Goal: Task Accomplishment & Management: Manage account settings

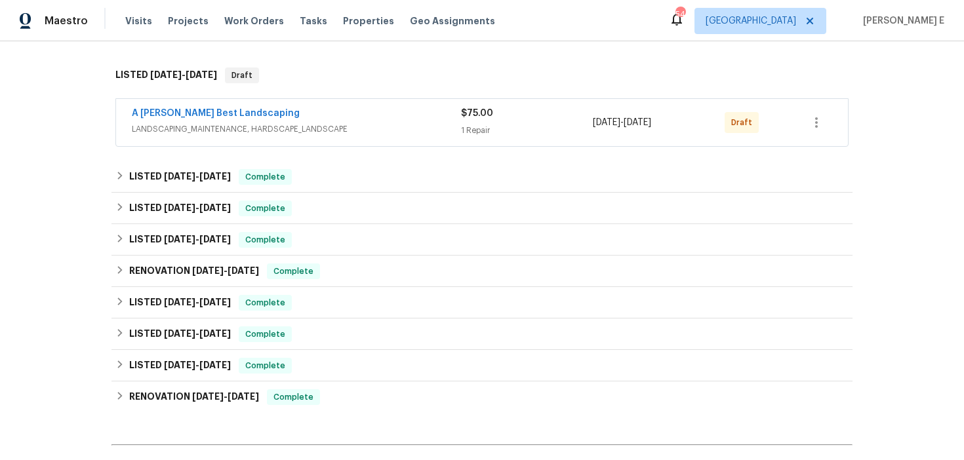
scroll to position [402, 0]
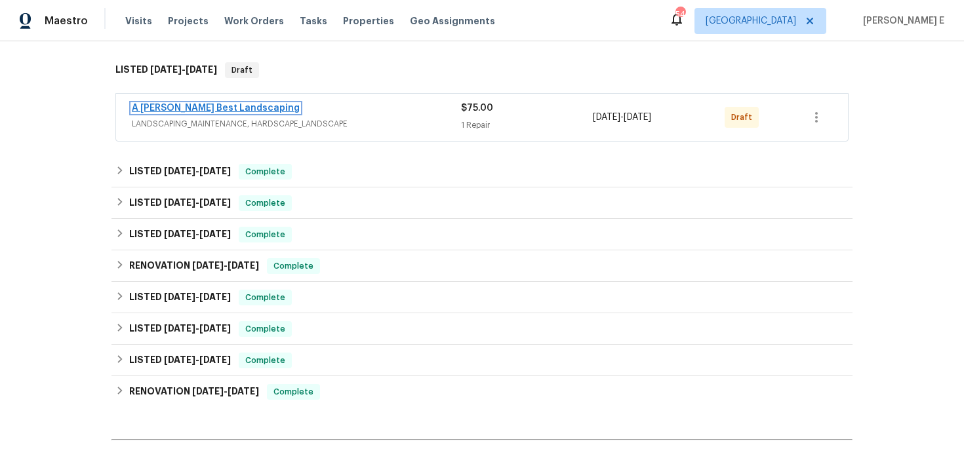
click at [231, 109] on link "A Lopez Best Landscaping" at bounding box center [216, 108] width 168 height 9
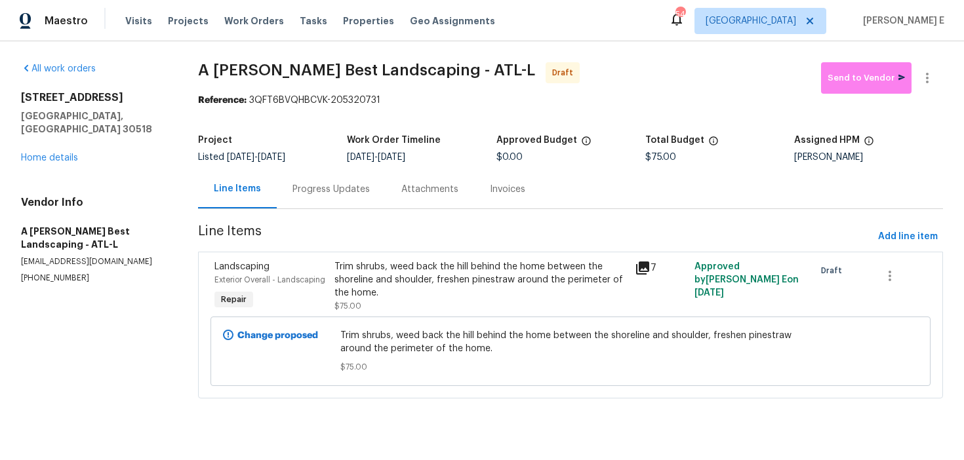
click at [315, 192] on div "Progress Updates" at bounding box center [331, 189] width 77 height 13
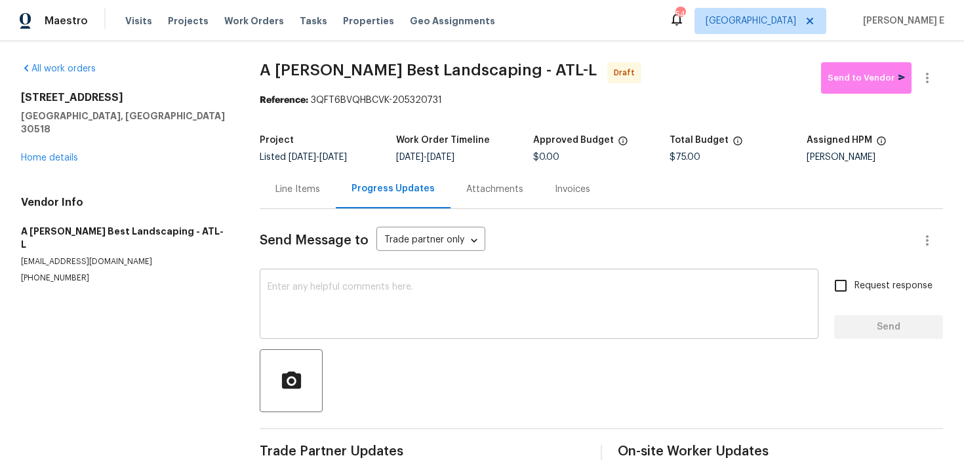
click at [329, 296] on textarea at bounding box center [539, 306] width 543 height 46
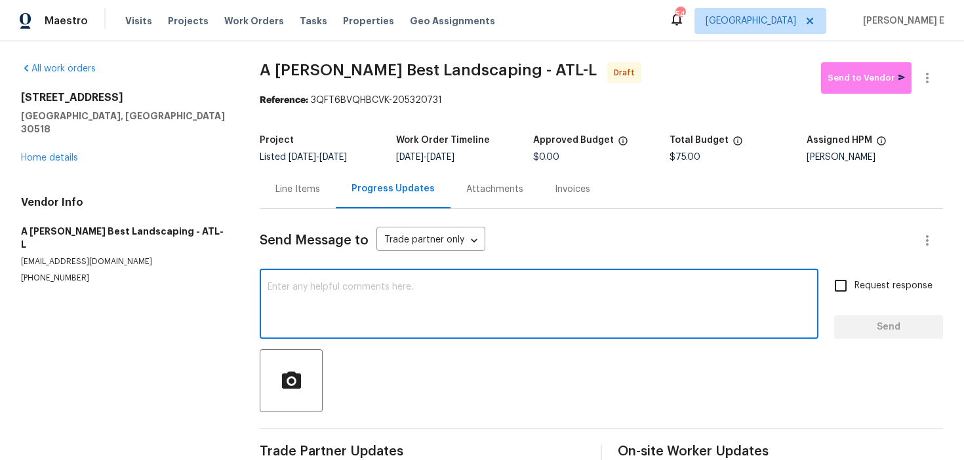
paste textarea "Hi this is Keerthana with Opendoor. I’m confirming you received the WO for the …"
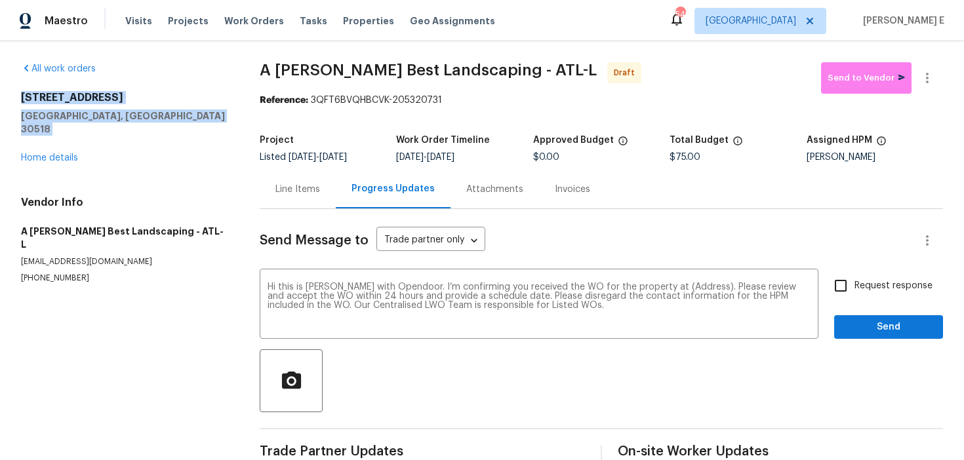
drag, startPoint x: 17, startPoint y: 98, endPoint x: 144, endPoint y: 130, distance: 131.1
click at [144, 130] on div "All work orders 6095 Blackberry Ln Buford, GA 30518 Home details Vendor Info A …" at bounding box center [482, 264] width 964 height 446
copy div "6095 Blackberry Ln Buford, GA 30518"
click at [681, 285] on textarea "Hi this is Keerthana with Opendoor. I’m confirming you received the WO for the …" at bounding box center [539, 306] width 543 height 46
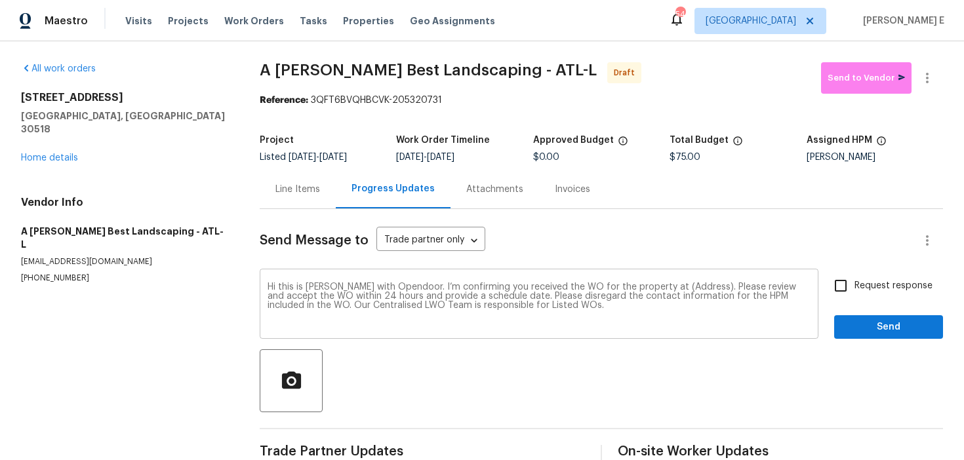
click at [681, 285] on textarea "Hi this is Keerthana with Opendoor. I’m confirming you received the WO for the …" at bounding box center [539, 306] width 543 height 46
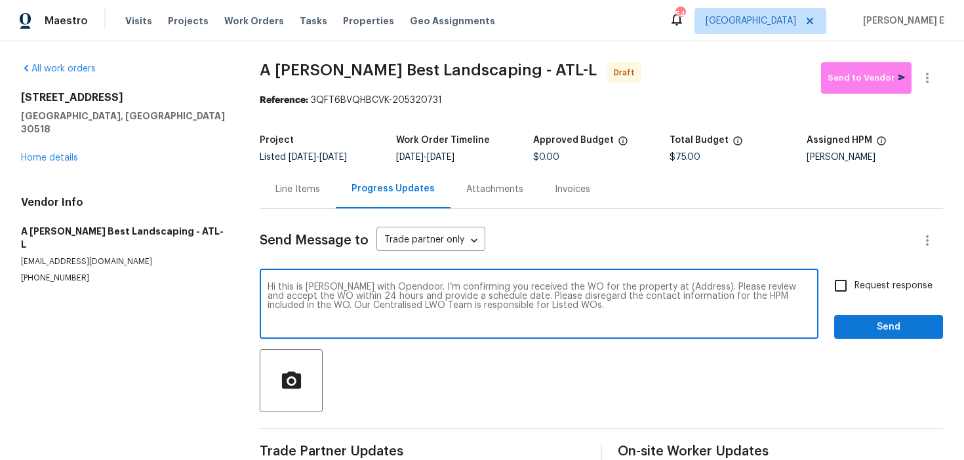
paste textarea "6095 Blackberry Ln Buford, GA 30518"
type textarea "Hi this is Keerthana with Opendoor. I’m confirming you received the WO for the …"
click at [867, 281] on span "Request response" at bounding box center [894, 286] width 78 height 14
click at [855, 281] on input "Request response" at bounding box center [841, 286] width 28 height 28
checkbox input "true"
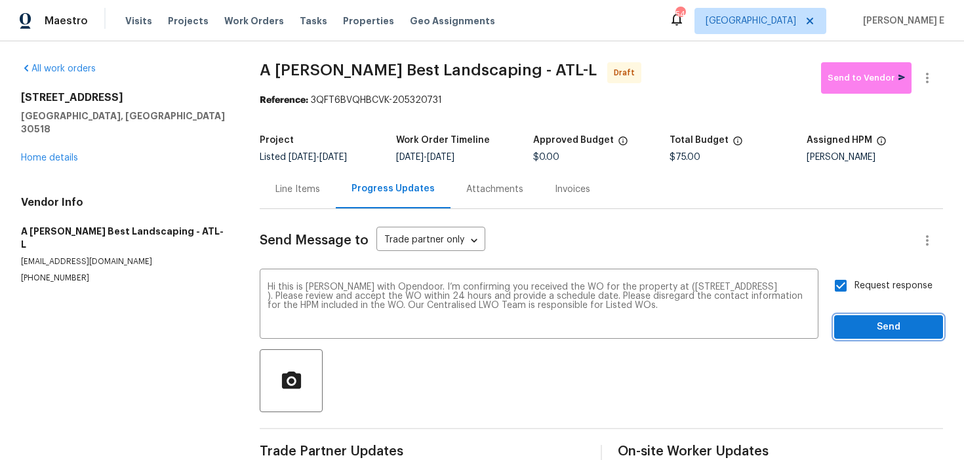
click at [864, 324] on span "Send" at bounding box center [889, 327] width 88 height 16
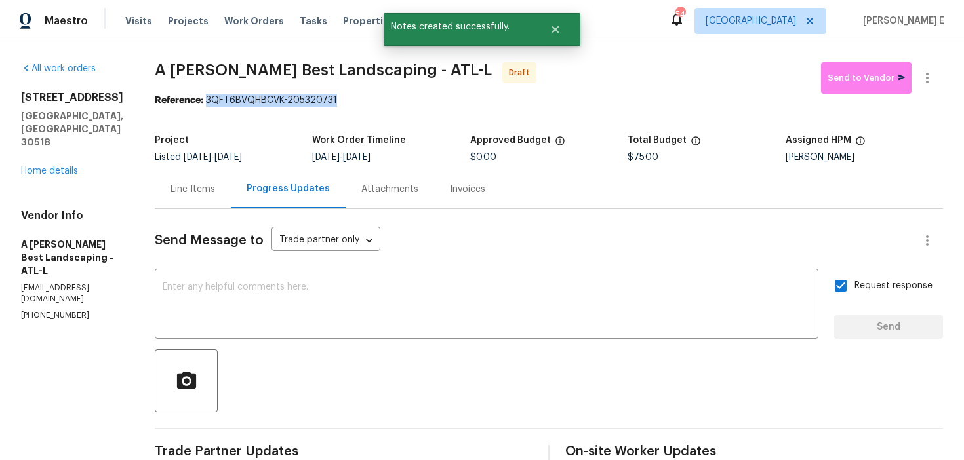
drag, startPoint x: 236, startPoint y: 102, endPoint x: 365, endPoint y: 102, distance: 128.5
click at [365, 102] on div "Reference: 3QFT6BVQHBCVK-205320731" at bounding box center [549, 100] width 788 height 13
copy div "3QFT6BVQHBCVK-205320731"
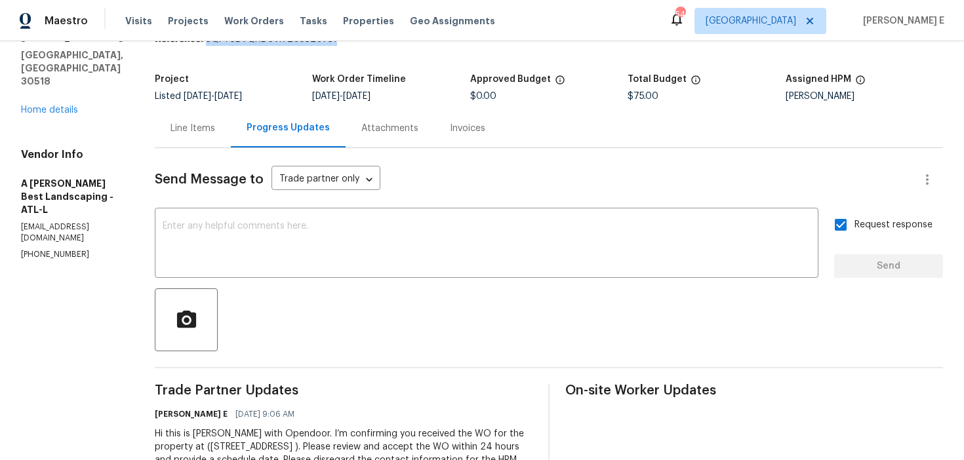
scroll to position [131, 0]
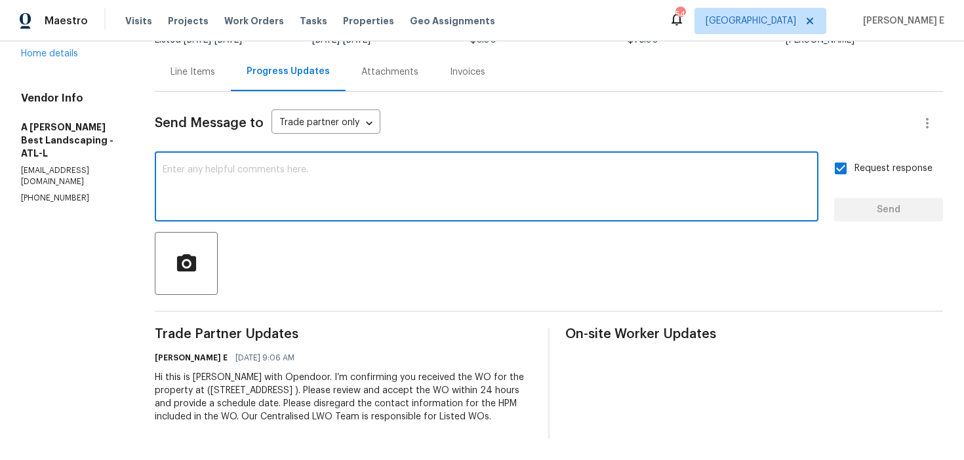
click at [645, 181] on textarea at bounding box center [487, 188] width 648 height 46
paste textarea "Attention All Work Orders must include before-photos (both close-up and wide-an…"
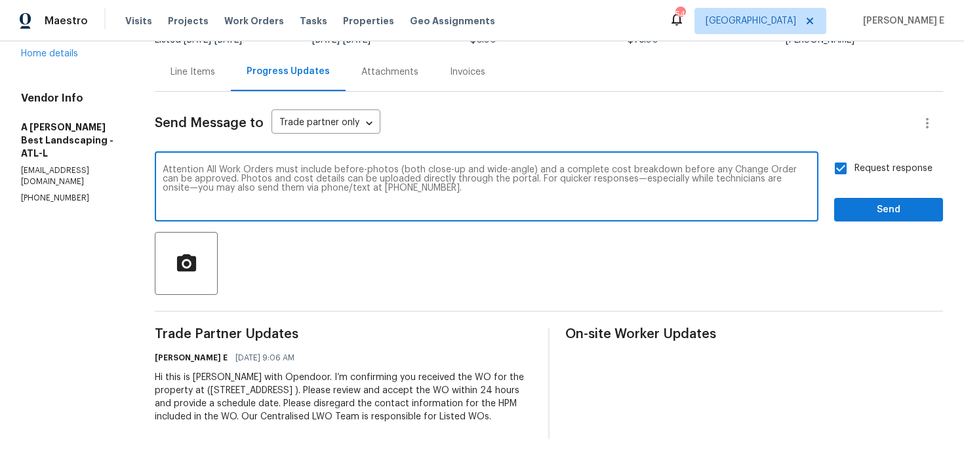
type textarea "Attention All Work Orders must include before-photos (both close-up and wide-an…"
click at [864, 202] on span "Send" at bounding box center [889, 210] width 88 height 16
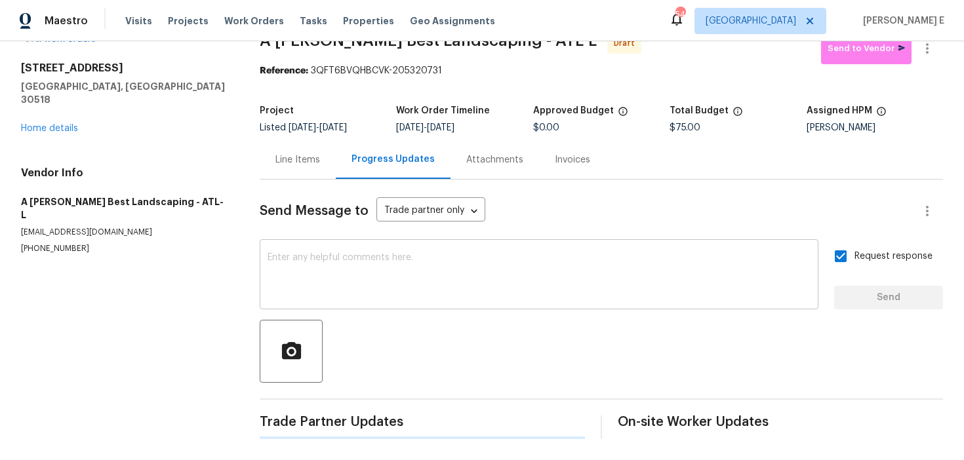
scroll to position [0, 0]
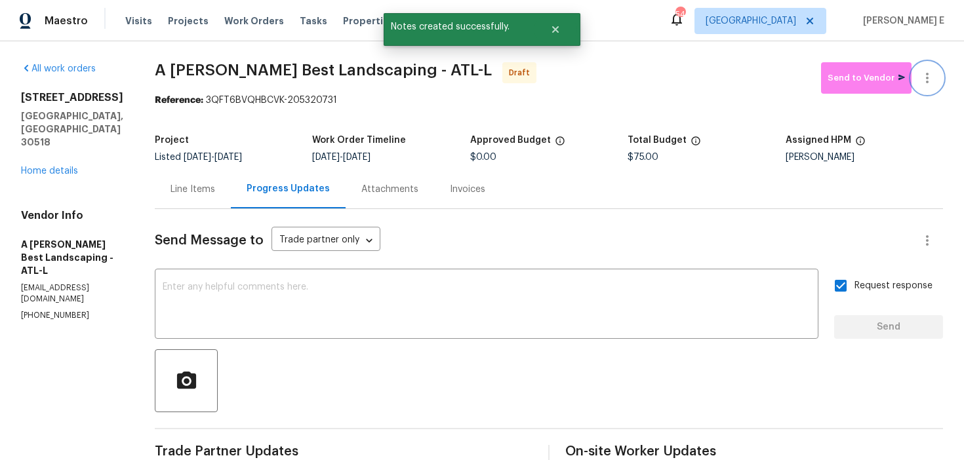
click at [926, 86] on button "button" at bounding box center [927, 77] width 31 height 31
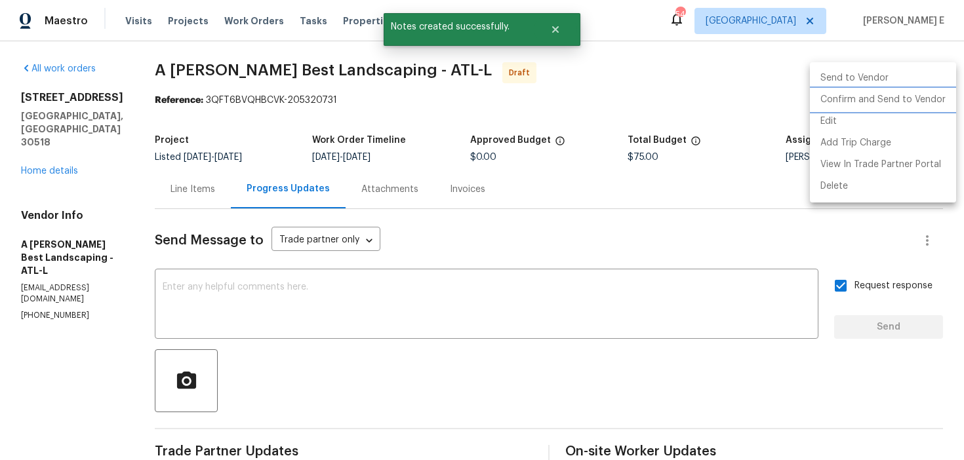
click at [914, 105] on li "Confirm and Send to Vendor" at bounding box center [883, 100] width 146 height 22
click at [654, 166] on div at bounding box center [482, 230] width 964 height 460
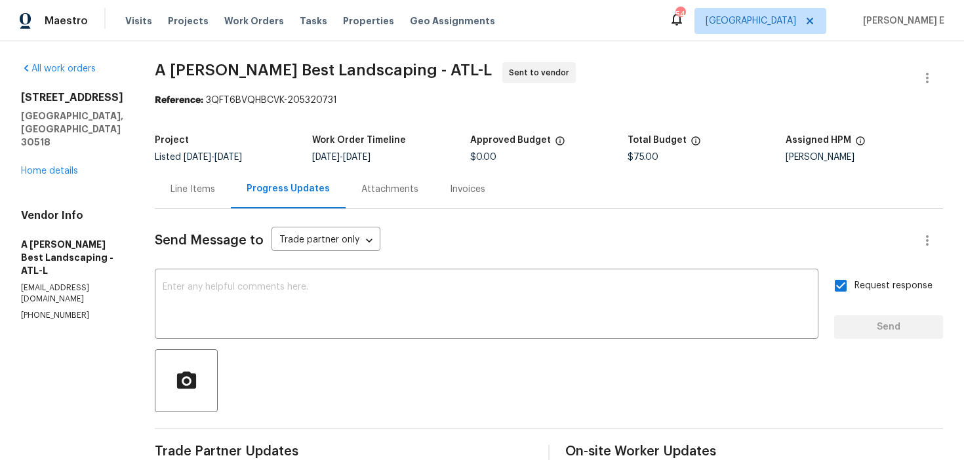
click at [190, 73] on span "A Lopez Best Landscaping - ATL-L" at bounding box center [323, 70] width 337 height 16
drag, startPoint x: 184, startPoint y: 71, endPoint x: 376, endPoint y: 71, distance: 191.5
click at [376, 71] on span "A Lopez Best Landscaping - ATL-L" at bounding box center [323, 70] width 337 height 16
copy span "A Lopez Best Landscaping"
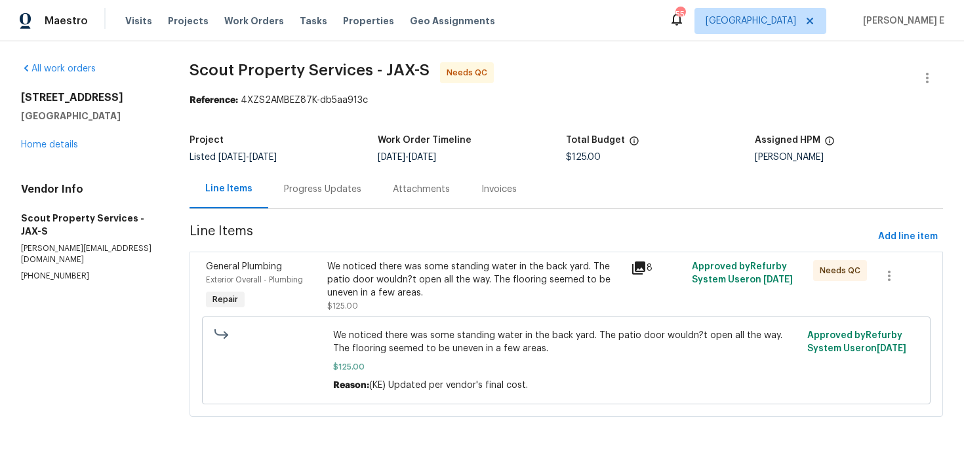
click at [320, 198] on div "Progress Updates" at bounding box center [322, 189] width 109 height 39
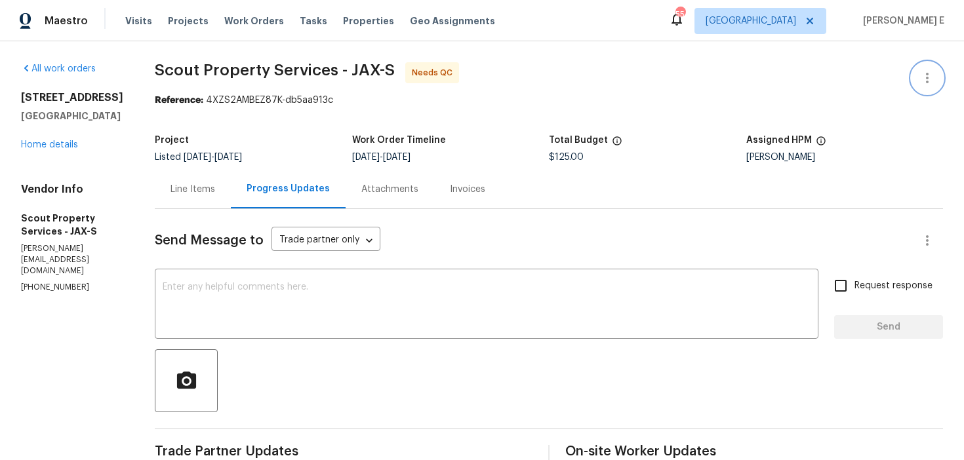
click at [918, 87] on button "button" at bounding box center [927, 77] width 31 height 31
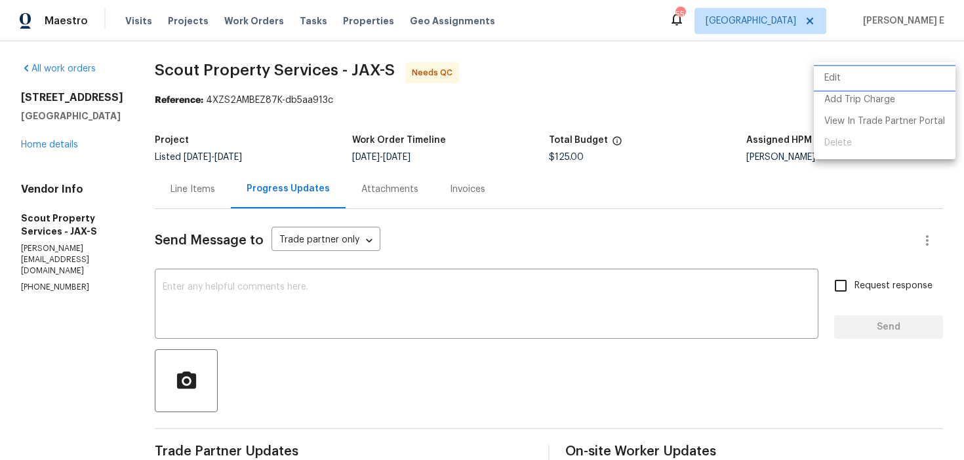
click at [845, 74] on li "Edit" at bounding box center [885, 79] width 142 height 22
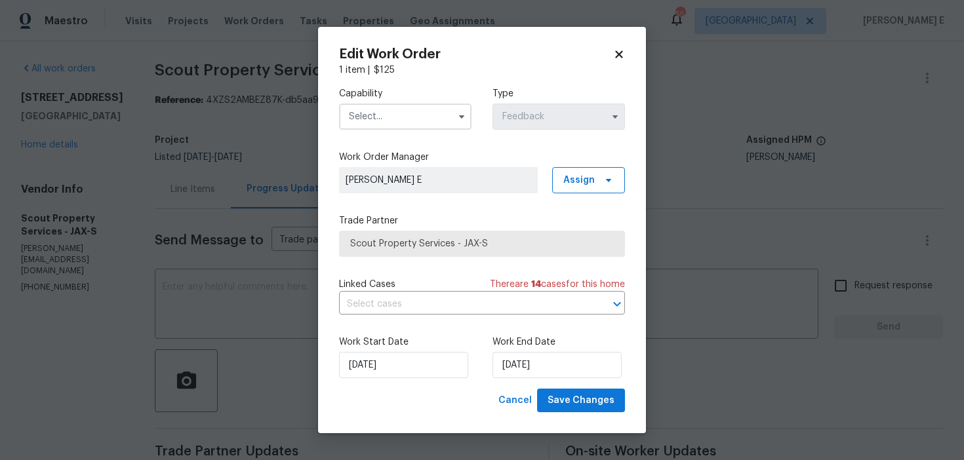
click at [428, 110] on input "text" at bounding box center [405, 117] width 132 height 26
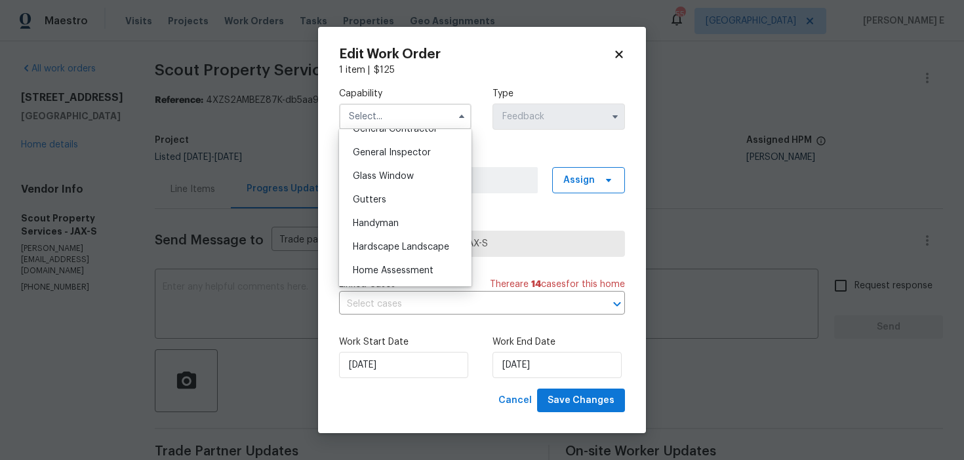
scroll to position [624, 0]
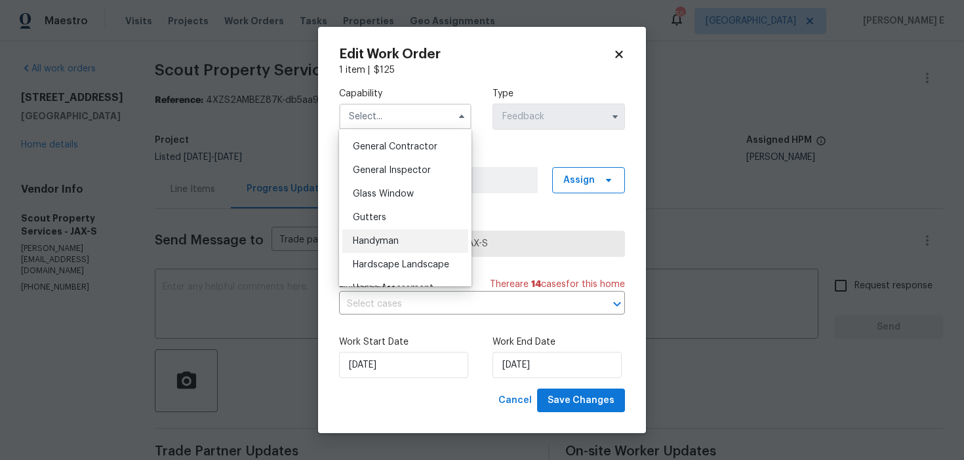
click at [403, 243] on div "Handyman" at bounding box center [405, 242] width 126 height 24
type input "Handyman"
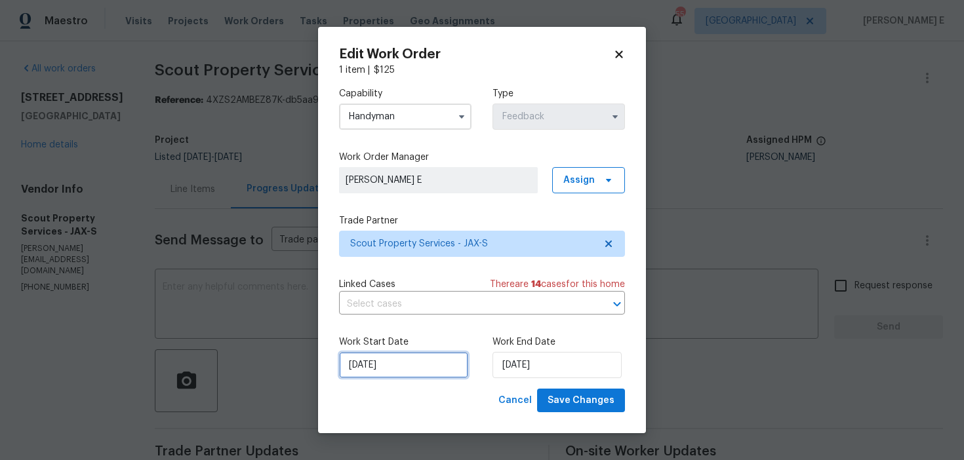
click at [384, 367] on input "02/09/2025" at bounding box center [403, 365] width 129 height 26
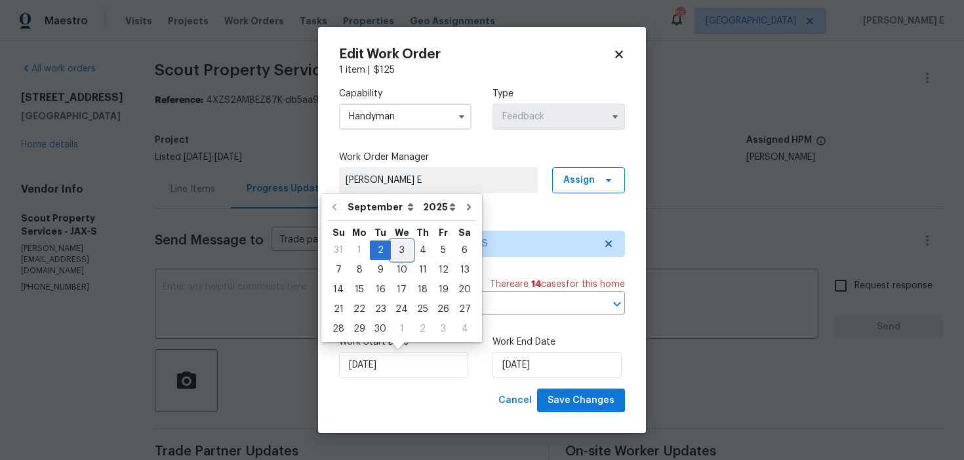
click at [401, 247] on div "3" at bounding box center [402, 250] width 22 height 18
type input "03/09/2025"
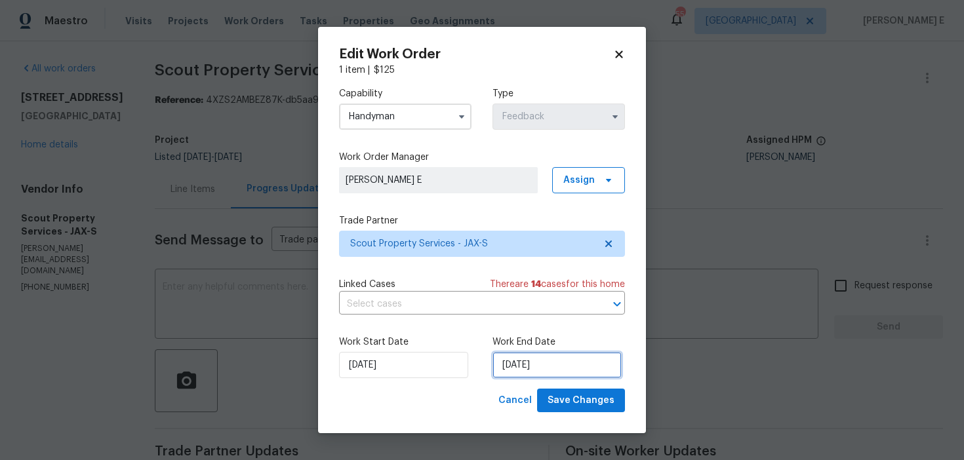
click at [523, 367] on input "04/09/2025" at bounding box center [557, 365] width 129 height 26
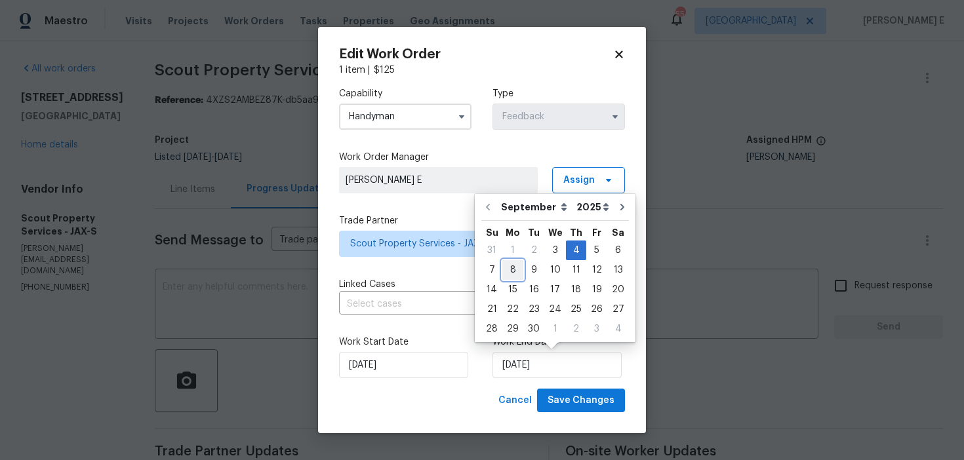
click at [508, 273] on div "8" at bounding box center [512, 270] width 21 height 18
type input "08/09/2025"
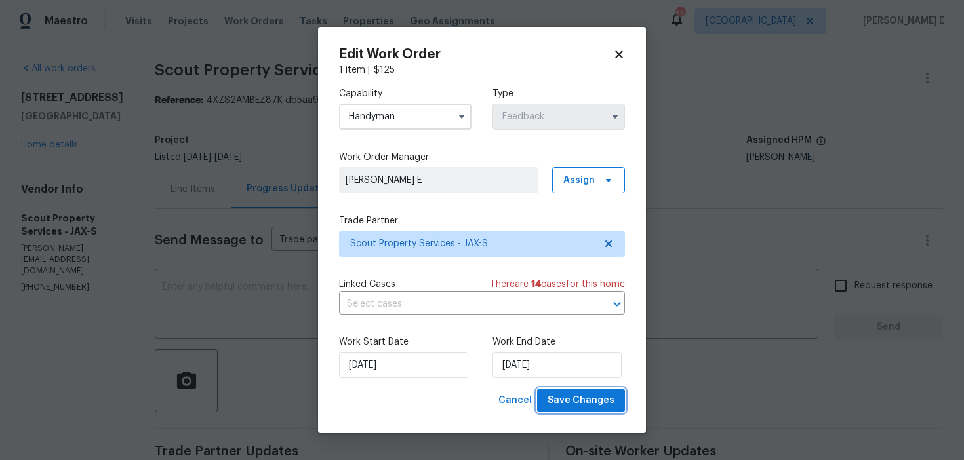
click at [580, 408] on span "Save Changes" at bounding box center [581, 401] width 67 height 16
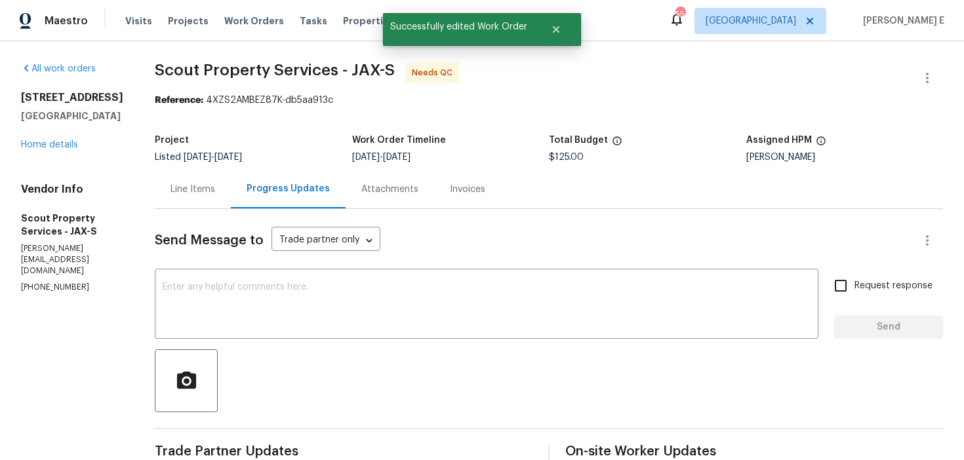
click at [155, 209] on div "Line Items Progress Updates Attachments Invoices" at bounding box center [549, 189] width 788 height 39
click at [171, 184] on div "Line Items" at bounding box center [193, 189] width 45 height 13
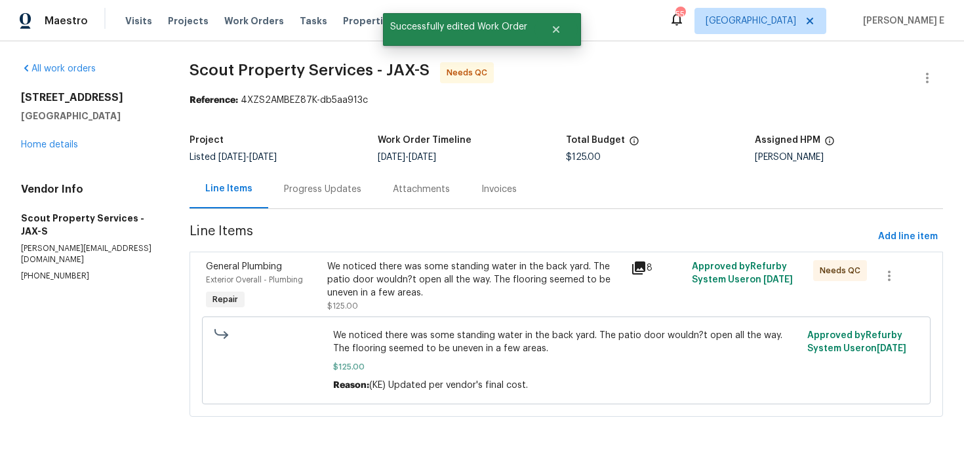
click at [390, 264] on div "We noticed there was some standing water in the back yard. The patio door would…" at bounding box center [475, 279] width 296 height 39
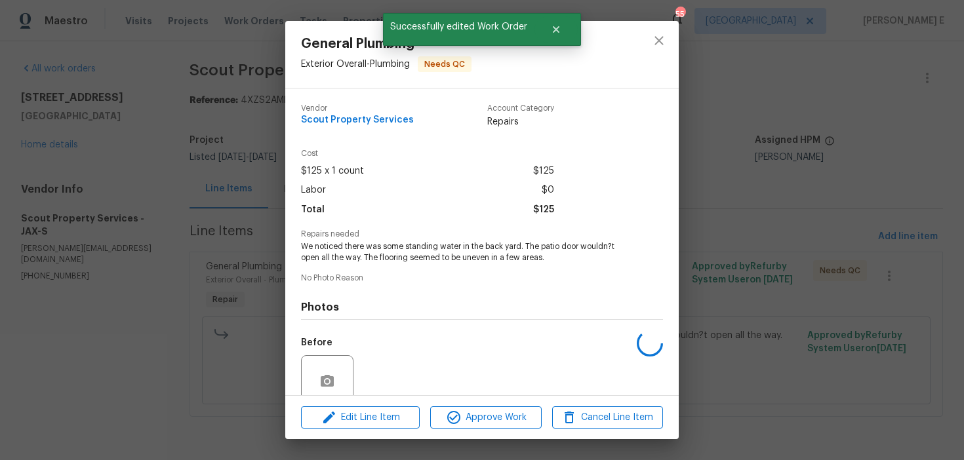
scroll to position [110, 0]
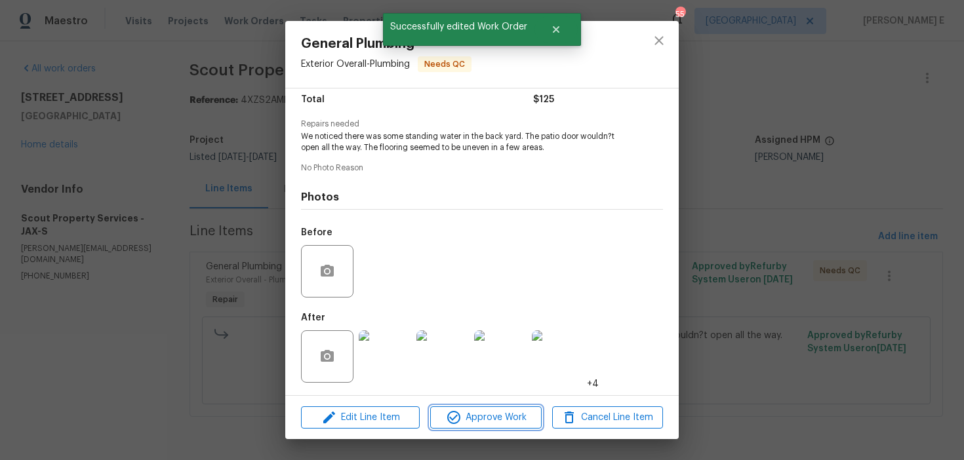
click at [472, 420] on span "Approve Work" at bounding box center [485, 418] width 103 height 16
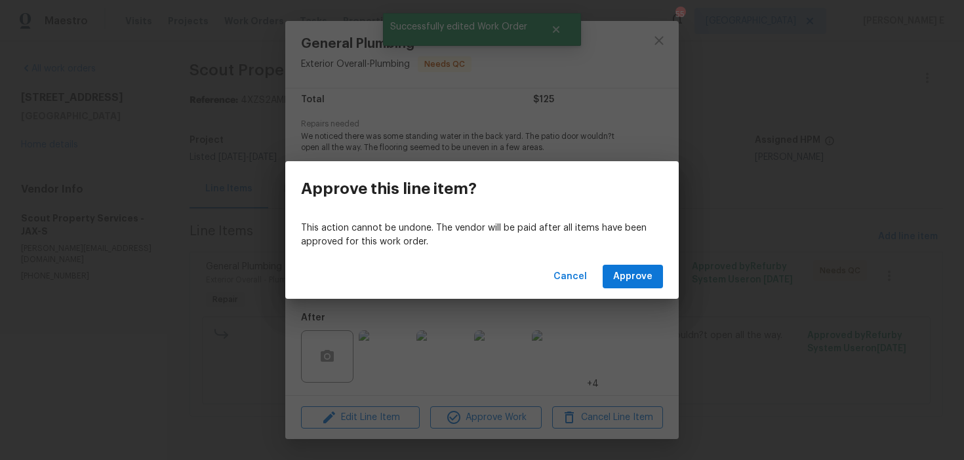
click at [595, 281] on div "Cancel Approve" at bounding box center [481, 276] width 393 height 45
click at [620, 272] on span "Approve" at bounding box center [632, 277] width 39 height 16
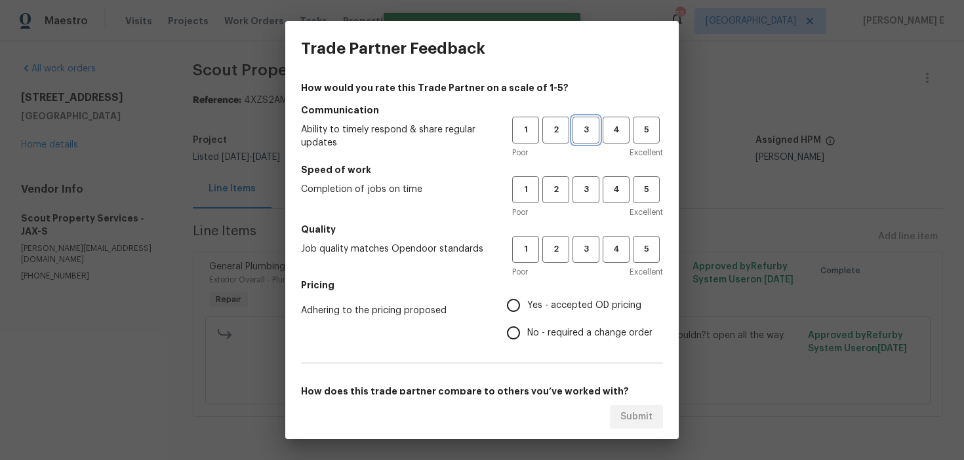
click at [576, 129] on span "3" at bounding box center [586, 130] width 24 height 15
click at [582, 188] on span "3" at bounding box center [586, 189] width 24 height 15
click at [587, 256] on span "3" at bounding box center [586, 249] width 24 height 15
click at [519, 331] on input "No - required a change order" at bounding box center [514, 333] width 28 height 28
radio input "true"
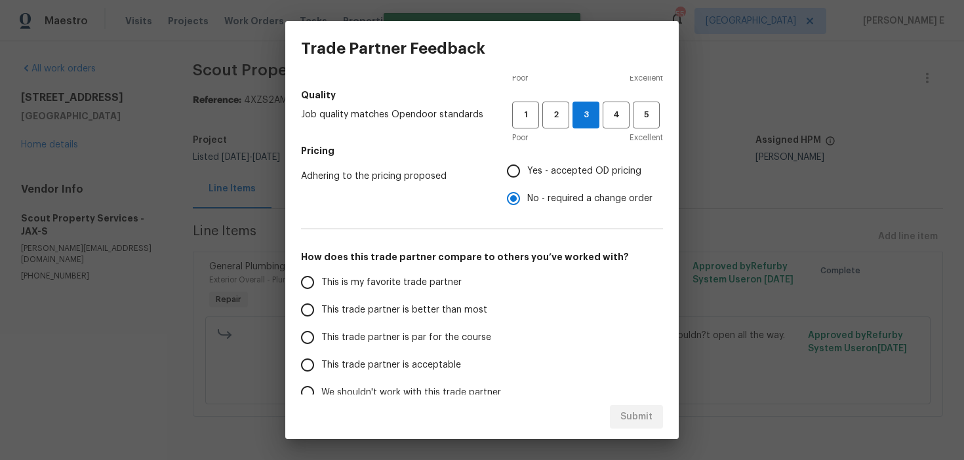
scroll to position [157, 0]
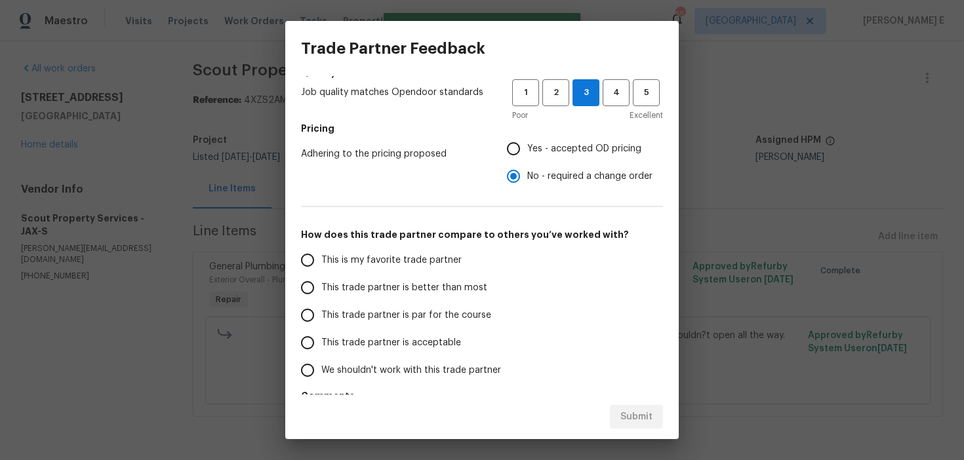
click at [388, 313] on span "This trade partner is par for the course" at bounding box center [406, 316] width 170 height 14
click at [321, 313] on input "This trade partner is par for the course" at bounding box center [308, 316] width 28 height 28
click at [638, 417] on span "Submit" at bounding box center [636, 417] width 32 height 16
radio input "true"
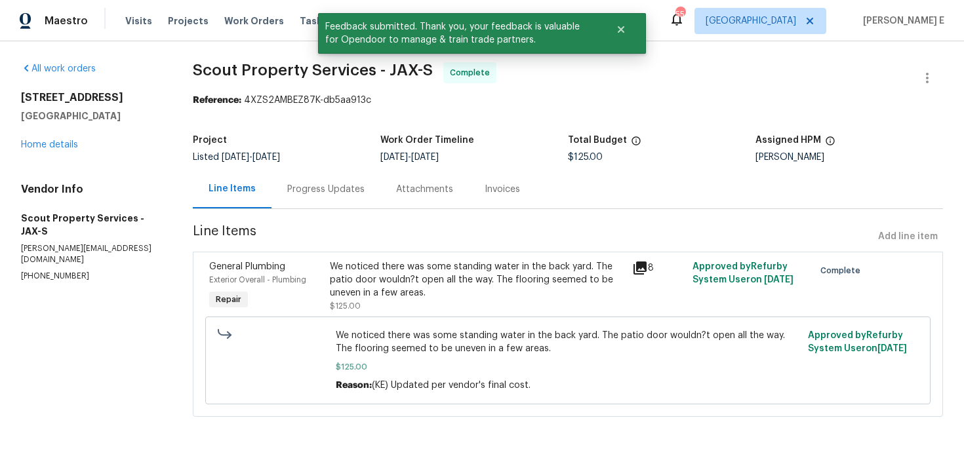
click at [304, 187] on div "Progress Updates" at bounding box center [325, 189] width 77 height 13
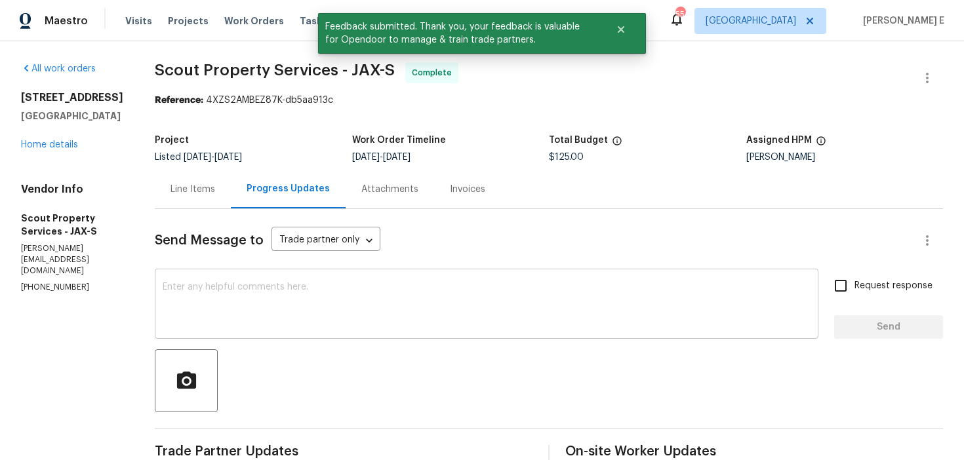
click at [294, 310] on textarea at bounding box center [487, 306] width 648 height 46
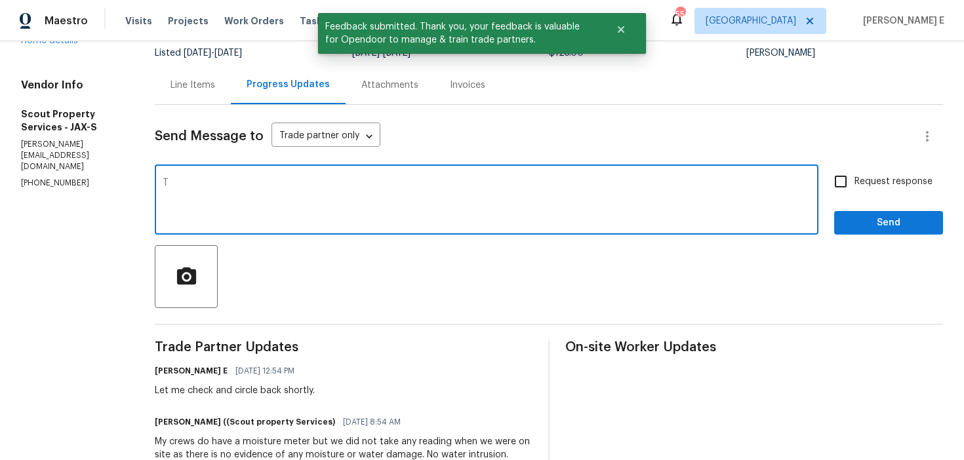
scroll to position [105, 0]
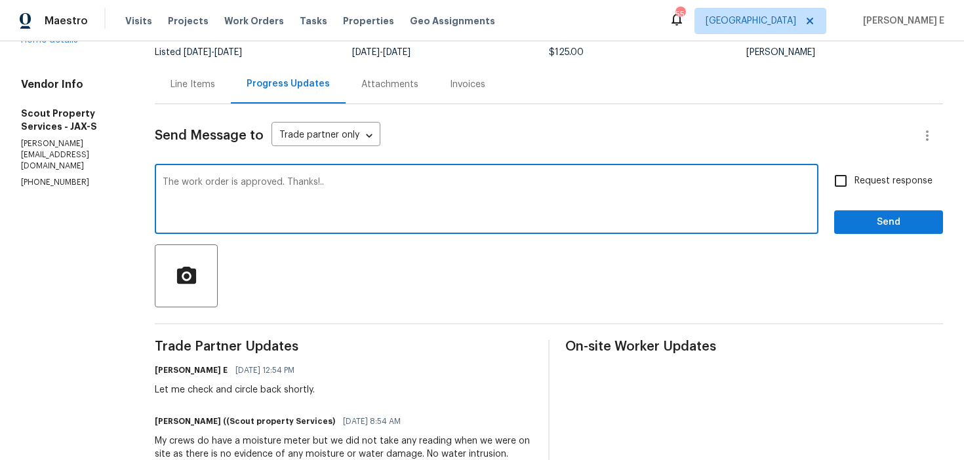
type textarea "The work order is approved. Thanks!.."
click at [873, 169] on label "Request response" at bounding box center [880, 181] width 106 height 28
click at [855, 169] on input "Request response" at bounding box center [841, 181] width 28 height 28
checkbox input "true"
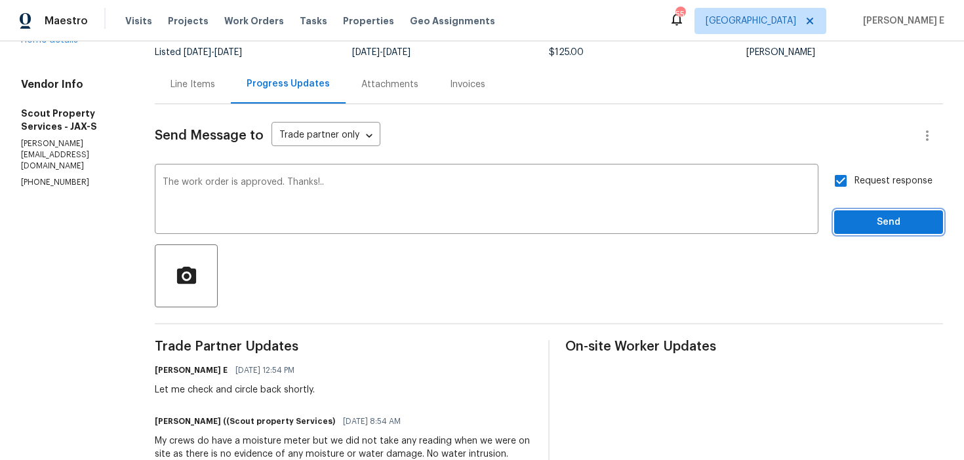
click at [859, 216] on span "Send" at bounding box center [889, 222] width 88 height 16
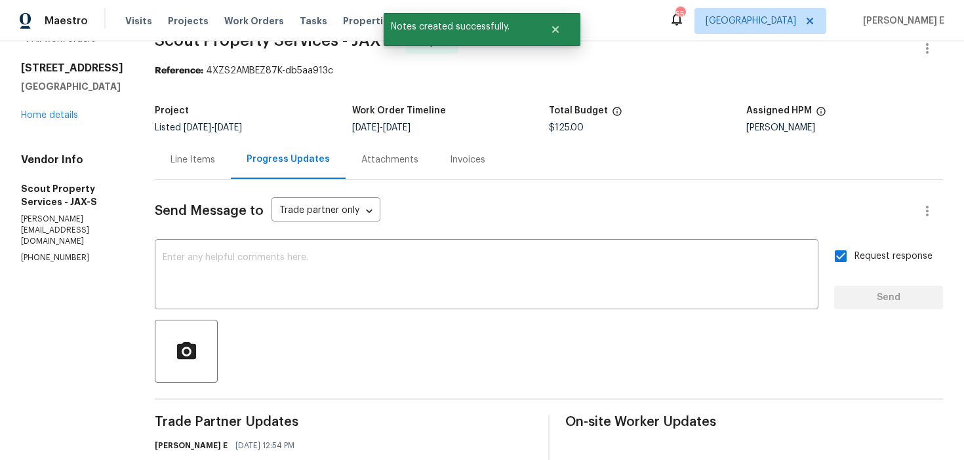
scroll to position [0, 0]
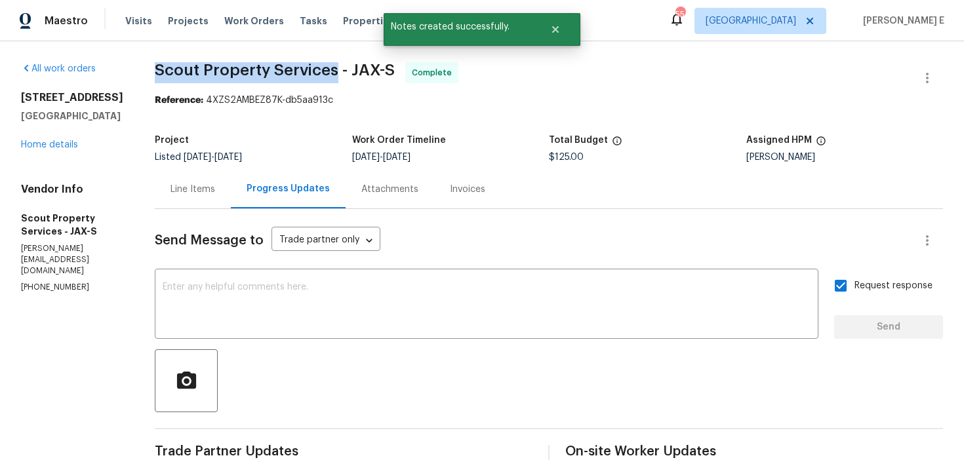
drag, startPoint x: 110, startPoint y: 68, endPoint x: 291, endPoint y: 70, distance: 181.0
click at [291, 70] on span "Scout Property Services - JAX-S" at bounding box center [275, 70] width 240 height 16
copy span "Scout Property Services"
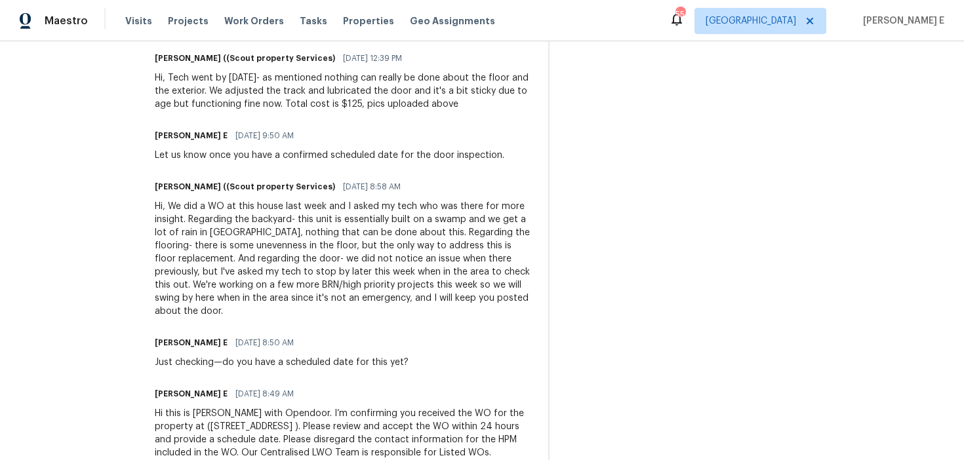
scroll to position [729, 0]
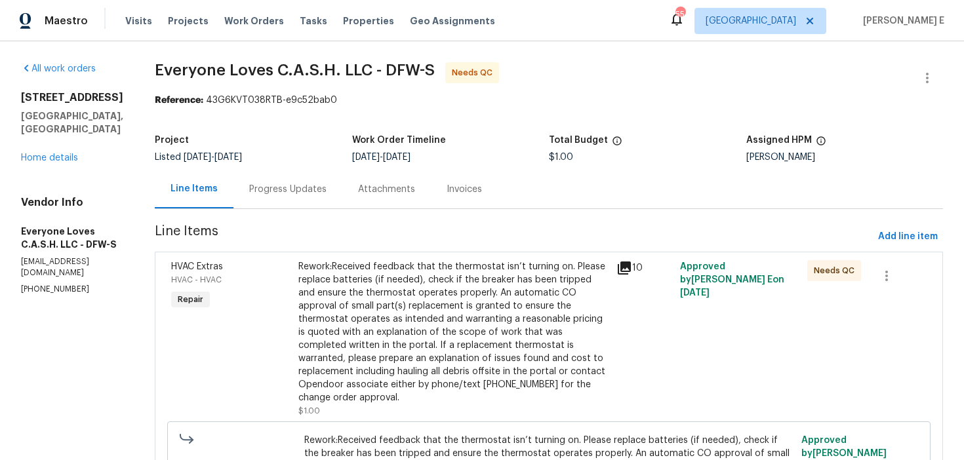
click at [314, 192] on div "Progress Updates" at bounding box center [287, 189] width 77 height 13
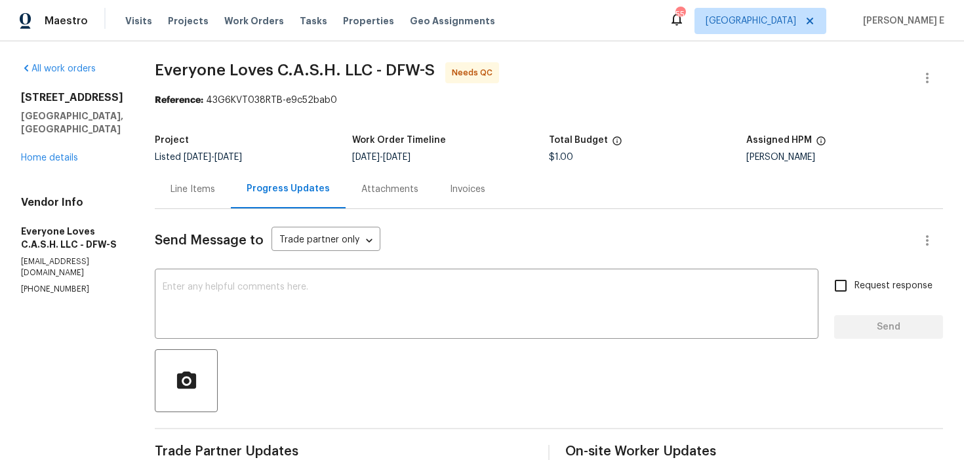
click at [204, 180] on div "Line Items" at bounding box center [193, 189] width 76 height 39
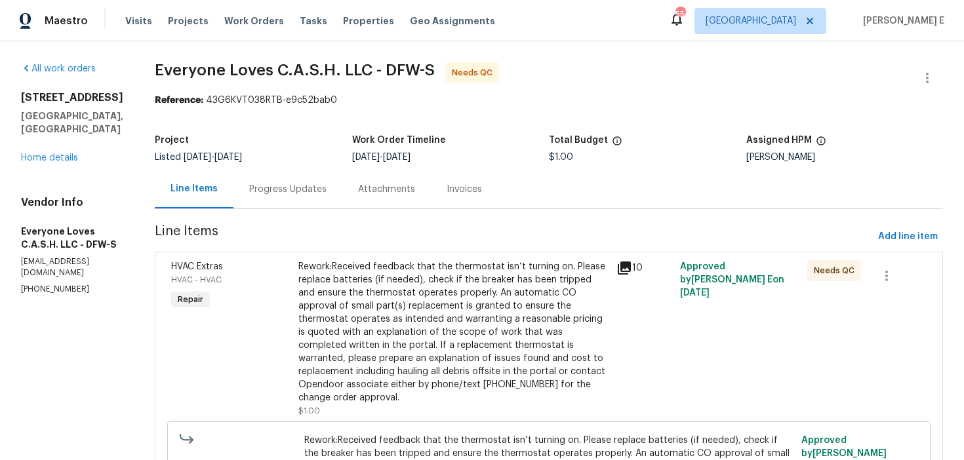
click at [340, 199] on div "Progress Updates" at bounding box center [287, 189] width 109 height 39
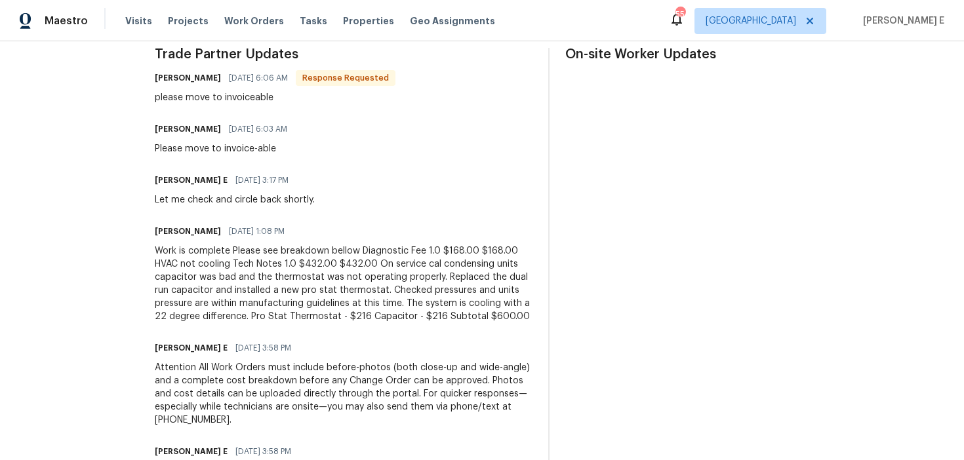
scroll to position [374, 0]
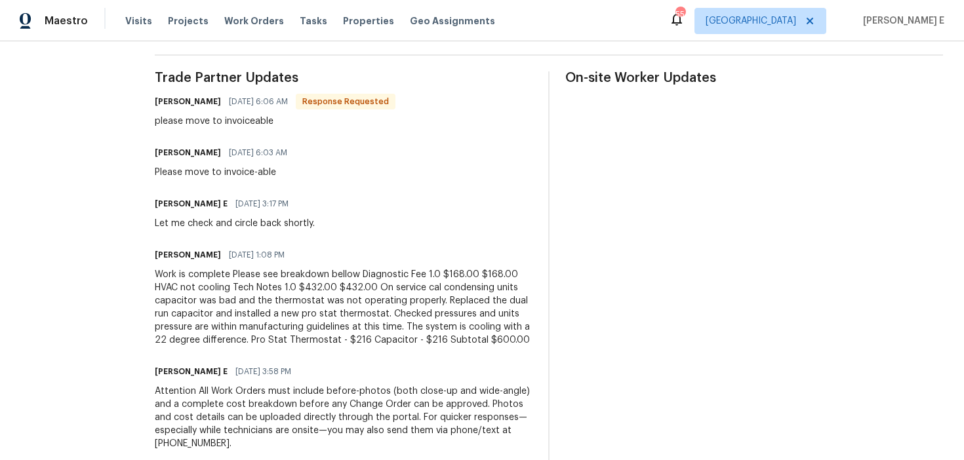
click at [189, 290] on div "Work is complete Please see breakdown bellow Diagnostic Fee 1.0 $168.00 $168.00…" at bounding box center [344, 307] width 378 height 79
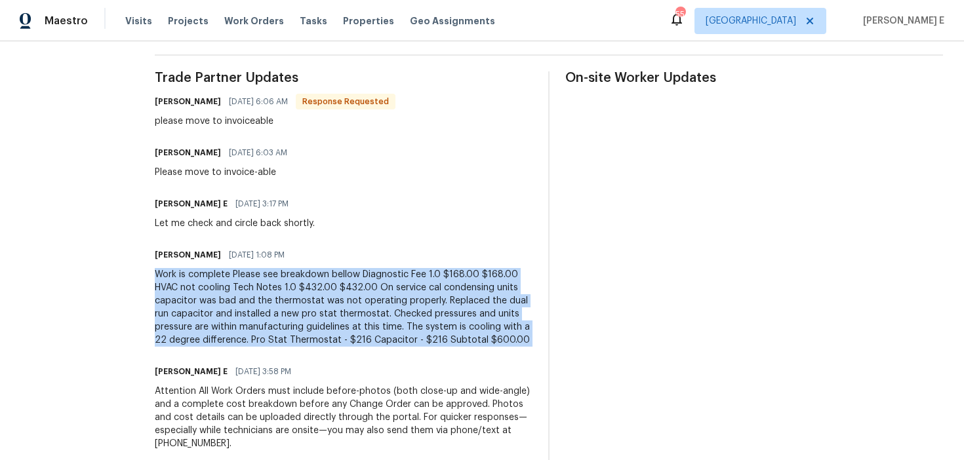
copy div "Work is complete Please see breakdown bellow Diagnostic Fee 1.0 $168.00 $168.00…"
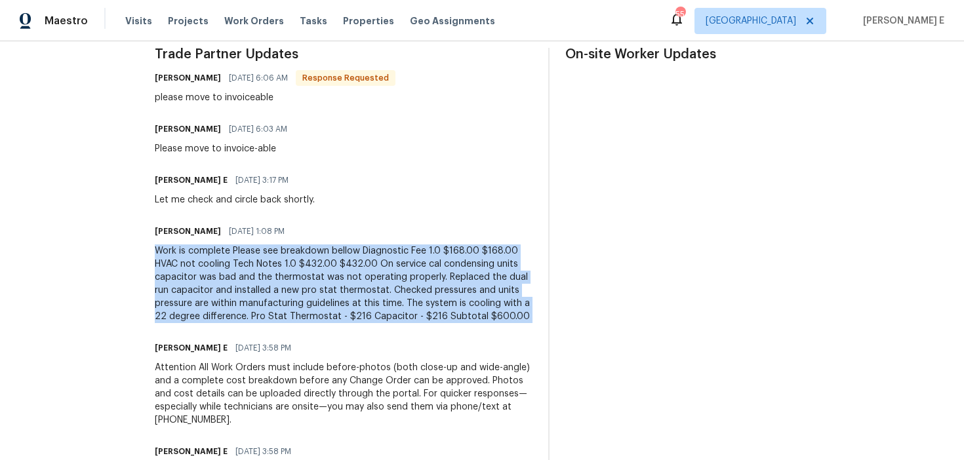
scroll to position [0, 0]
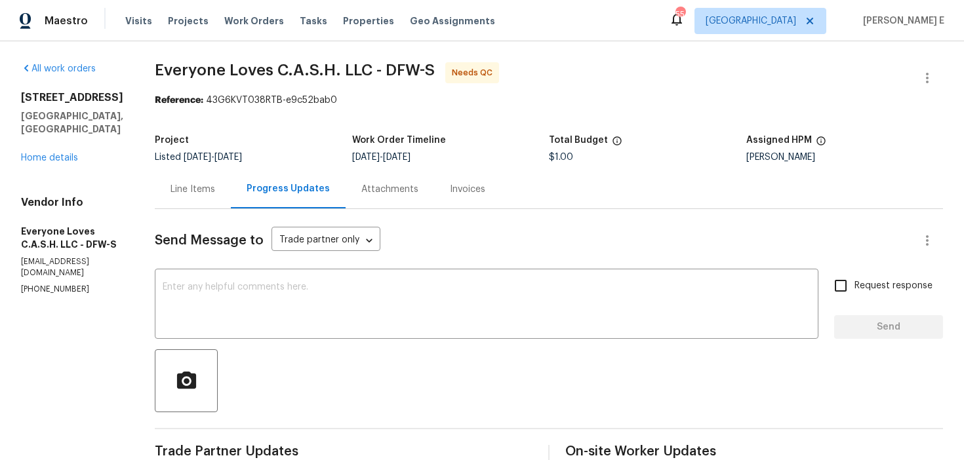
click at [197, 190] on div "Line Items" at bounding box center [193, 189] width 45 height 13
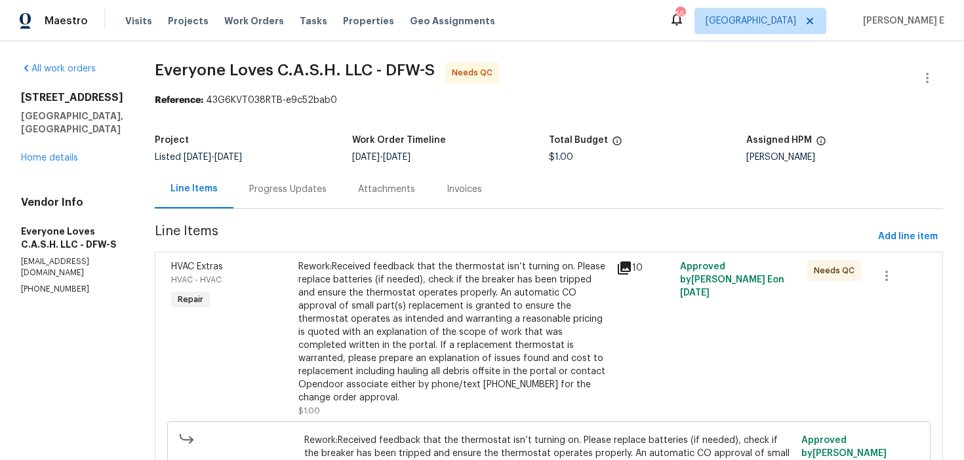
scroll to position [146, 0]
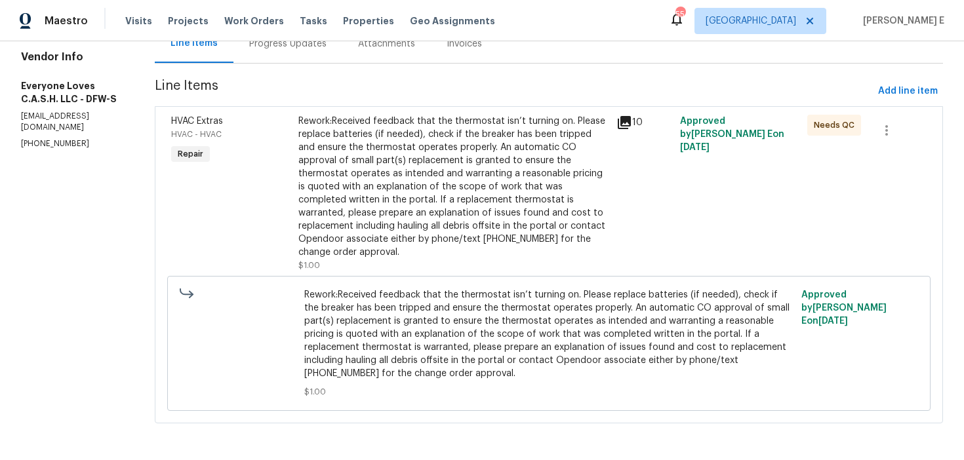
click at [408, 187] on div "Rework:Received feedback that the thermostat isn’t turning on. Please replace b…" at bounding box center [453, 187] width 310 height 144
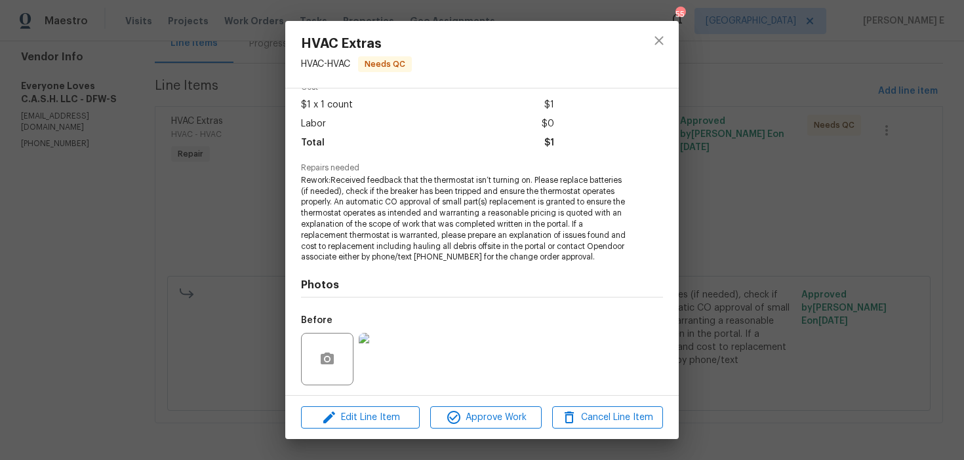
scroll to position [155, 0]
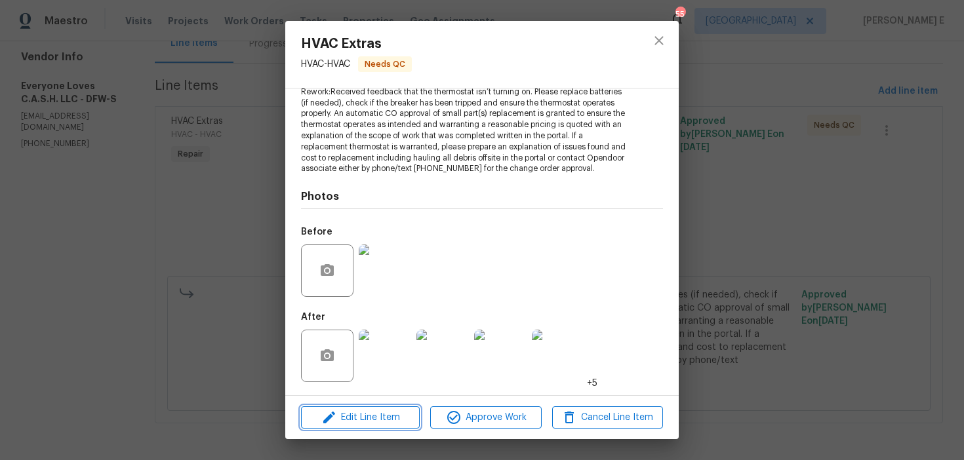
click at [348, 410] on span "Edit Line Item" at bounding box center [360, 418] width 111 height 16
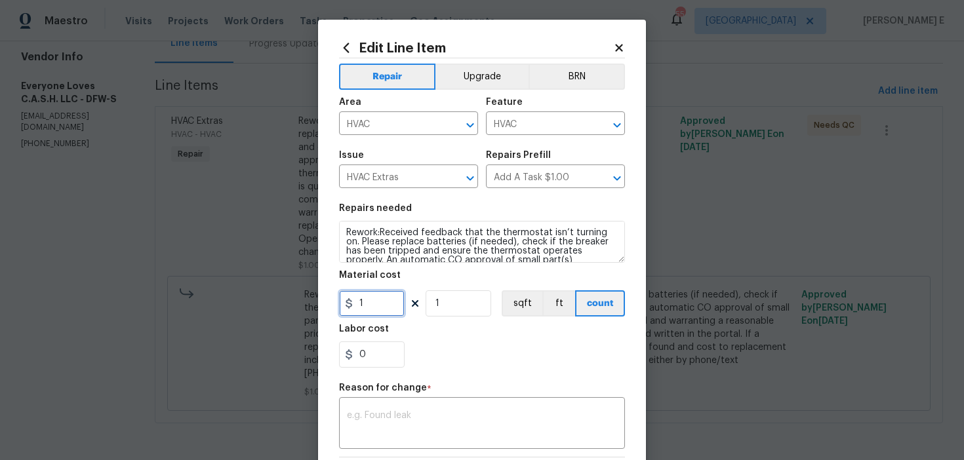
click at [368, 297] on input "1" at bounding box center [372, 304] width 66 height 26
type input "600"
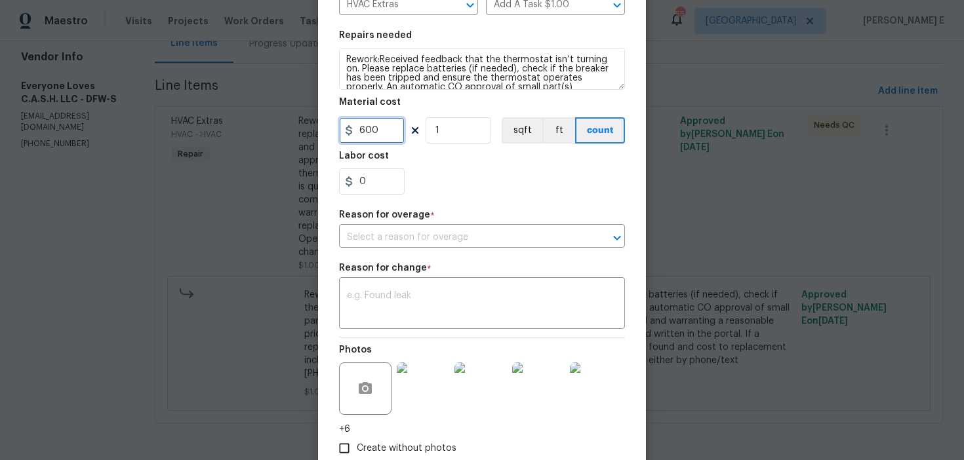
scroll to position [252, 0]
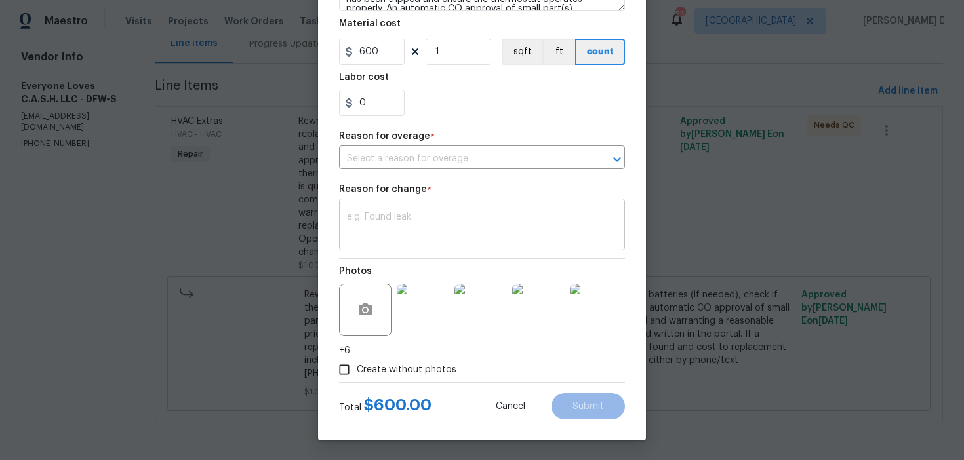
click at [430, 234] on textarea at bounding box center [482, 226] width 270 height 28
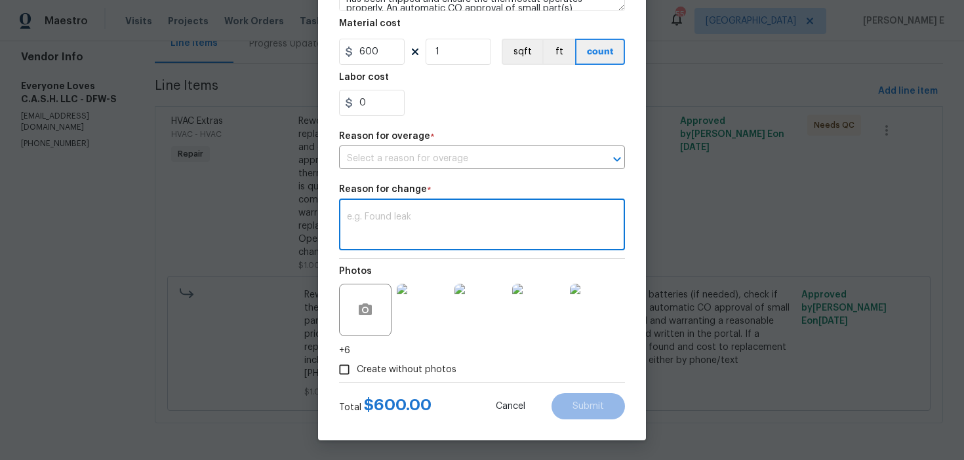
paste textarea "(KE) Updated cost per BR team approval."
type textarea "(KE) Updated cost per BR team approval."
click at [415, 156] on input "text" at bounding box center [463, 159] width 249 height 20
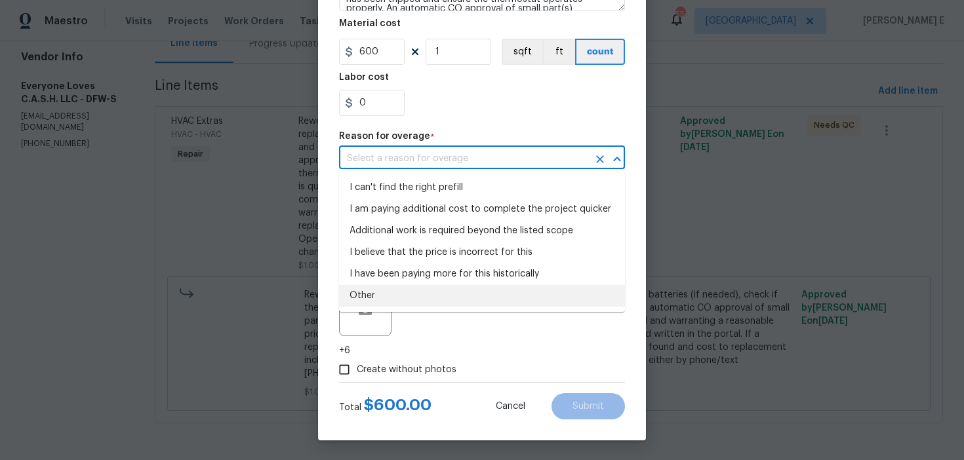
click at [367, 300] on li "Other" at bounding box center [482, 296] width 286 height 22
type input "Other"
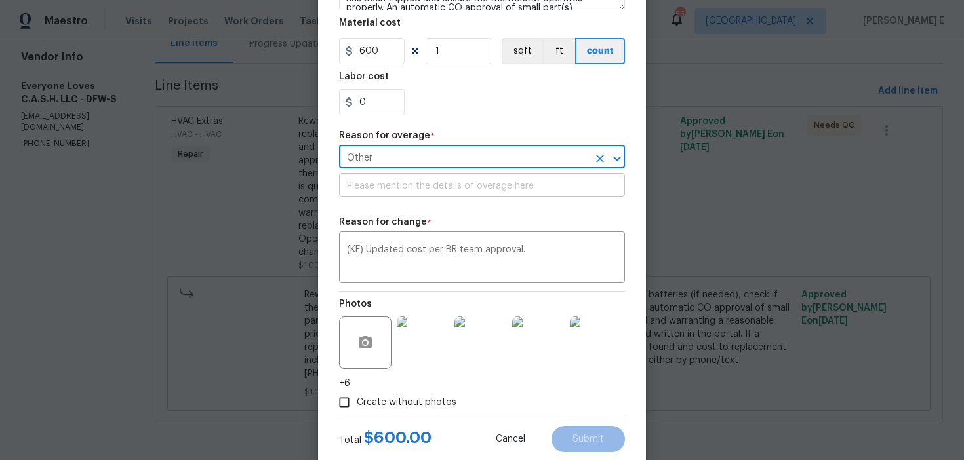
click at [404, 190] on input "text" at bounding box center [482, 186] width 286 height 20
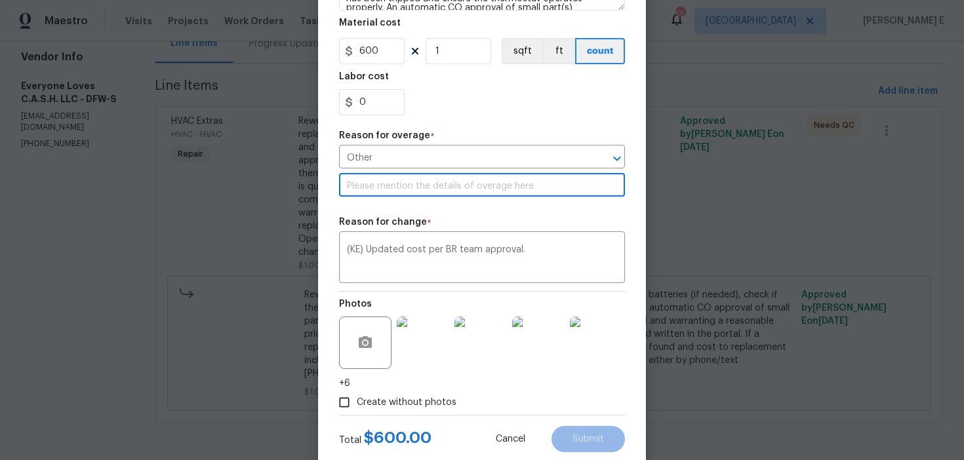
paste input "(KE) Updated cost per BR team approval."
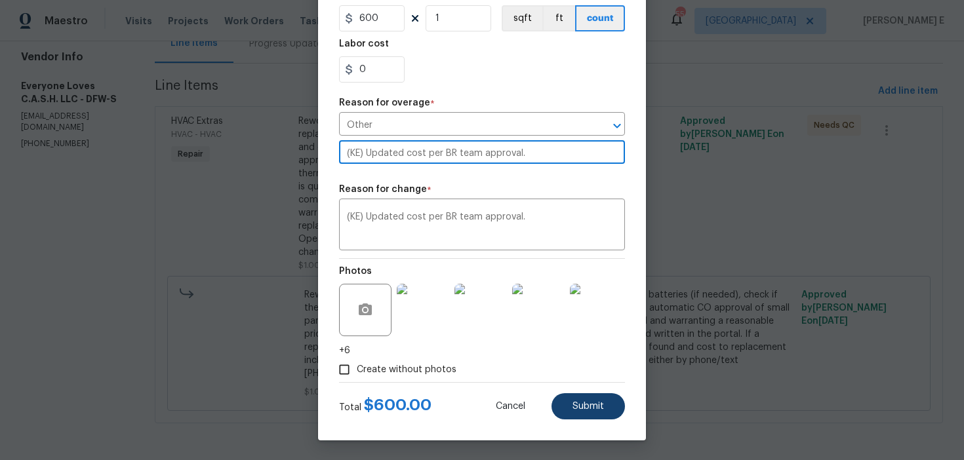
type input "(KE) Updated cost per BR team approval."
click at [573, 409] on button "Submit" at bounding box center [588, 406] width 73 height 26
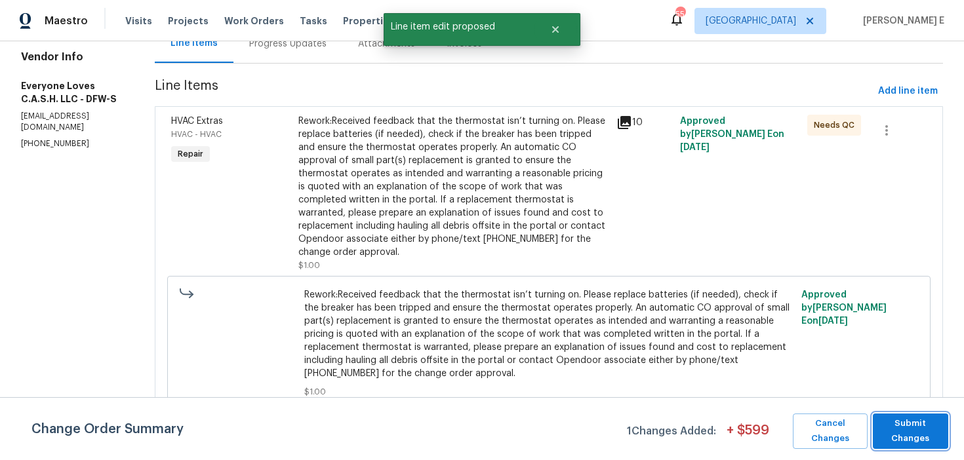
click at [908, 416] on span "Submit Changes" at bounding box center [910, 431] width 62 height 30
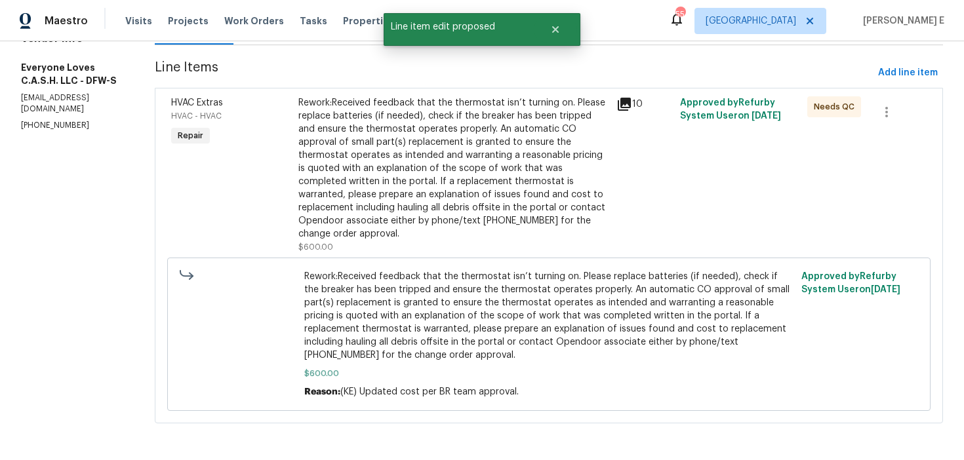
scroll to position [0, 0]
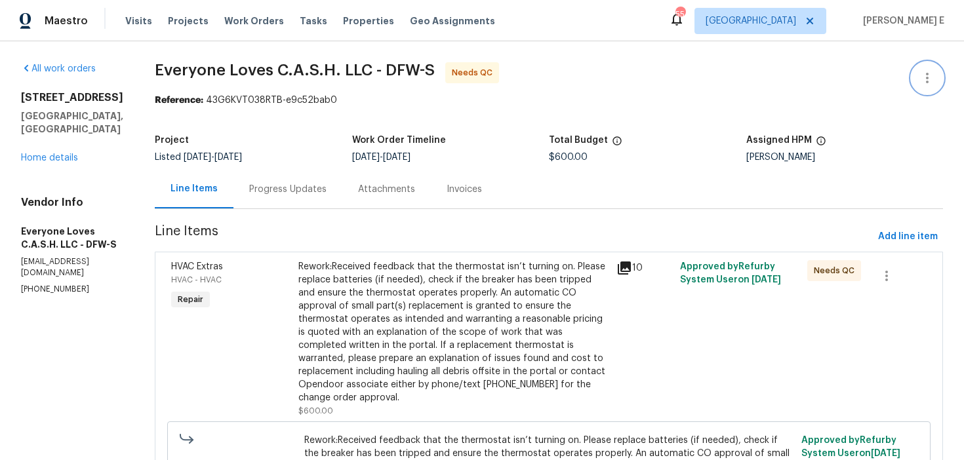
click at [920, 70] on icon "button" at bounding box center [927, 78] width 16 height 16
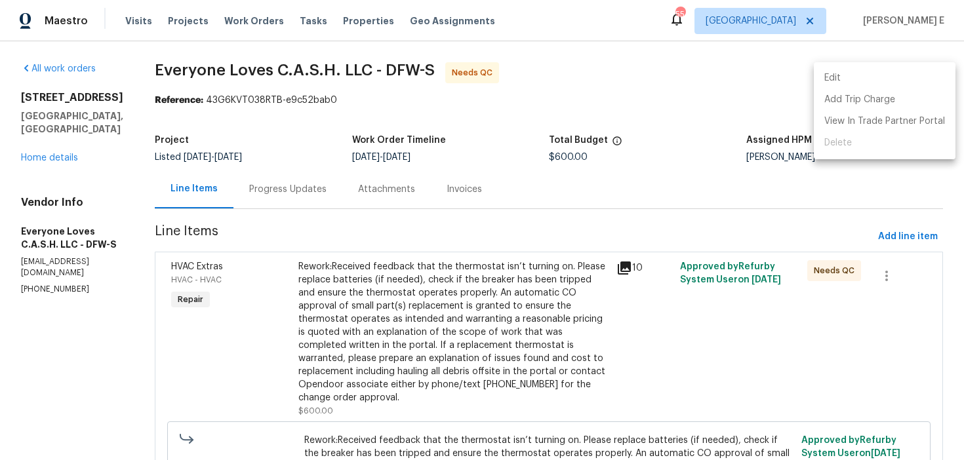
click at [847, 67] on ul "Edit Add Trip Charge View In Trade Partner Portal Delete" at bounding box center [885, 110] width 142 height 97
click at [817, 75] on li "Edit" at bounding box center [885, 79] width 142 height 22
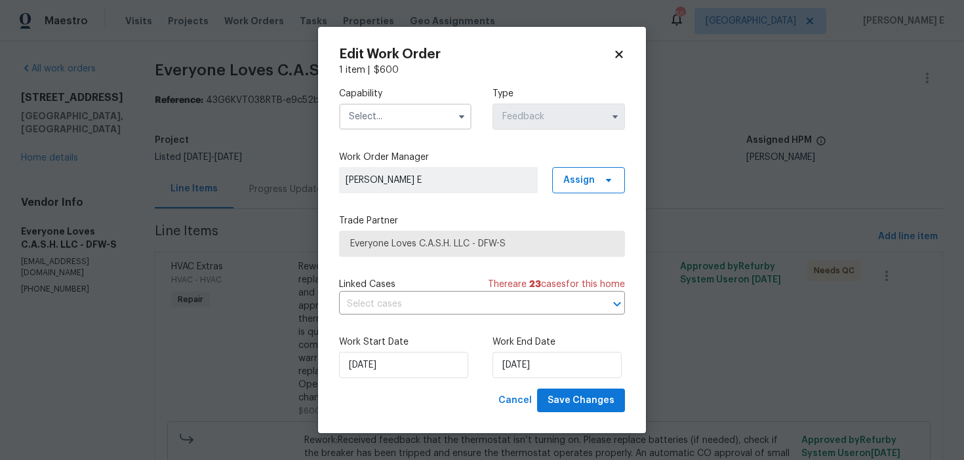
click at [396, 116] on input "text" at bounding box center [405, 117] width 132 height 26
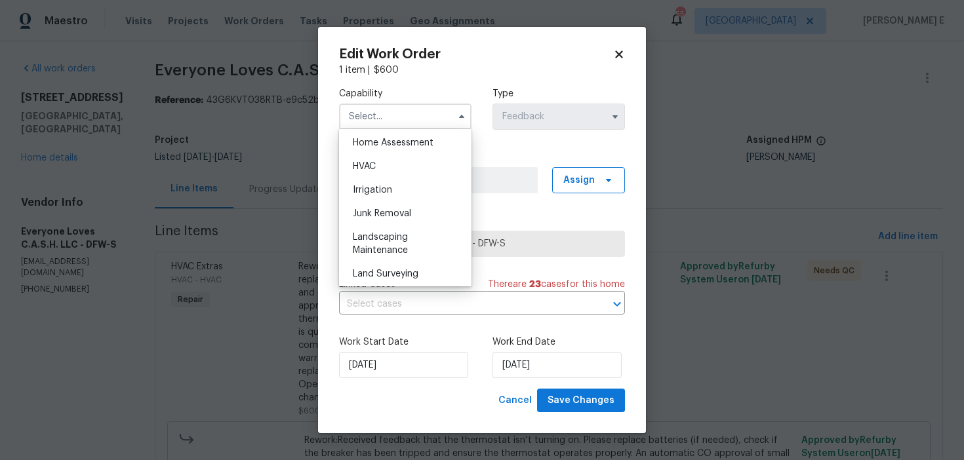
scroll to position [751, 0]
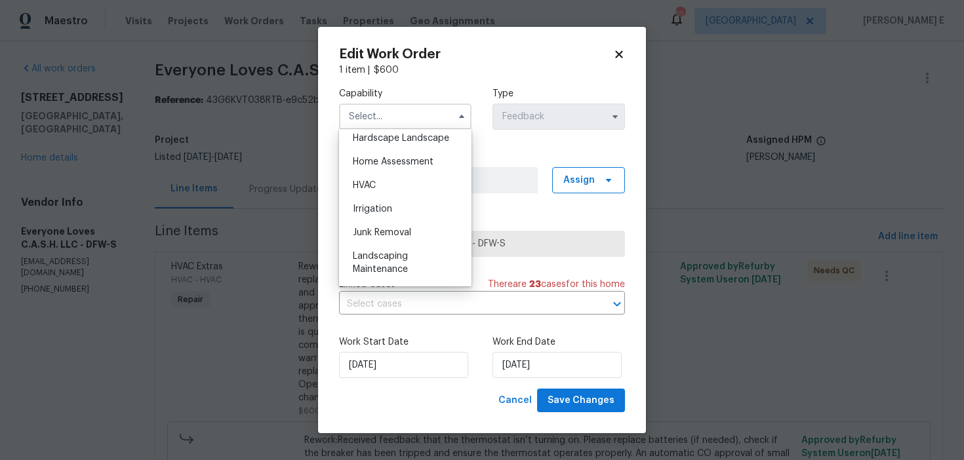
click at [392, 191] on div "HVAC" at bounding box center [405, 186] width 126 height 24
type input "HVAC"
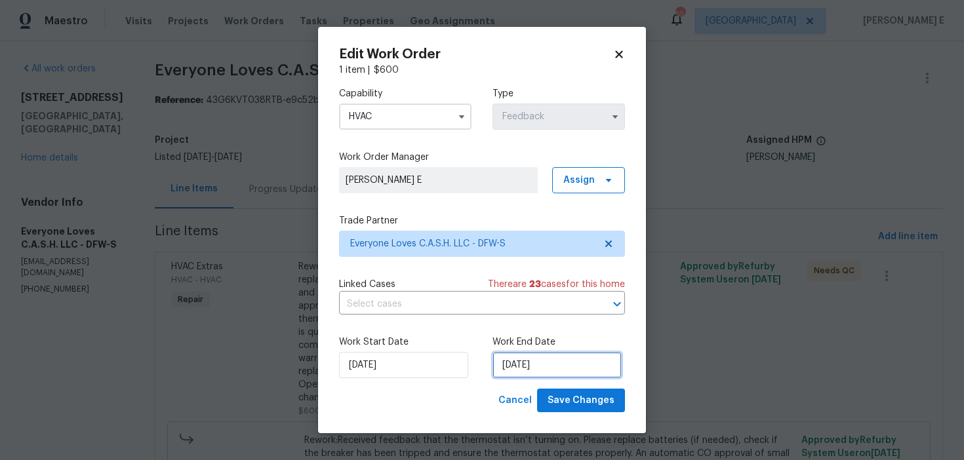
click at [541, 364] on input "10/09/2025" at bounding box center [557, 365] width 129 height 26
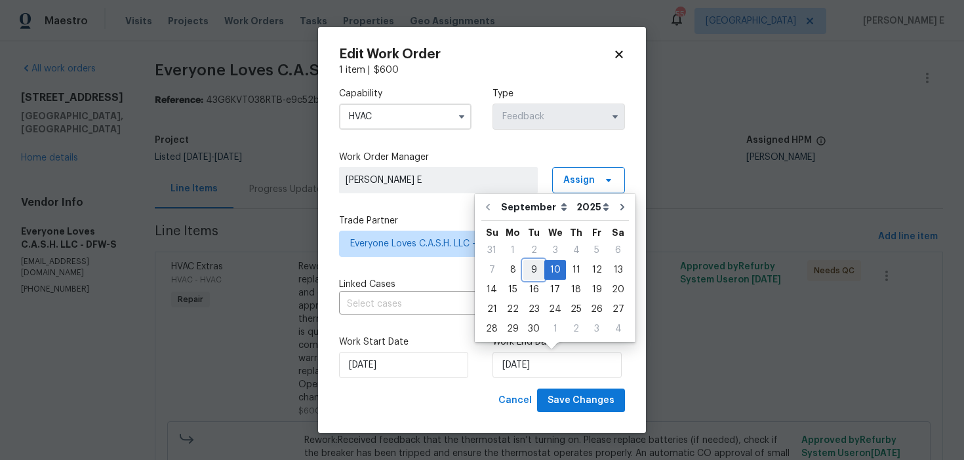
click at [535, 265] on div "9" at bounding box center [533, 270] width 21 height 18
type input "09/09/2025"
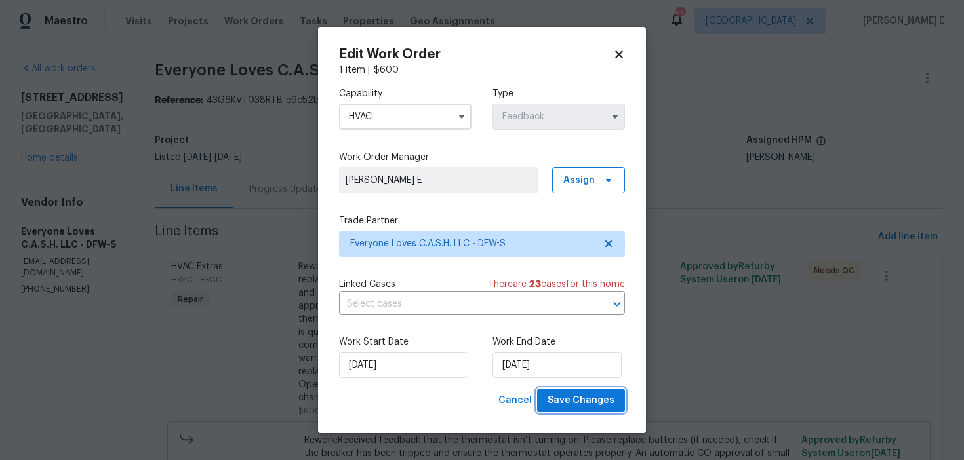
click at [584, 399] on span "Save Changes" at bounding box center [581, 401] width 67 height 16
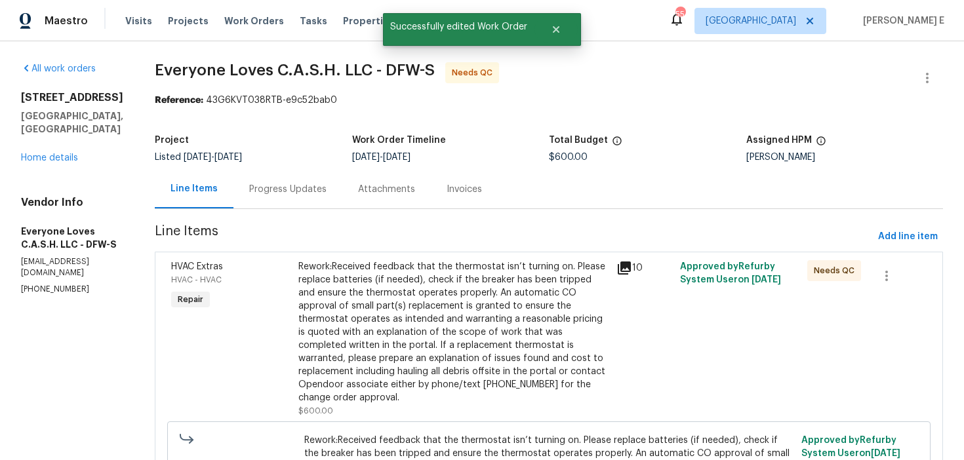
click at [378, 293] on div "Rework:Received feedback that the thermostat isn’t turning on. Please replace b…" at bounding box center [453, 332] width 310 height 144
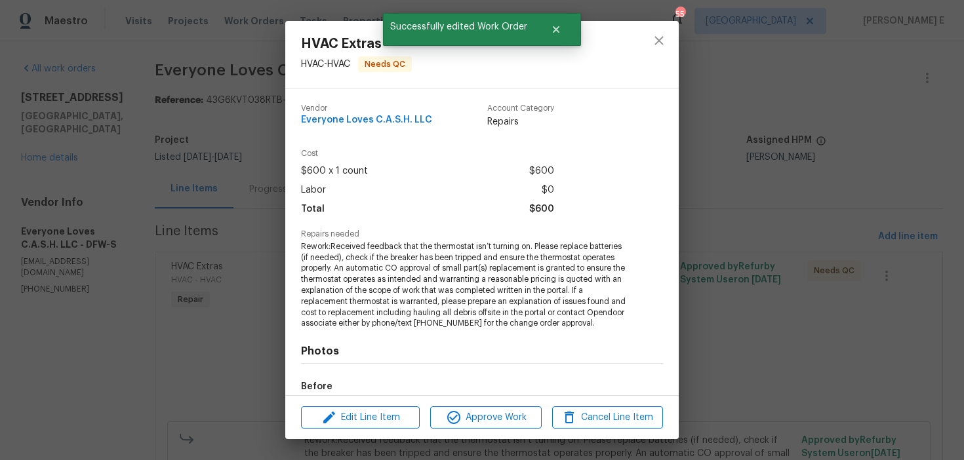
scroll to position [155, 0]
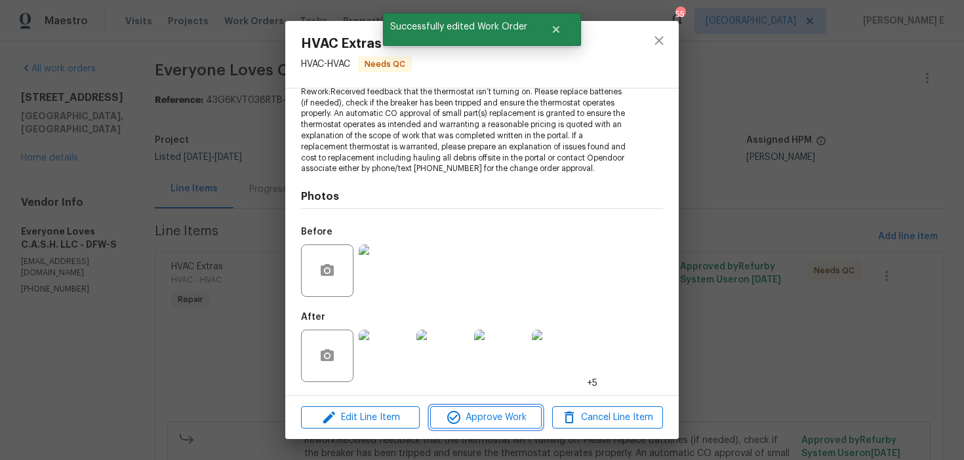
click at [490, 410] on span "Approve Work" at bounding box center [485, 418] width 103 height 16
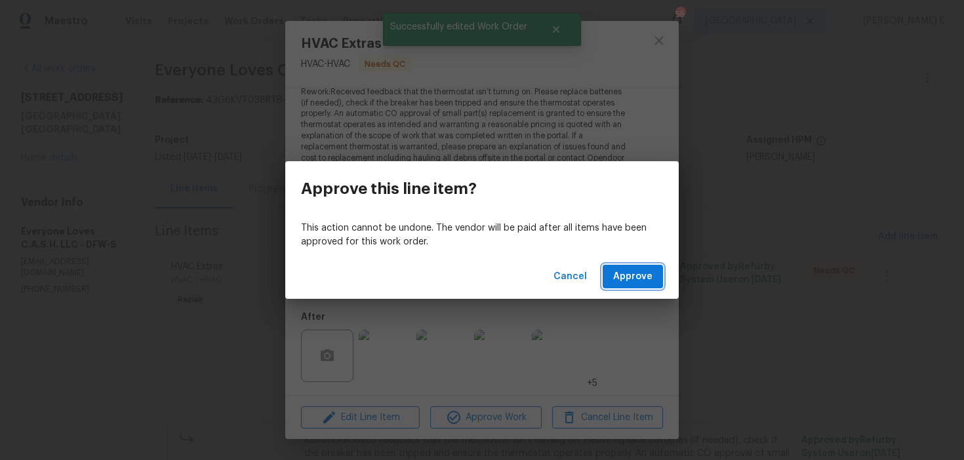
click at [639, 270] on span "Approve" at bounding box center [632, 277] width 39 height 16
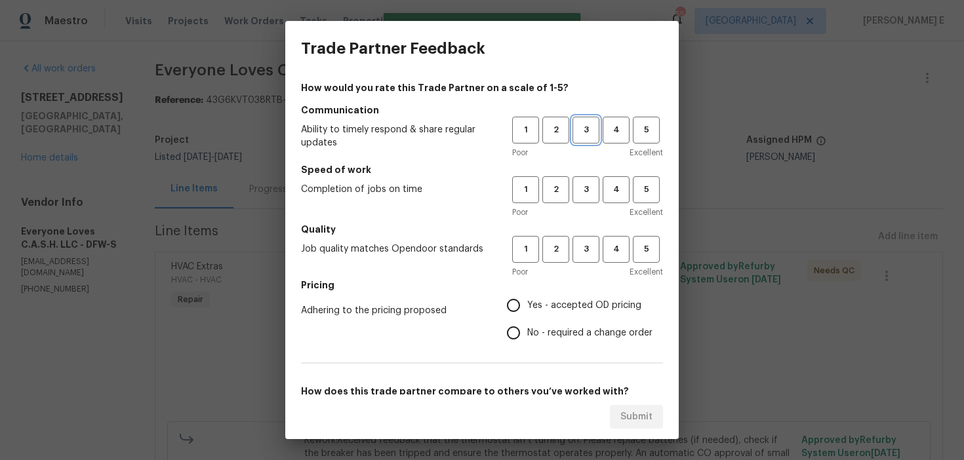
click at [586, 136] on span "3" at bounding box center [586, 130] width 24 height 15
click at [586, 172] on h5 "Speed of work" at bounding box center [482, 169] width 362 height 13
click at [586, 189] on span "3" at bounding box center [586, 189] width 24 height 15
click at [585, 243] on span "3" at bounding box center [586, 249] width 24 height 15
click at [527, 330] on input "No - required a change order" at bounding box center [514, 333] width 28 height 28
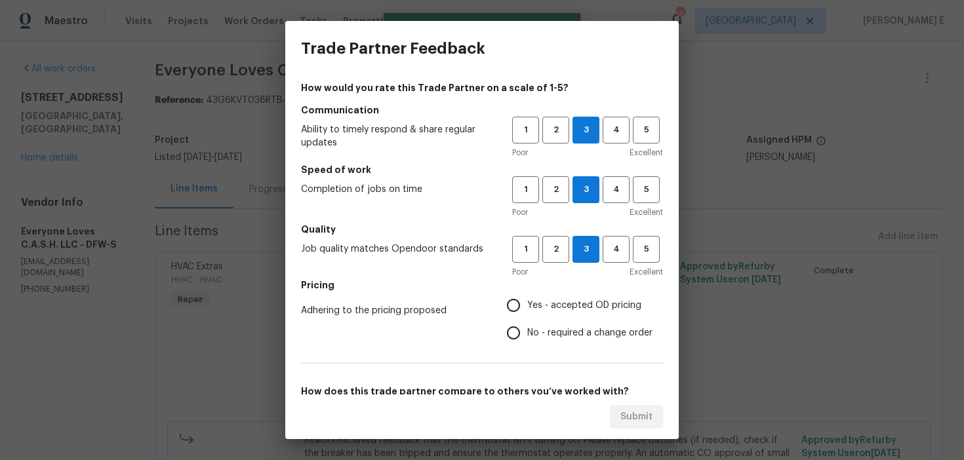
radio input "true"
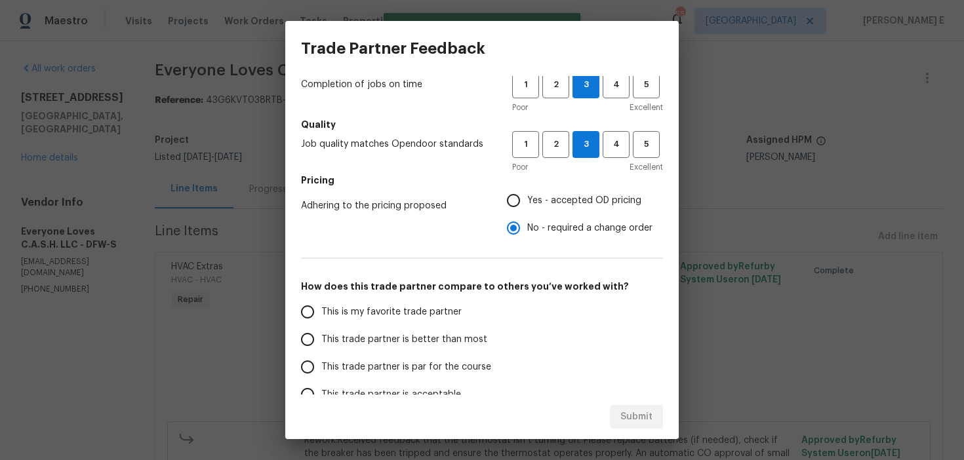
scroll to position [205, 0]
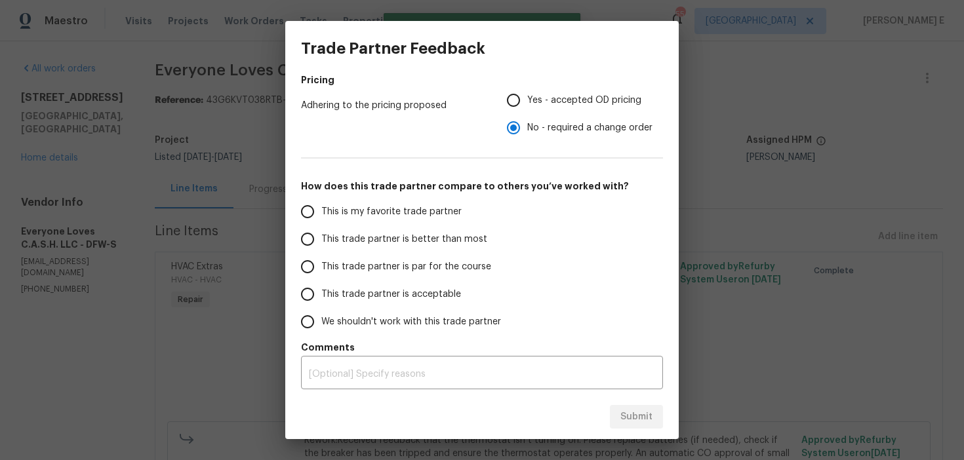
click at [419, 270] on span "This trade partner is par for the course" at bounding box center [406, 267] width 170 height 14
click at [321, 270] on input "This trade partner is par for the course" at bounding box center [308, 267] width 28 height 28
click at [651, 410] on span "Submit" at bounding box center [636, 417] width 32 height 16
radio input "true"
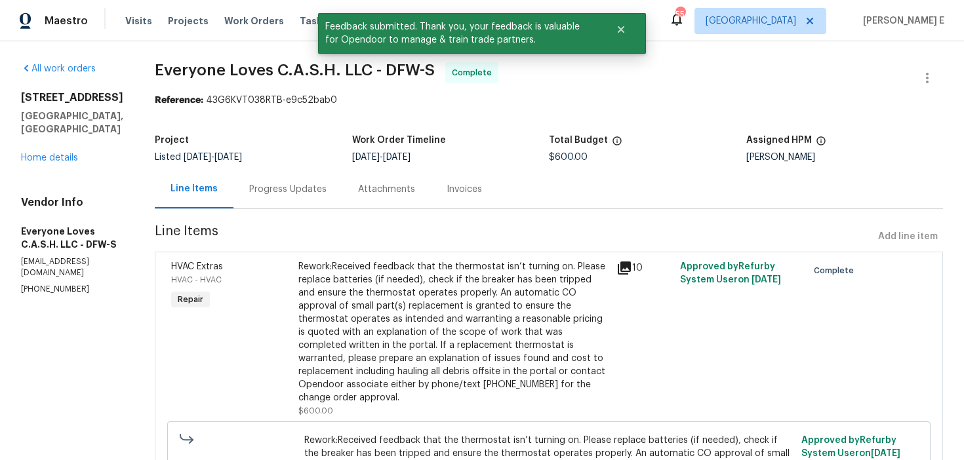
click at [327, 184] on div "Progress Updates" at bounding box center [287, 189] width 77 height 13
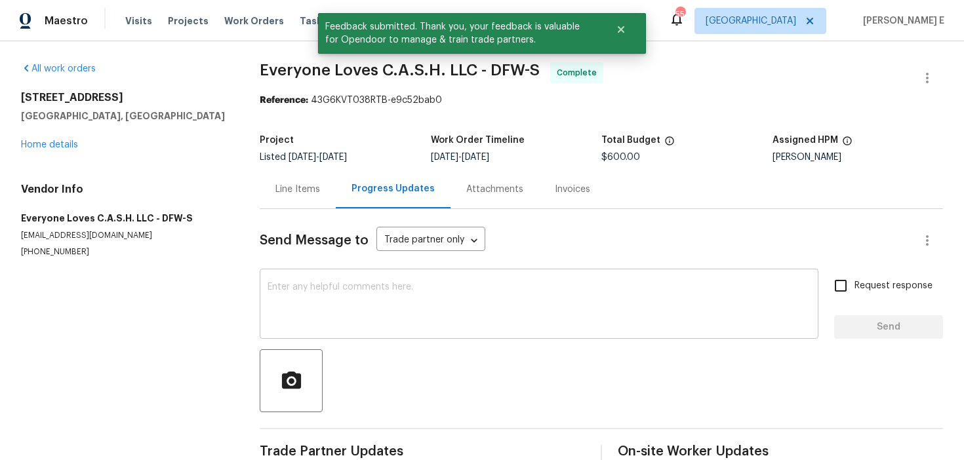
click at [359, 312] on textarea at bounding box center [539, 306] width 543 height 46
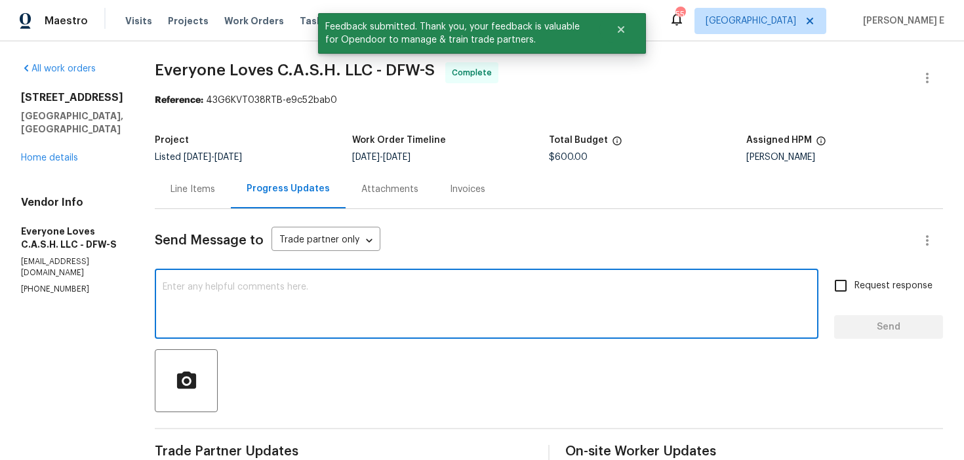
scroll to position [71, 0]
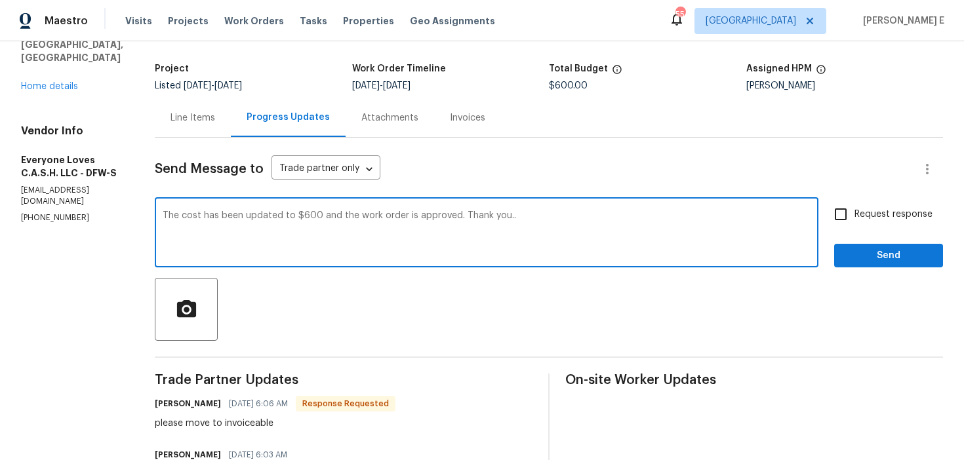
type textarea "The cost has been updated to $600 and the work order is approved. Thank you.."
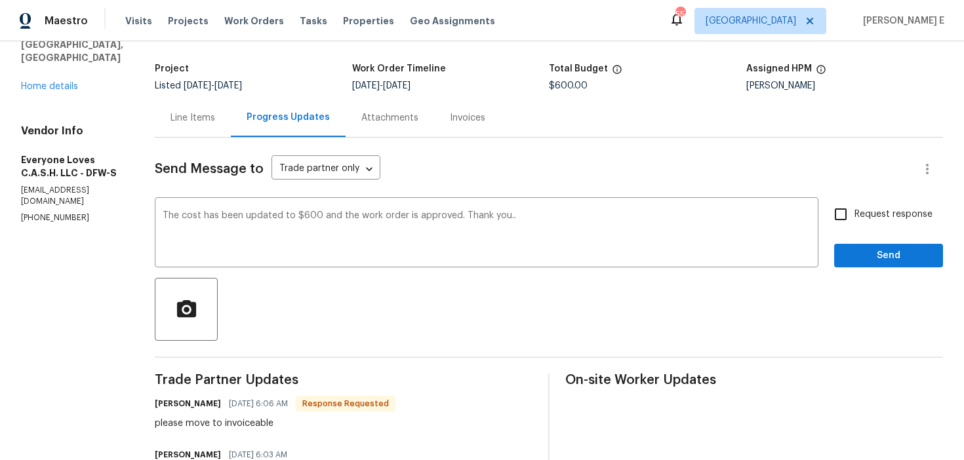
click at [869, 215] on span "Request response" at bounding box center [894, 215] width 78 height 14
click at [855, 215] on input "Request response" at bounding box center [841, 215] width 28 height 28
checkbox input "true"
click at [866, 260] on span "Send" at bounding box center [889, 256] width 88 height 16
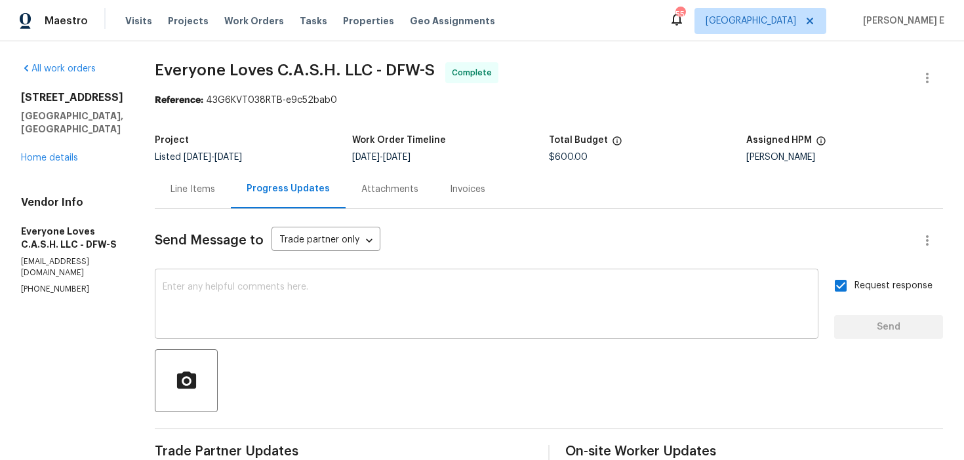
scroll to position [21, 0]
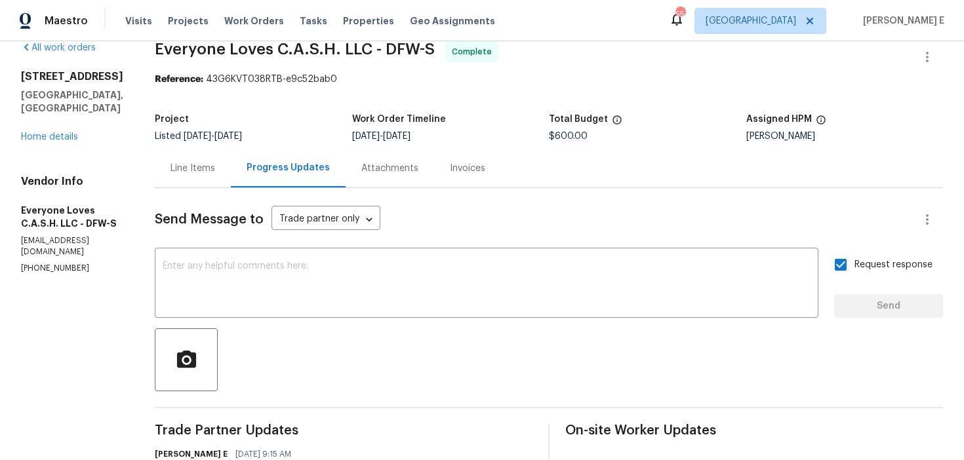
click at [531, 153] on div "Line Items Progress Updates Attachments Invoices" at bounding box center [549, 168] width 788 height 39
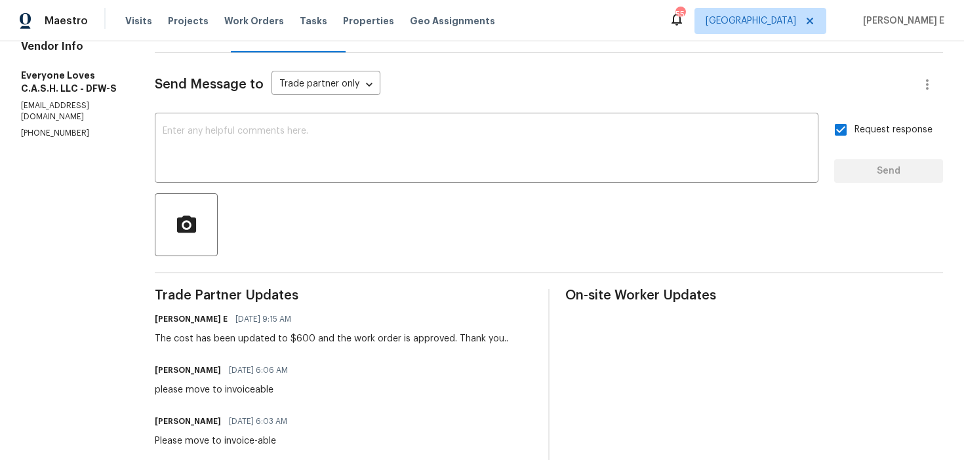
scroll to position [0, 0]
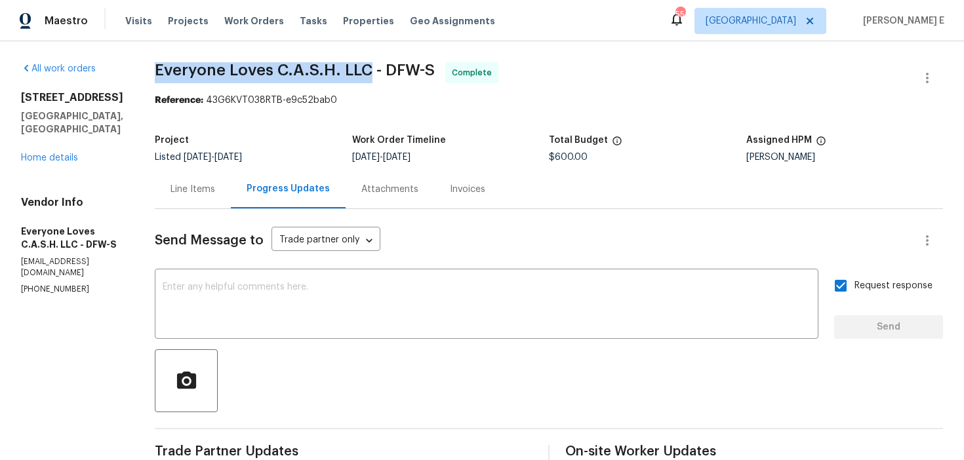
drag, startPoint x: 179, startPoint y: 69, endPoint x: 392, endPoint y: 70, distance: 213.1
click at [392, 70] on span "Everyone Loves C.A.S.H. LLC - DFW-S" at bounding box center [295, 70] width 280 height 16
copy span "Everyone Loves C.A.S.H. LLC"
click at [42, 150] on div "2351 County Road 4010 Decatur, TX 76234 Home details" at bounding box center [72, 127] width 102 height 73
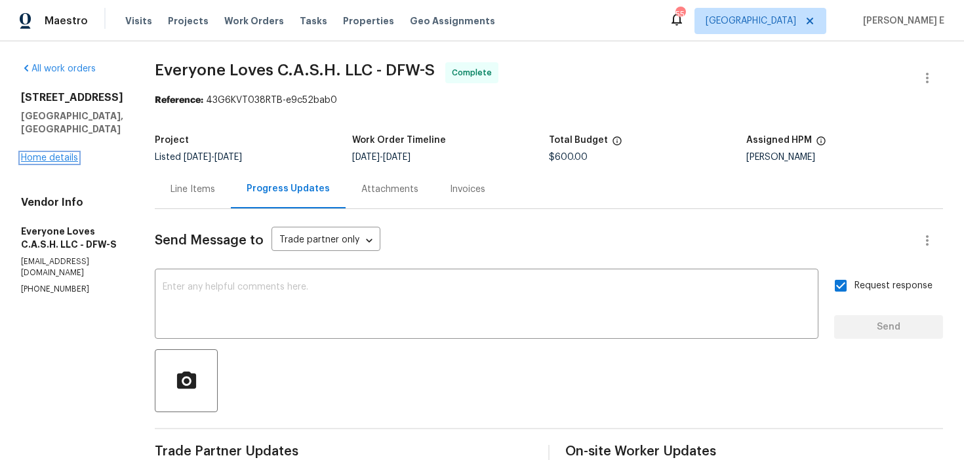
click at [54, 153] on link "Home details" at bounding box center [49, 157] width 57 height 9
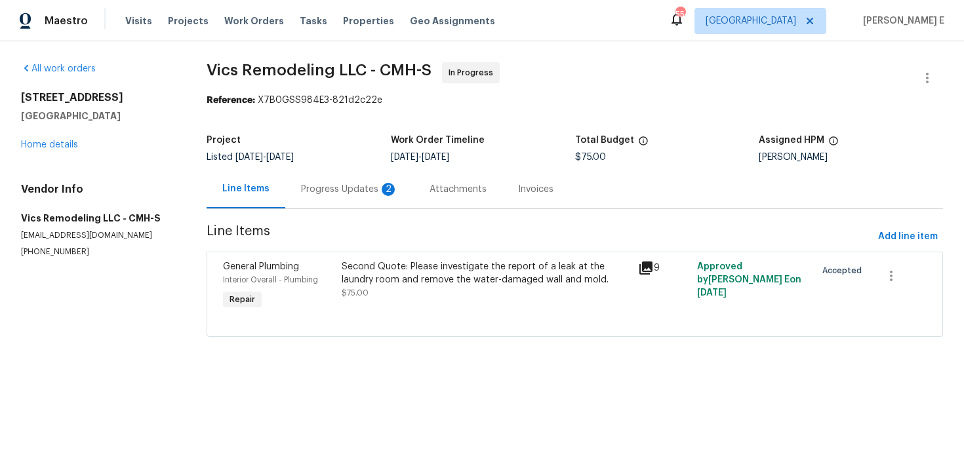
click at [353, 214] on section "Vics Remodeling LLC - CMH-S In Progress Reference: X7B0GSS984E3-821d2c22e Proje…" at bounding box center [575, 207] width 736 height 291
click at [367, 197] on div "Progress Updates 2" at bounding box center [349, 189] width 129 height 39
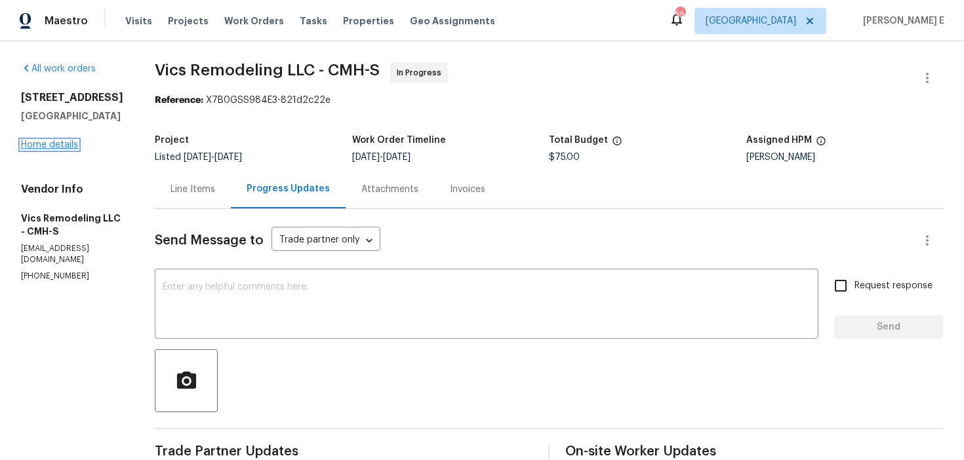
click at [61, 150] on link "Home details" at bounding box center [49, 144] width 57 height 9
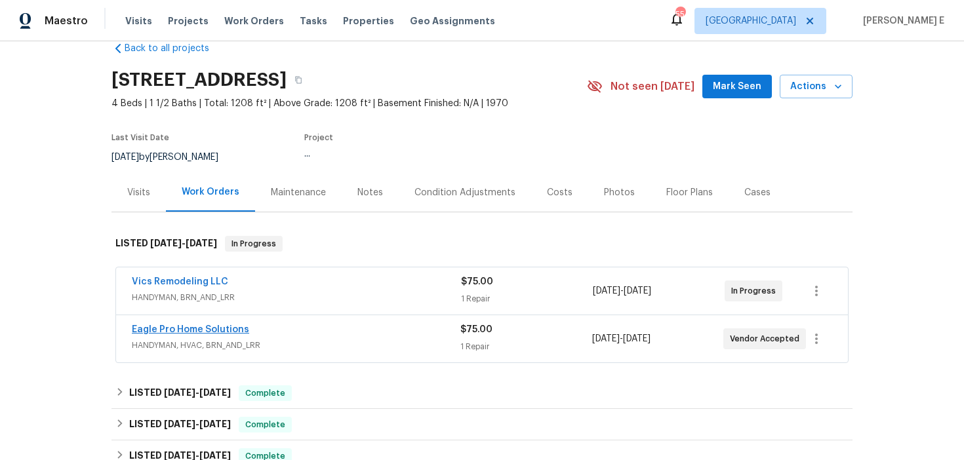
scroll to position [37, 0]
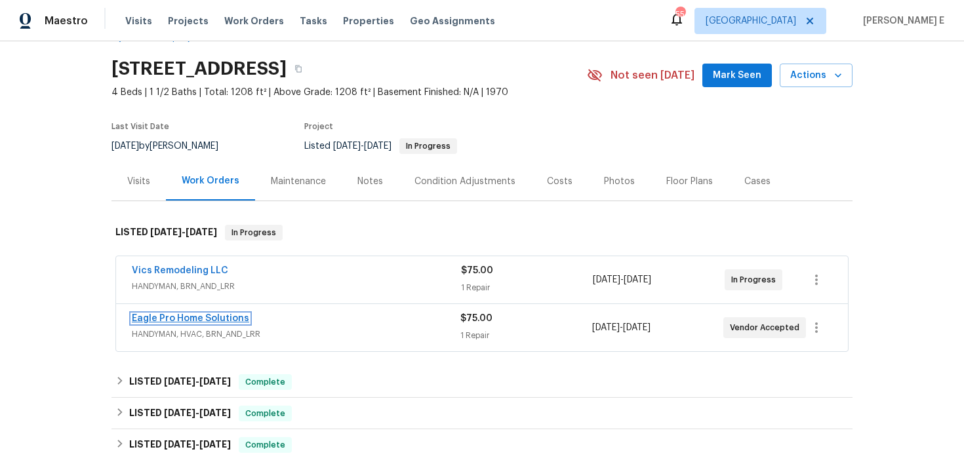
click at [222, 317] on link "Eagle Pro Home Solutions" at bounding box center [190, 318] width 117 height 9
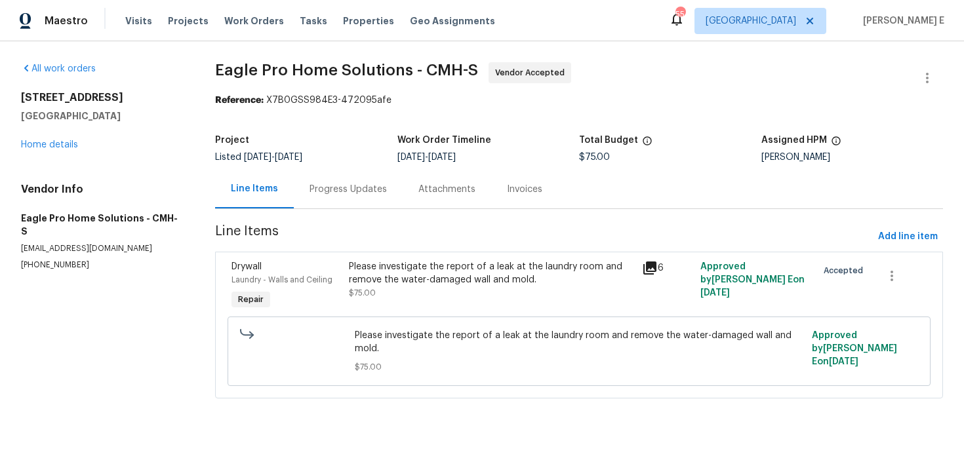
click at [344, 185] on div "Progress Updates" at bounding box center [348, 189] width 77 height 13
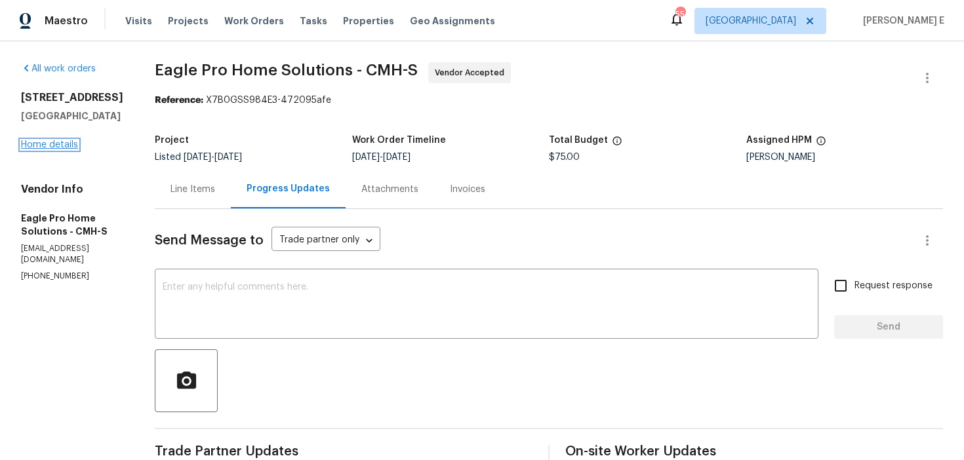
click at [57, 143] on link "Home details" at bounding box center [49, 144] width 57 height 9
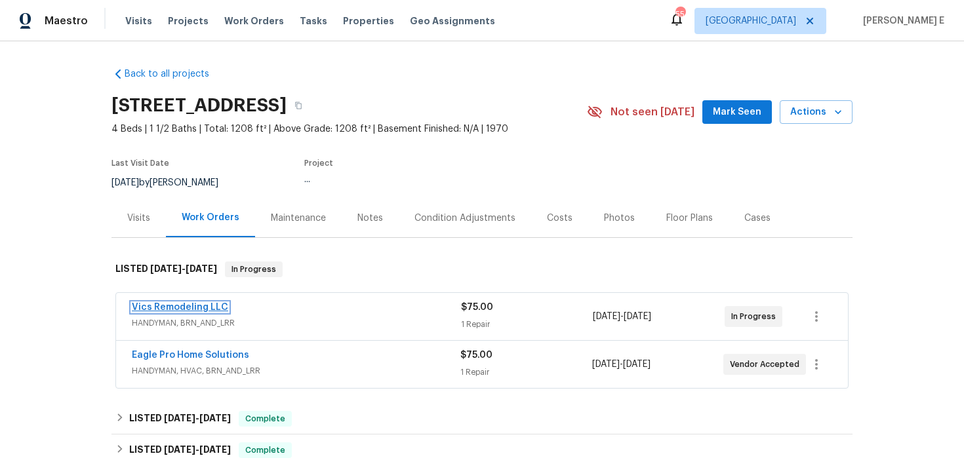
click at [174, 310] on link "Vics Remodeling LLC" at bounding box center [180, 307] width 96 height 9
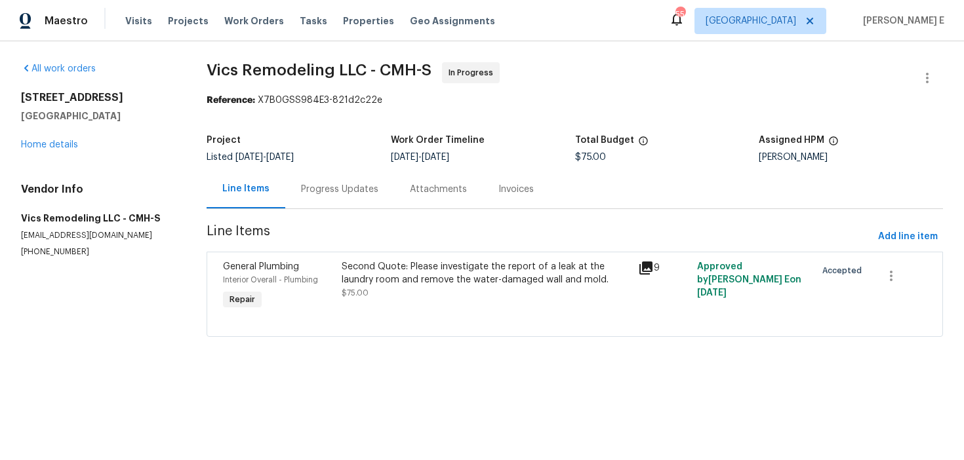
click at [416, 272] on div "Second Quote: Please investigate the report of a leak at the laundry room and r…" at bounding box center [486, 273] width 289 height 26
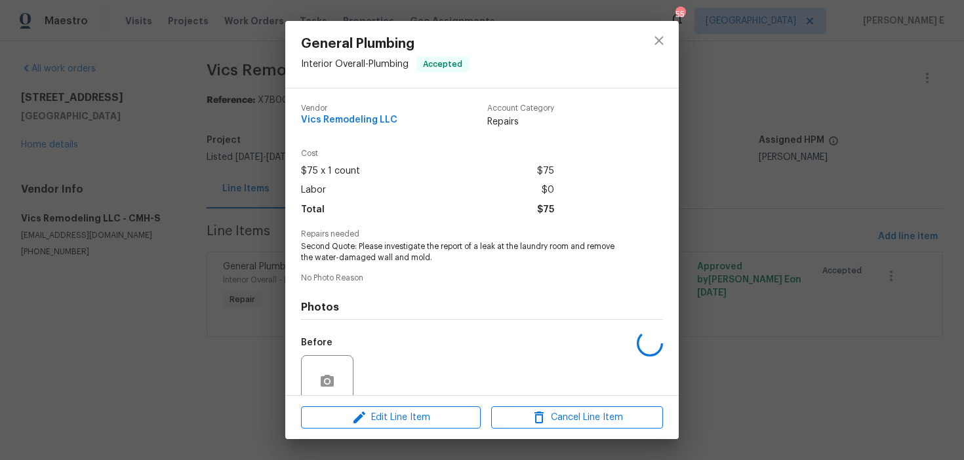
scroll to position [110, 0]
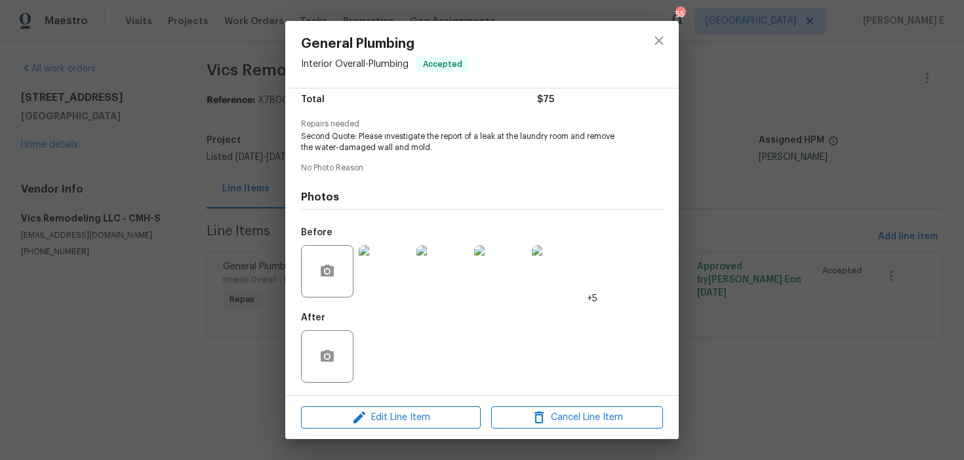
click at [373, 258] on img at bounding box center [385, 271] width 52 height 52
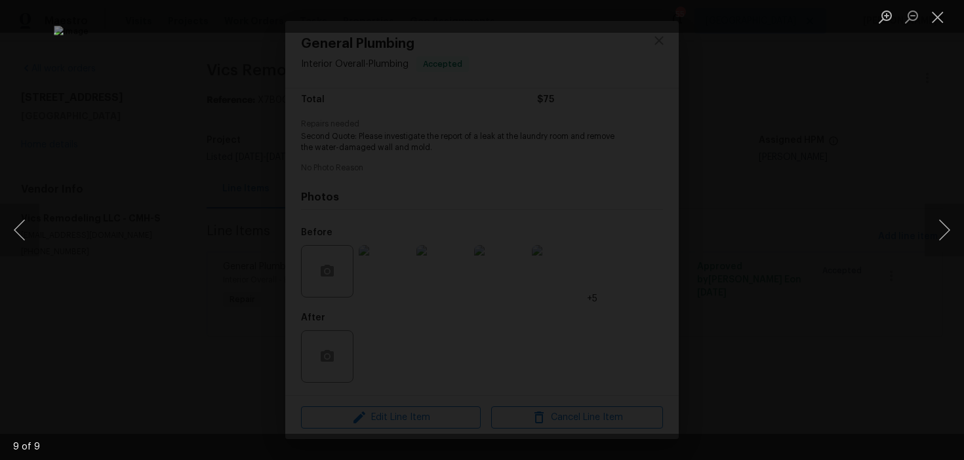
click at [889, 86] on div "Lightbox" at bounding box center [482, 230] width 964 height 460
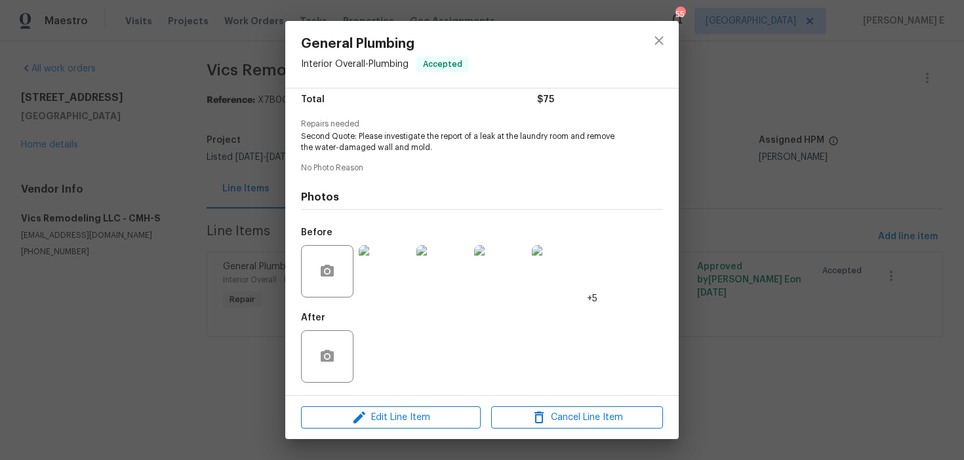
click at [889, 86] on div "General Plumbing Interior Overall - Plumbing Accepted Vendor Vics Remodeling LL…" at bounding box center [482, 230] width 964 height 460
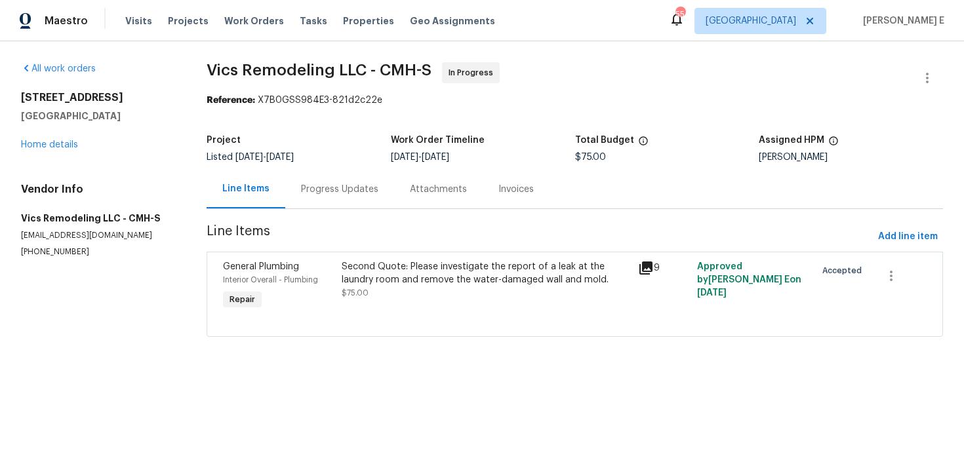
click at [889, 86] on span "Vics Remodeling LLC - CMH-S In Progress" at bounding box center [559, 77] width 705 height 31
click at [312, 189] on div "Progress Updates" at bounding box center [339, 189] width 77 height 13
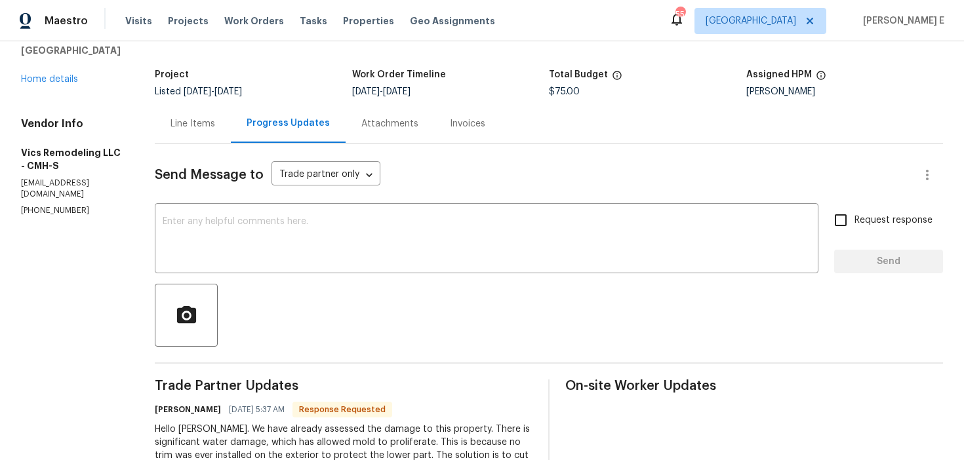
scroll to position [67, 0]
click at [374, 253] on textarea at bounding box center [487, 239] width 648 height 46
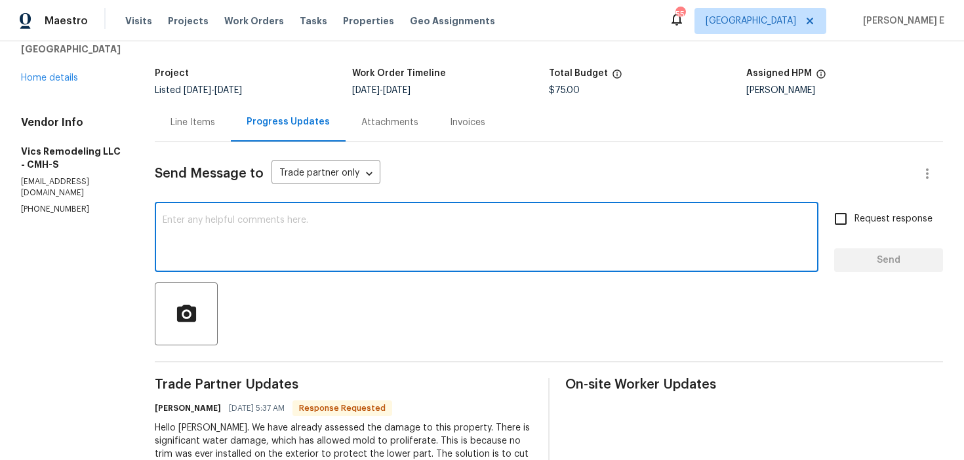
type textarea "K"
drag, startPoint x: 239, startPoint y: 220, endPoint x: 239, endPoint y: 348, distance: 127.2
click at [239, 222] on textarea "Let me check and corcle back on this." at bounding box center [487, 239] width 648 height 46
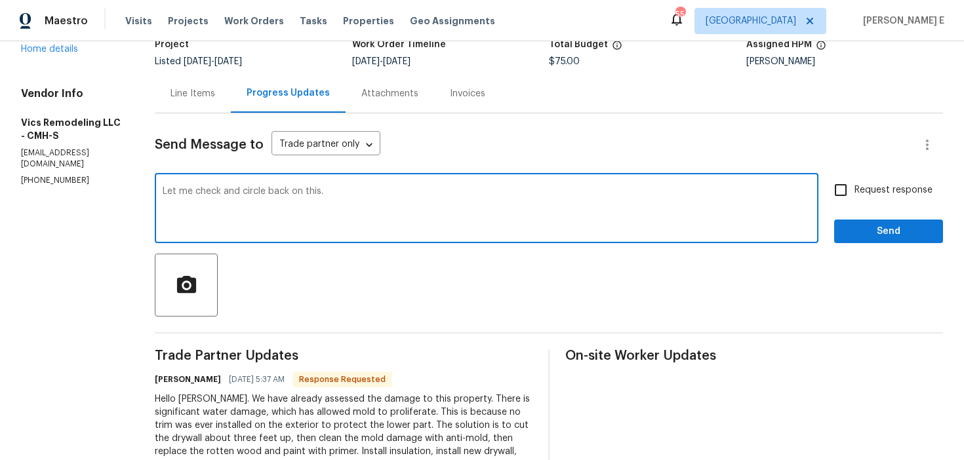
scroll to position [100, 0]
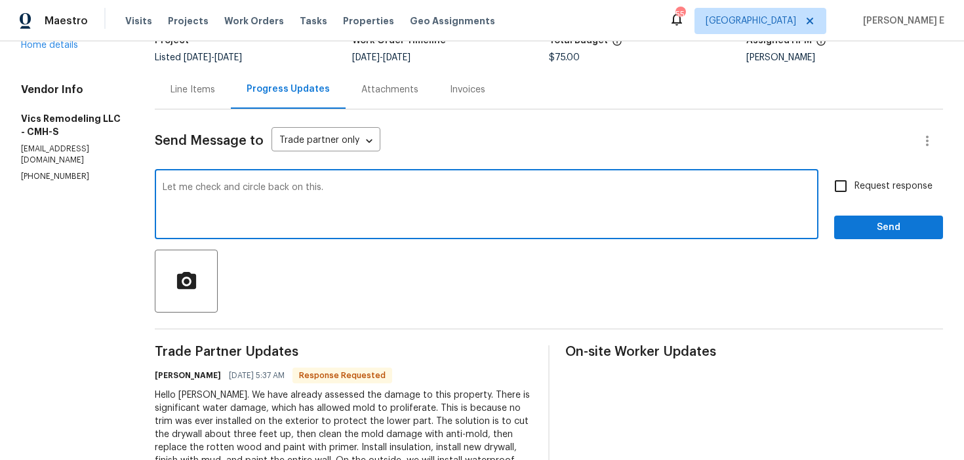
type textarea "Let me check and circle back on this."
click at [849, 190] on input "Request response" at bounding box center [841, 186] width 28 height 28
checkbox input "true"
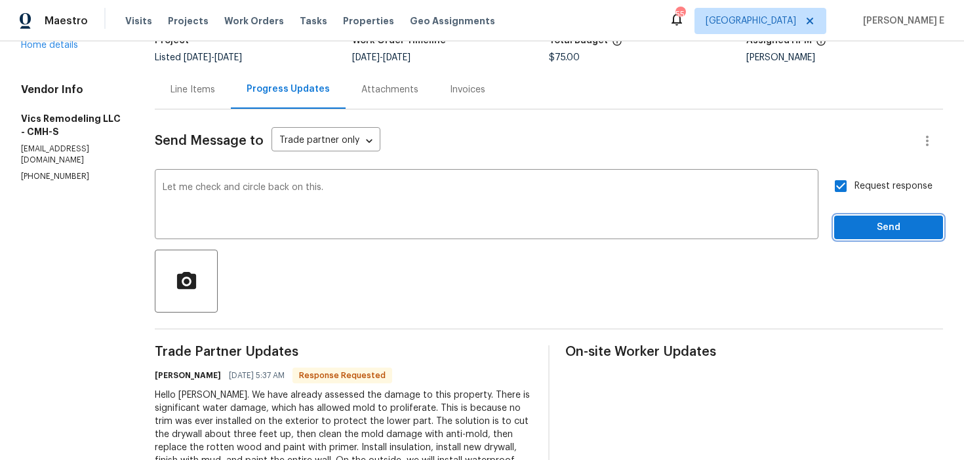
click at [860, 220] on span "Send" at bounding box center [889, 228] width 88 height 16
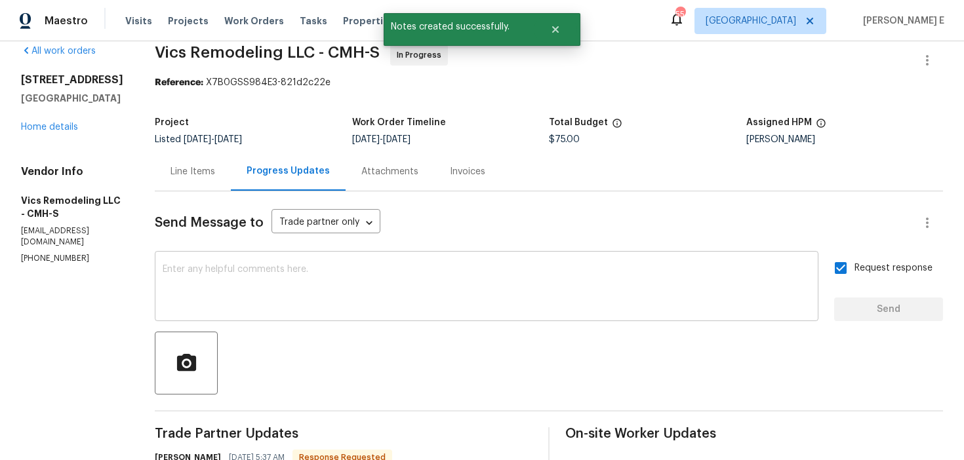
scroll to position [0, 0]
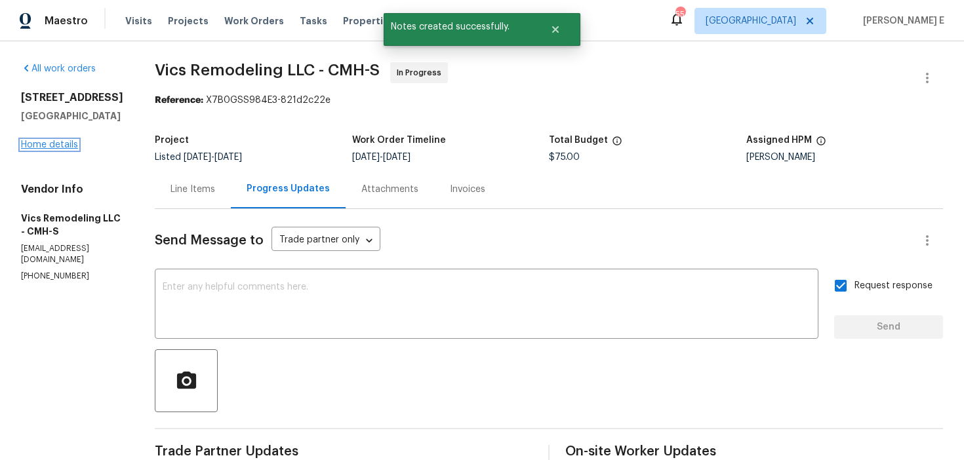
click at [30, 150] on link "Home details" at bounding box center [49, 144] width 57 height 9
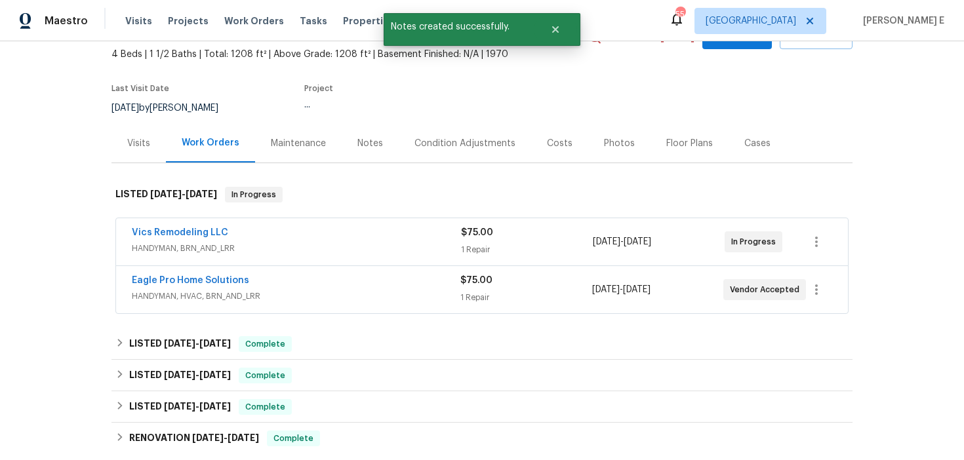
scroll to position [77, 0]
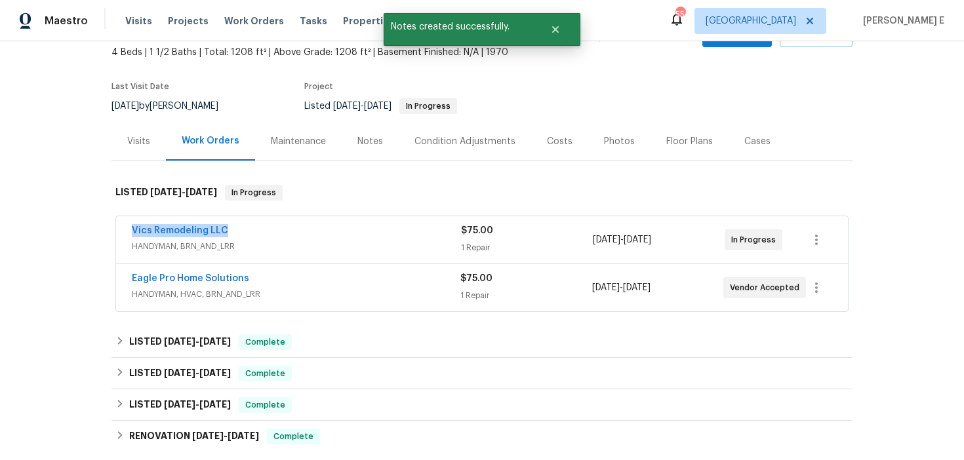
drag, startPoint x: 123, startPoint y: 230, endPoint x: 228, endPoint y: 232, distance: 104.9
click at [228, 232] on div "Vics Remodeling LLC HANDYMAN, BRN_AND_LRR $75.00 1 Repair 9/9/2025 - 9/11/2025 …" at bounding box center [482, 239] width 732 height 47
copy link "Vics Remodeling LLC"
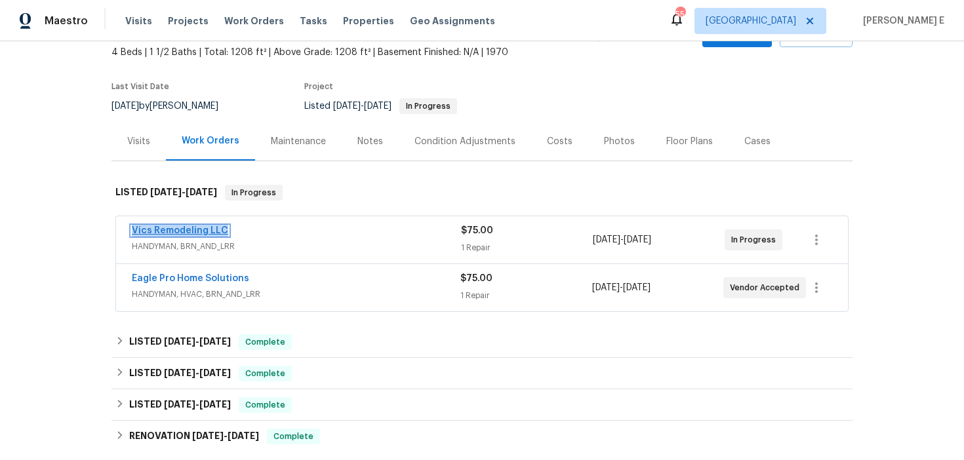
click at [204, 228] on link "Vics Remodeling LLC" at bounding box center [180, 230] width 96 height 9
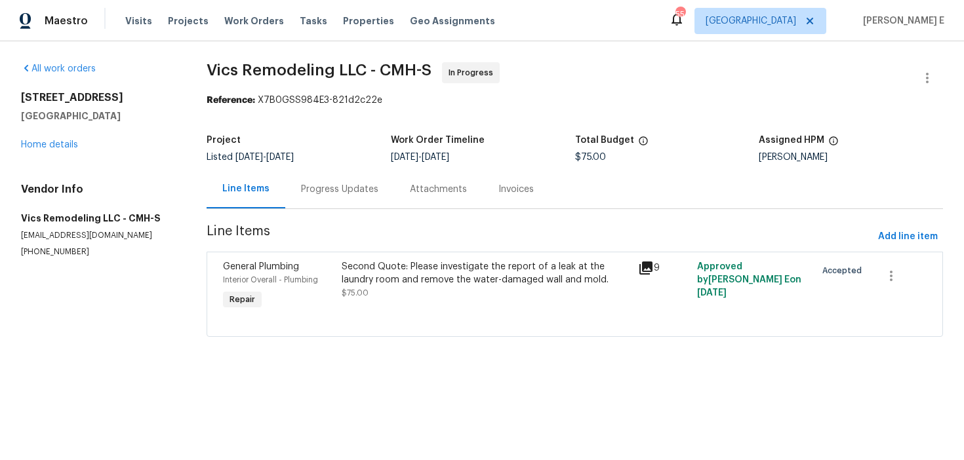
click at [349, 193] on div "Progress Updates" at bounding box center [339, 189] width 77 height 13
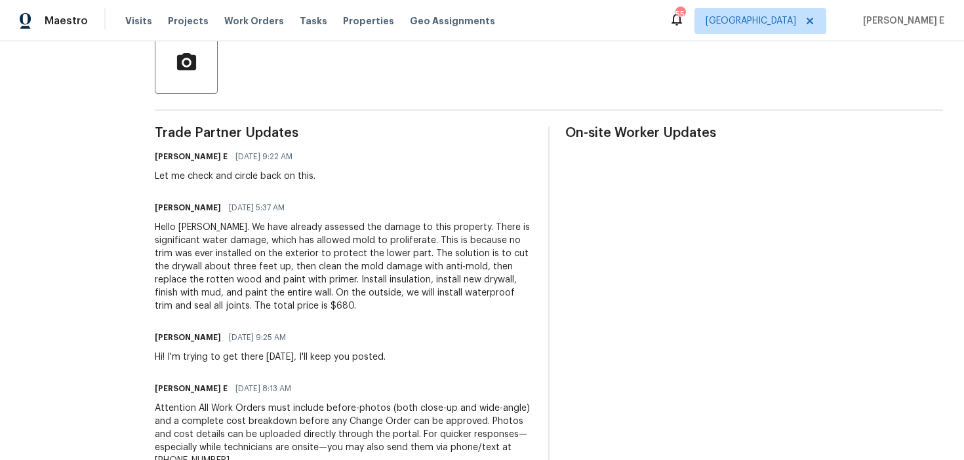
scroll to position [325, 0]
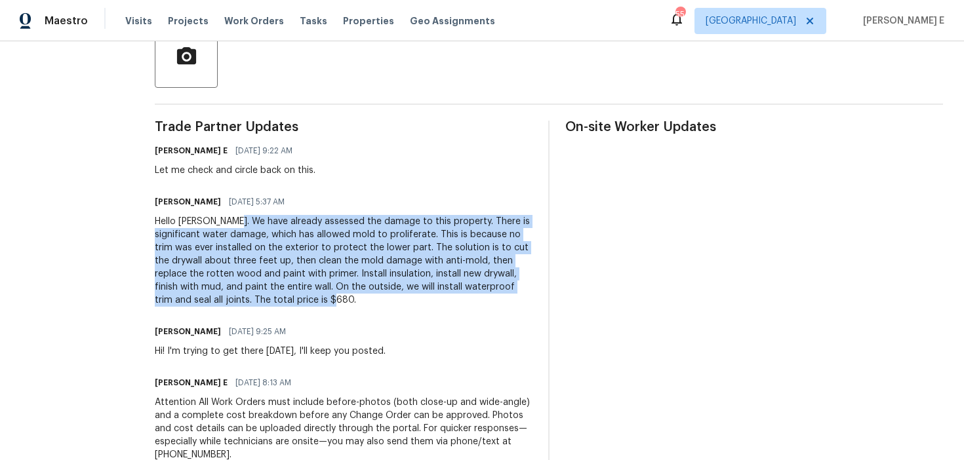
drag, startPoint x: 216, startPoint y: 222, endPoint x: 310, endPoint y: 304, distance: 125.0
click at [310, 304] on div "Hello Keerthana. We have already assessed the damage to this property. There is…" at bounding box center [344, 261] width 378 height 92
copy div "We have already assessed the damage to this property. There is significant wate…"
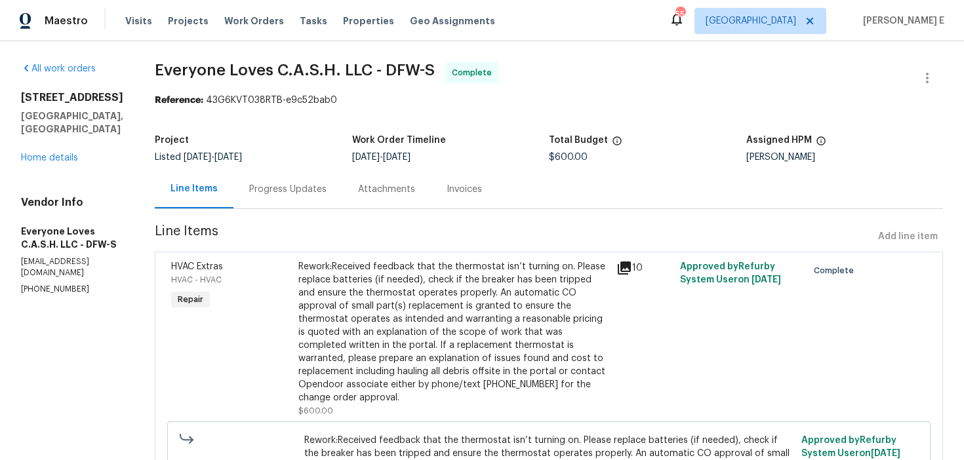
click at [304, 205] on div "Progress Updates" at bounding box center [287, 189] width 109 height 39
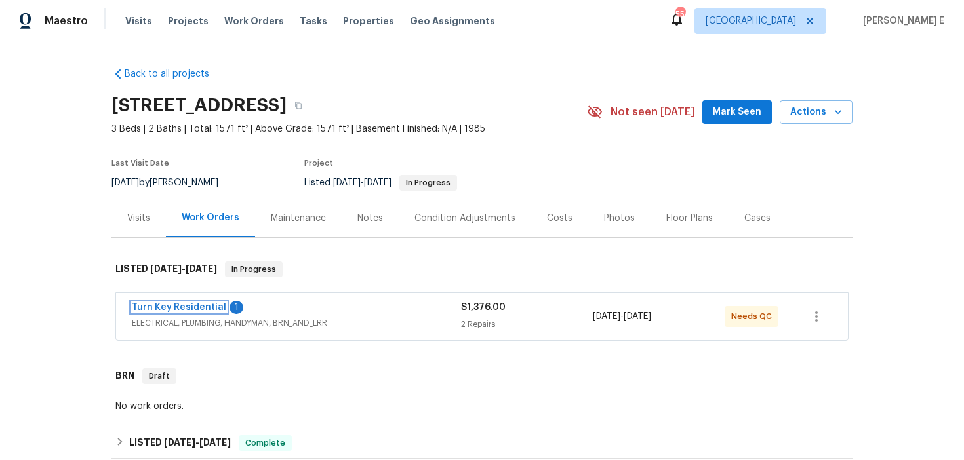
click at [180, 307] on link "Turn Key Residential" at bounding box center [179, 307] width 94 height 9
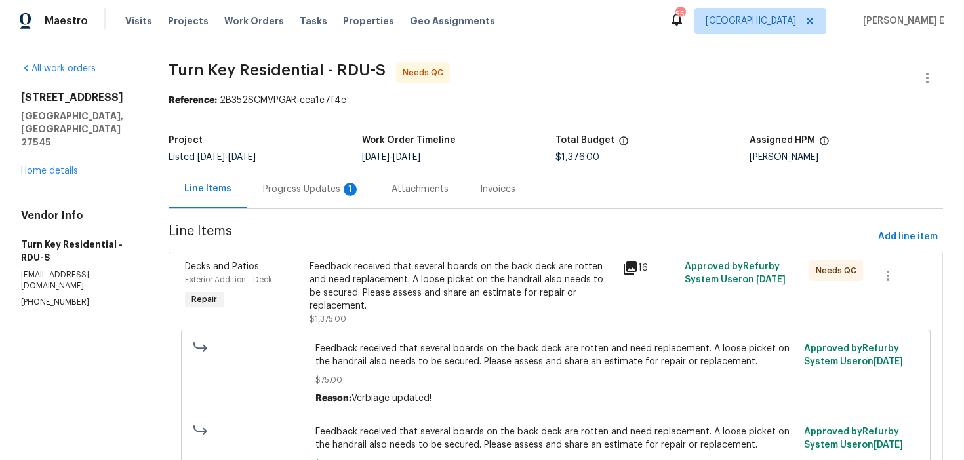
click at [350, 194] on div "Progress Updates 1" at bounding box center [311, 189] width 97 height 13
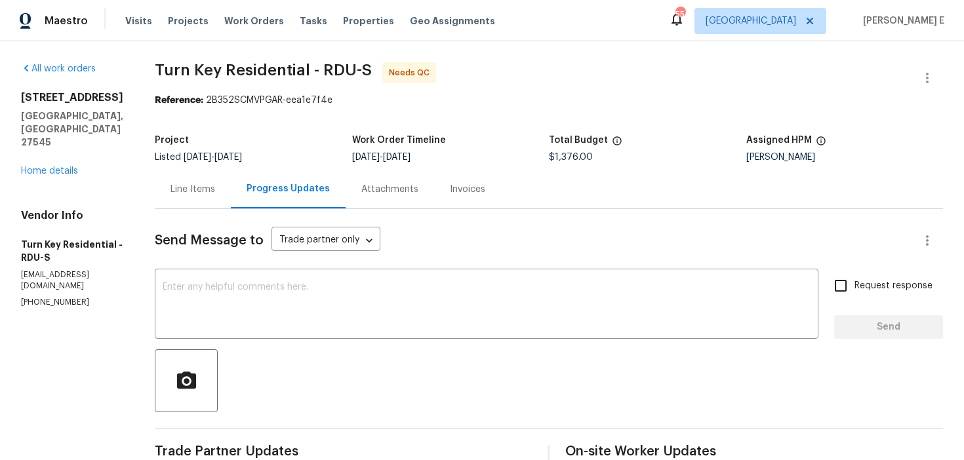
click at [215, 193] on div "Line Items" at bounding box center [193, 189] width 45 height 13
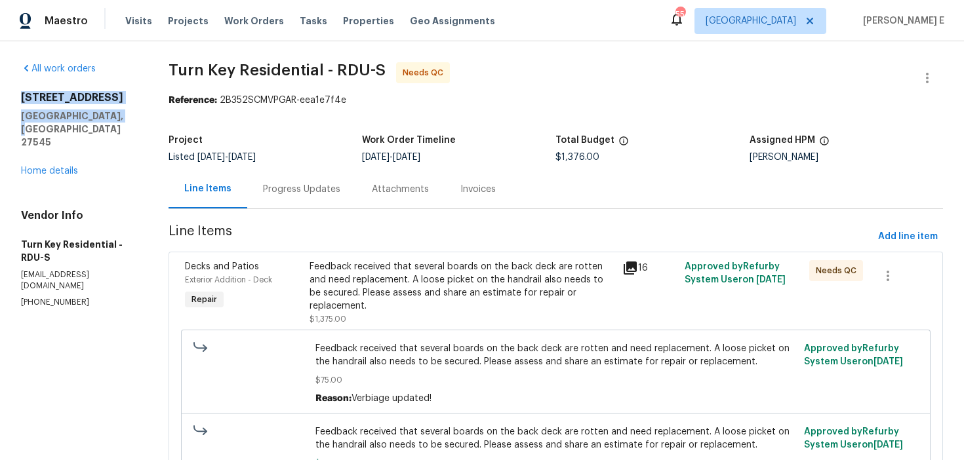
drag, startPoint x: 14, startPoint y: 100, endPoint x: 140, endPoint y: 114, distance: 126.7
click at [140, 114] on div "All work orders 213 Dwelling Pl Knightdale, NC 27545 Home details Vendor Info T…" at bounding box center [482, 338] width 964 height 594
copy div "213 Dwelling Pl Knightdale, NC 27545"
click at [66, 167] on link "Home details" at bounding box center [49, 171] width 57 height 9
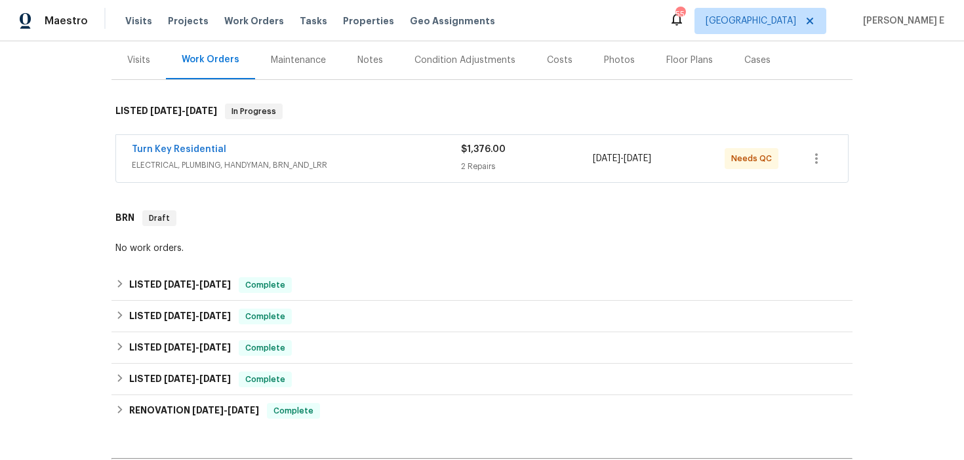
scroll to position [171, 0]
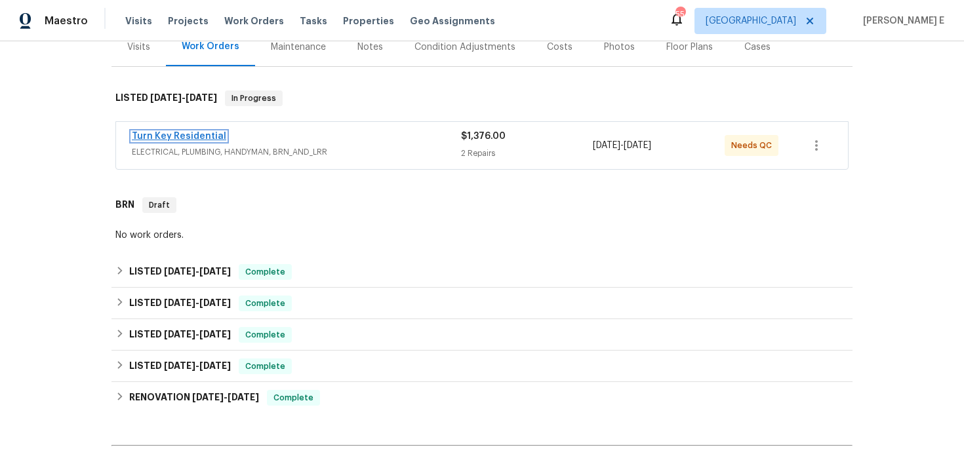
click at [214, 134] on link "Turn Key Residential" at bounding box center [179, 136] width 94 height 9
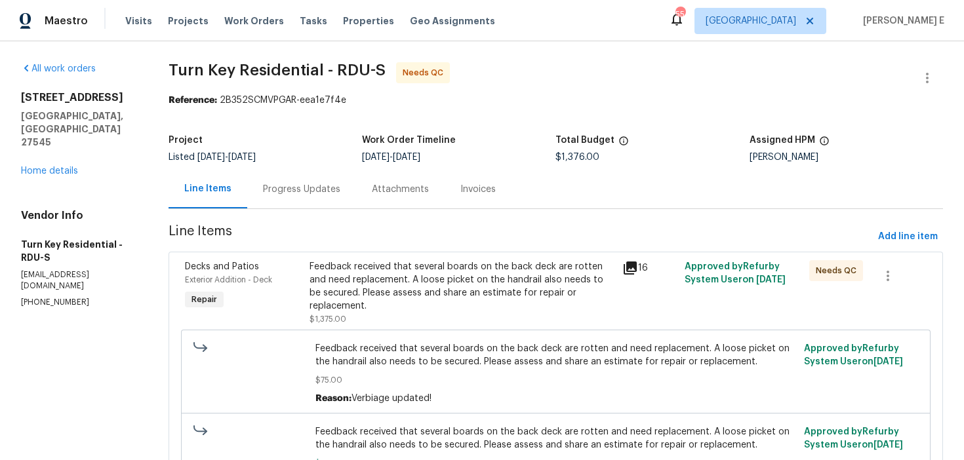
click at [329, 197] on div "Progress Updates" at bounding box center [301, 189] width 109 height 39
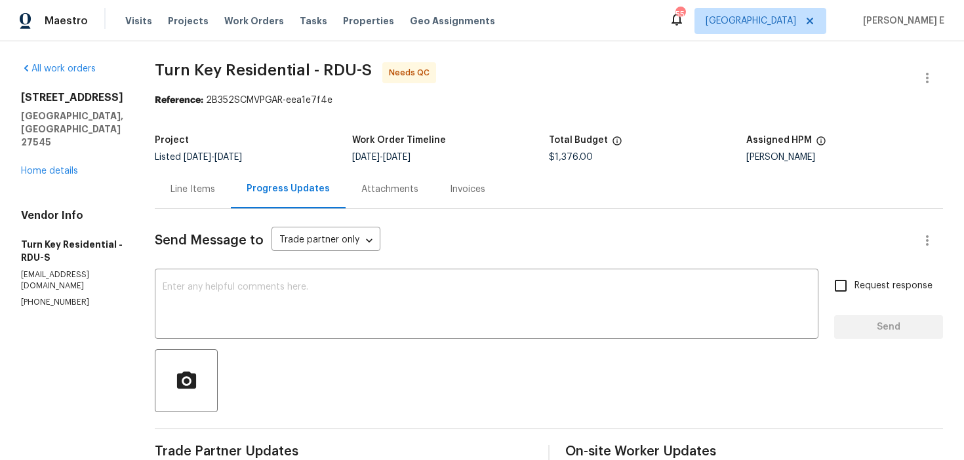
click at [215, 188] on div "Line Items" at bounding box center [193, 189] width 45 height 13
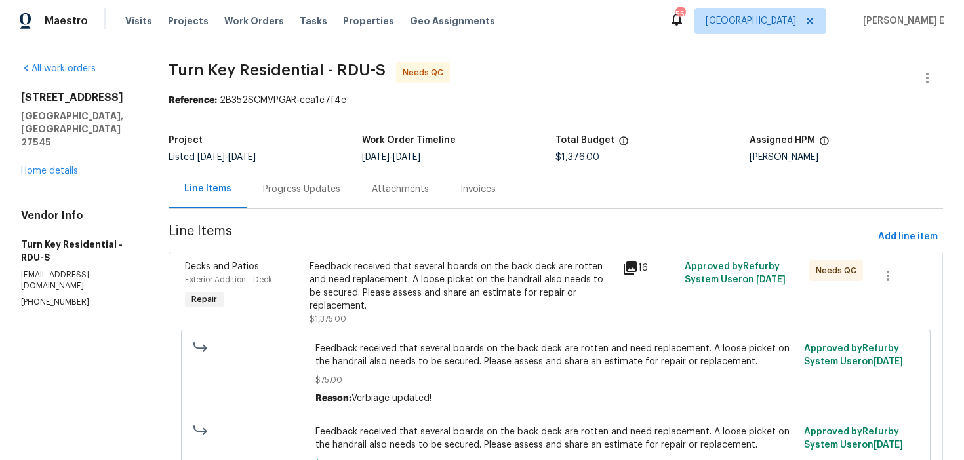
click at [287, 188] on div "Progress Updates" at bounding box center [301, 189] width 77 height 13
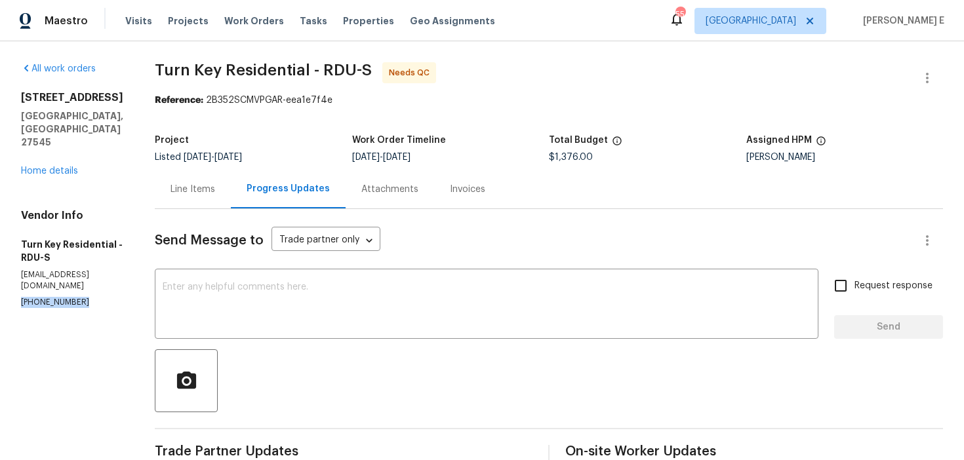
drag, startPoint x: 18, startPoint y: 250, endPoint x: 85, endPoint y: 249, distance: 67.6
copy p "(919) 805-2596"
drag, startPoint x: 98, startPoint y: 94, endPoint x: 20, endPoint y: 99, distance: 78.8
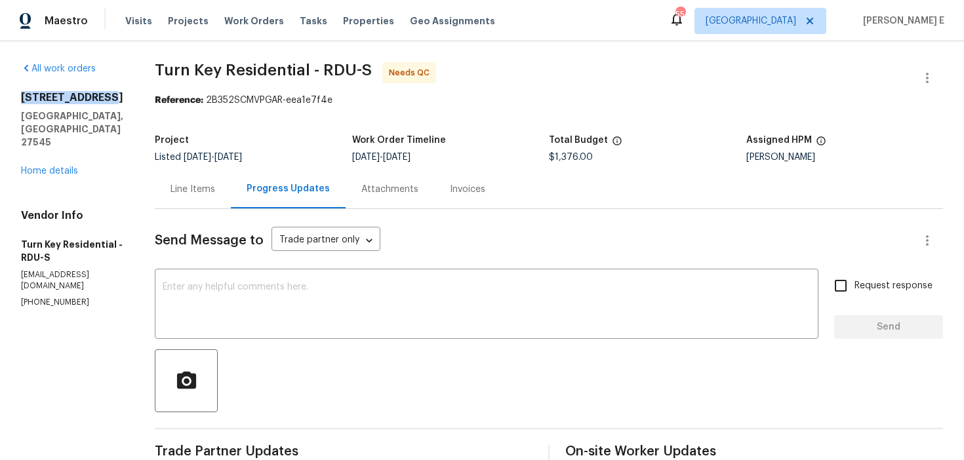
copy h2 "213 Dwelling Pl"
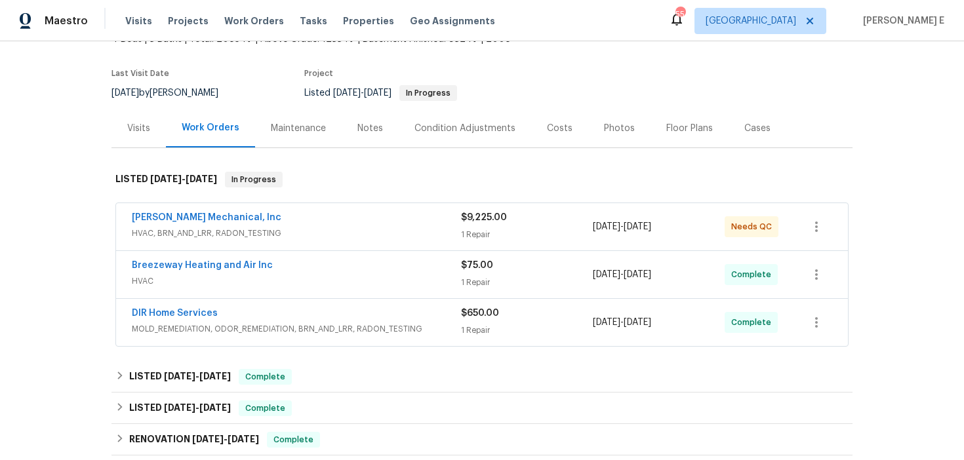
scroll to position [92, 0]
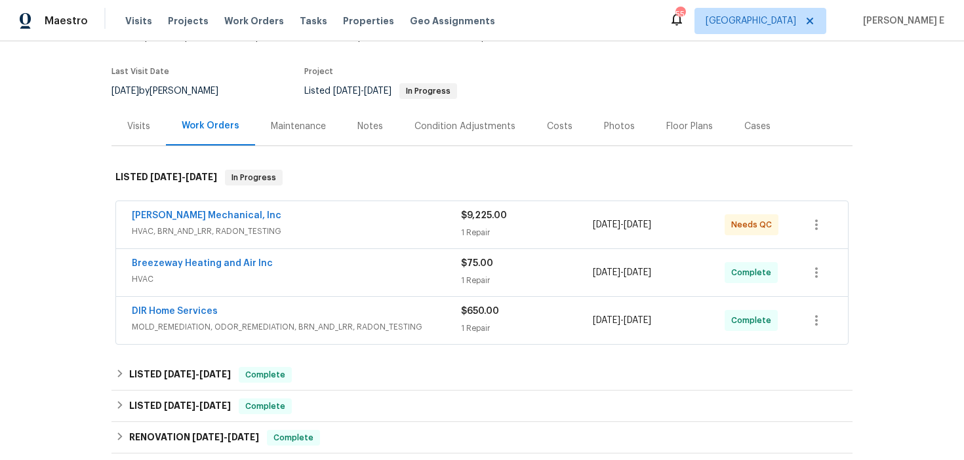
click at [315, 230] on span "HVAC, BRN_AND_LRR, RADON_TESTING" at bounding box center [296, 231] width 329 height 13
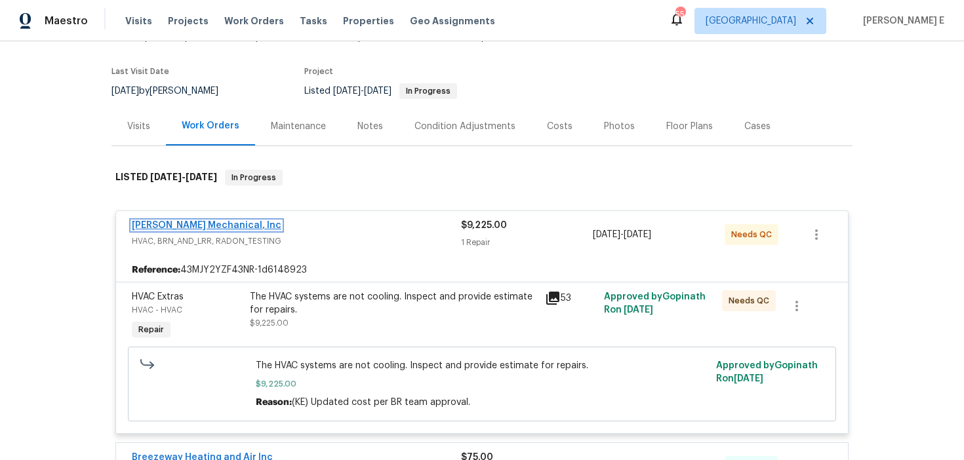
click at [205, 224] on link "JH Martin Mechanical, Inc" at bounding box center [207, 225] width 150 height 9
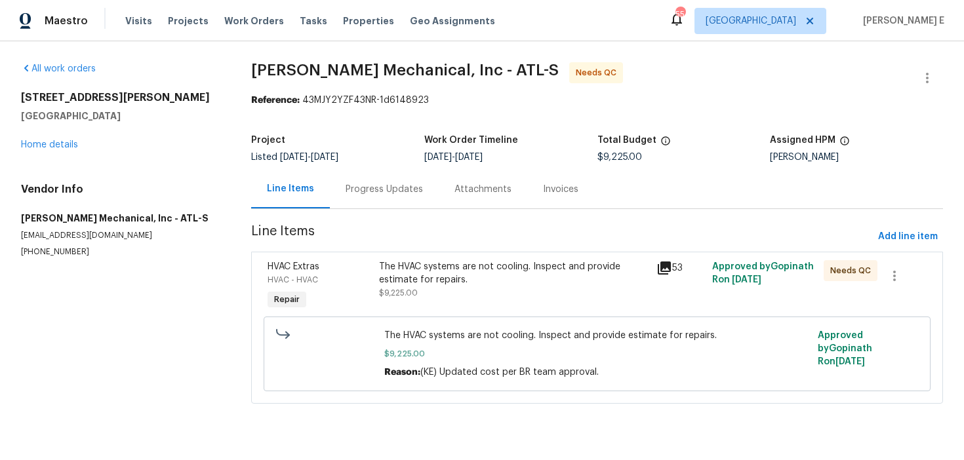
click at [359, 178] on div "Progress Updates" at bounding box center [384, 189] width 109 height 39
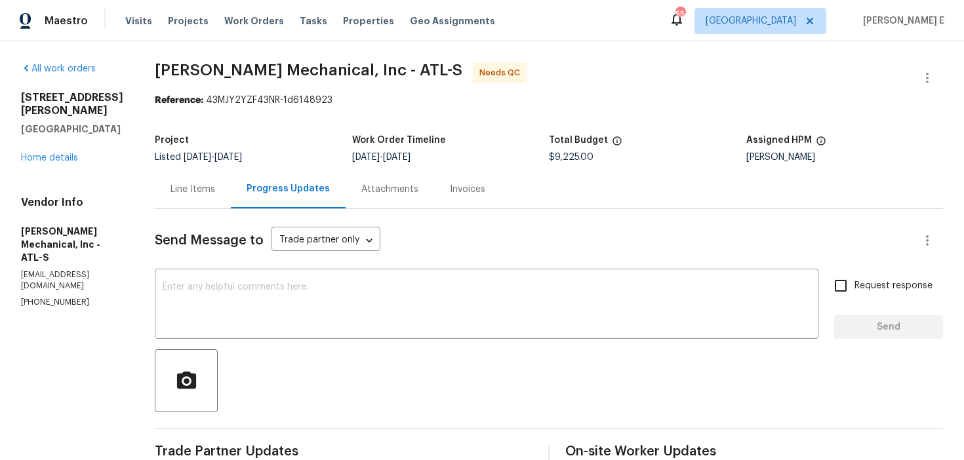
click at [207, 178] on div "Line Items" at bounding box center [193, 189] width 76 height 39
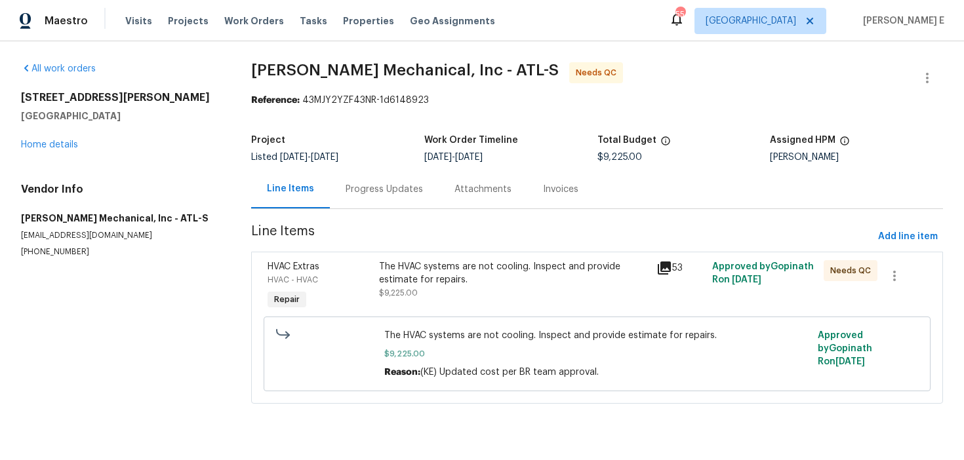
click at [410, 256] on div "The HVAC systems are not cooling. Inspect and provide estimate for repairs. $9,…" at bounding box center [514, 286] width 278 height 60
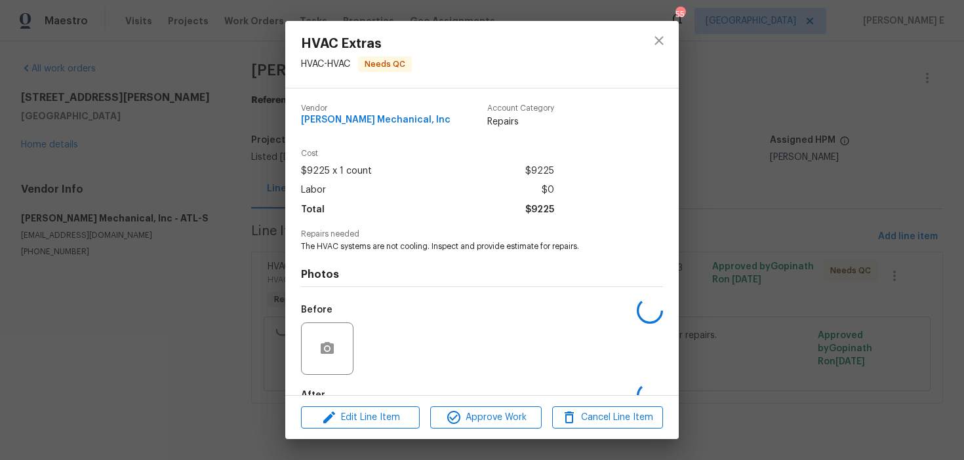
scroll to position [78, 0]
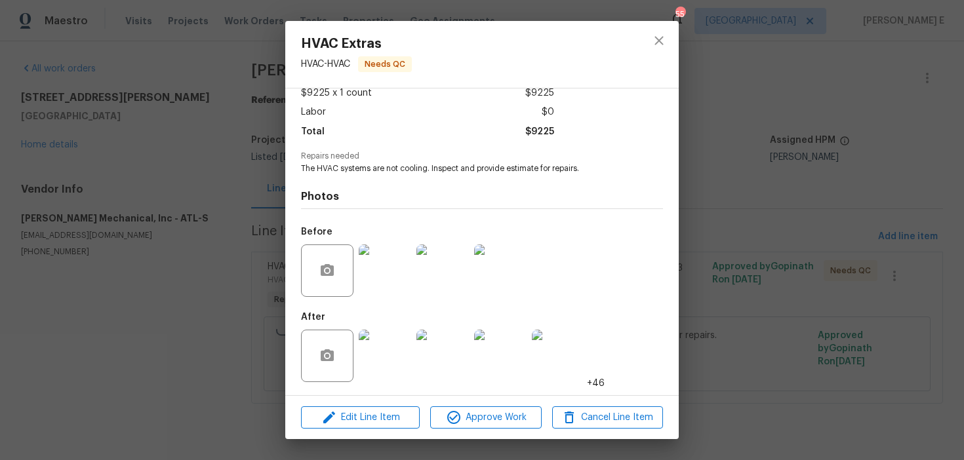
click at [171, 313] on div "HVAC Extras HVAC - HVAC Needs QC Vendor JH Martin Mechanical, Inc Account Categ…" at bounding box center [482, 230] width 964 height 460
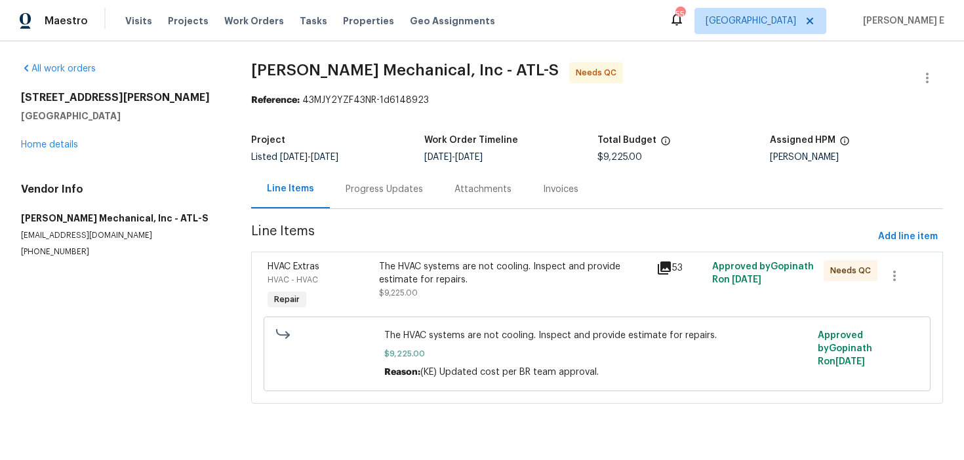
click at [47, 151] on div "All work orders 2997 Burton Cir Gainesville, GA 30507 Home details Vendor Info …" at bounding box center [120, 159] width 199 height 195
click at [57, 144] on link "Home details" at bounding box center [49, 144] width 57 height 9
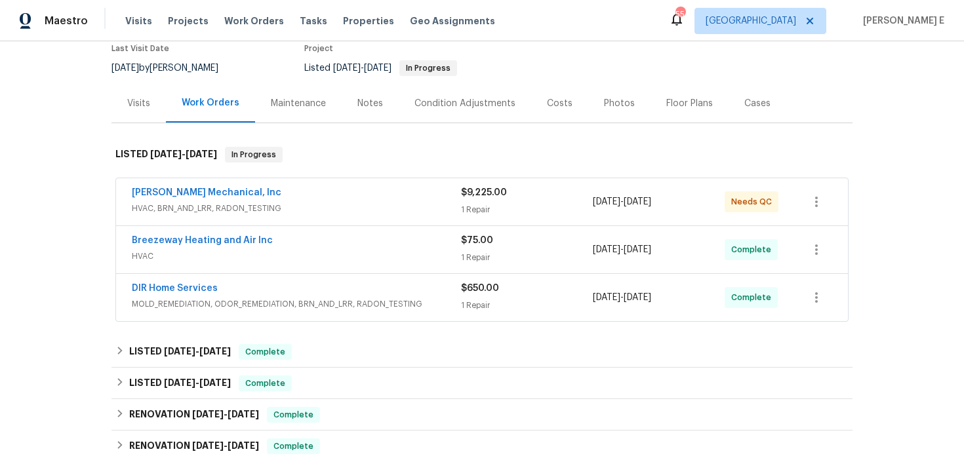
scroll to position [117, 0]
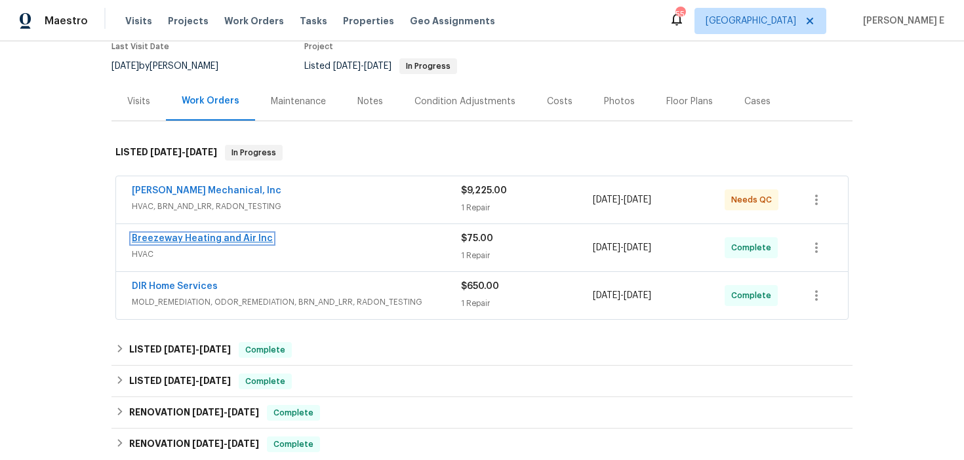
click at [233, 239] on link "Breezeway Heating and Air Inc" at bounding box center [202, 238] width 141 height 9
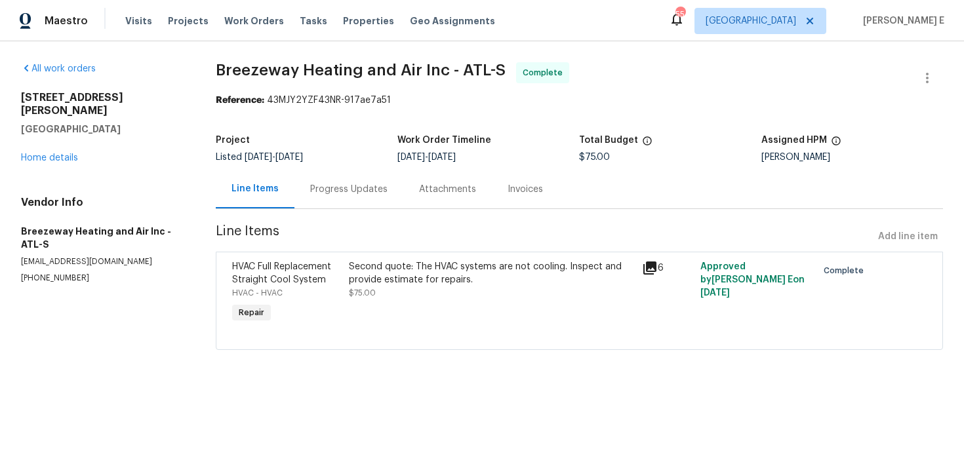
click at [336, 192] on div "Progress Updates" at bounding box center [348, 189] width 77 height 13
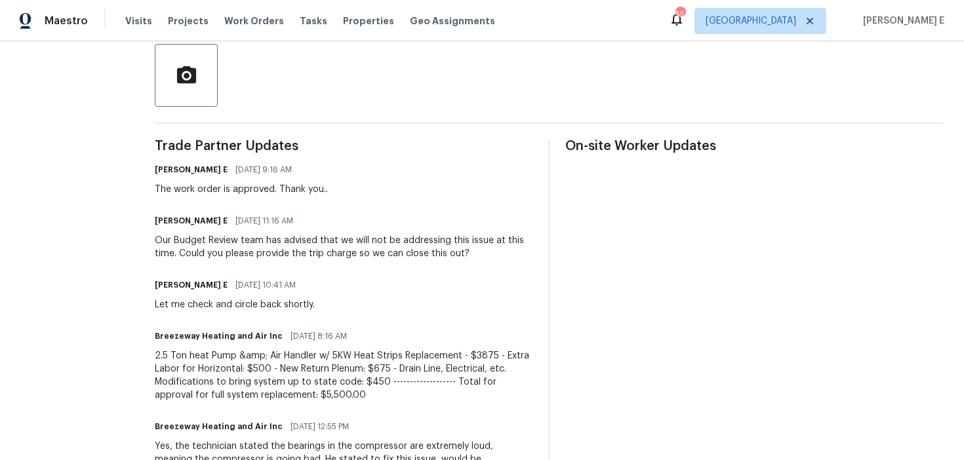
scroll to position [302, 0]
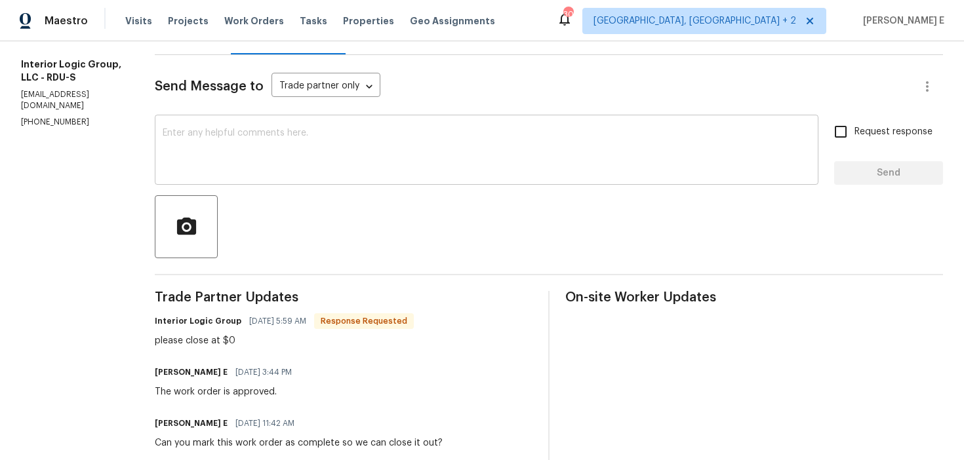
scroll to position [159, 0]
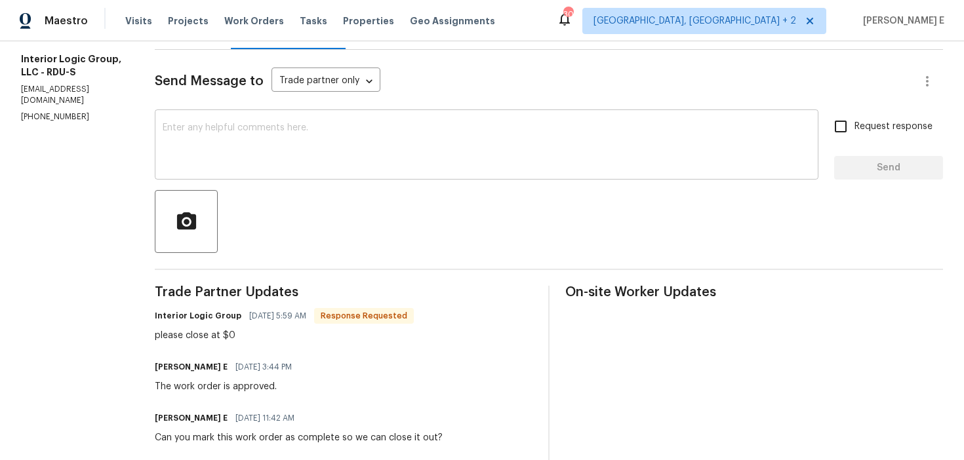
click at [268, 152] on textarea at bounding box center [487, 146] width 648 height 46
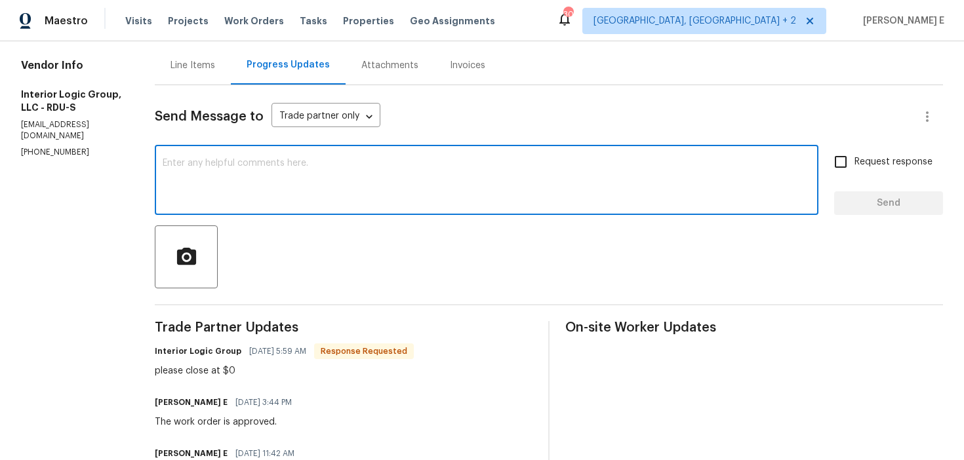
scroll to position [123, 0]
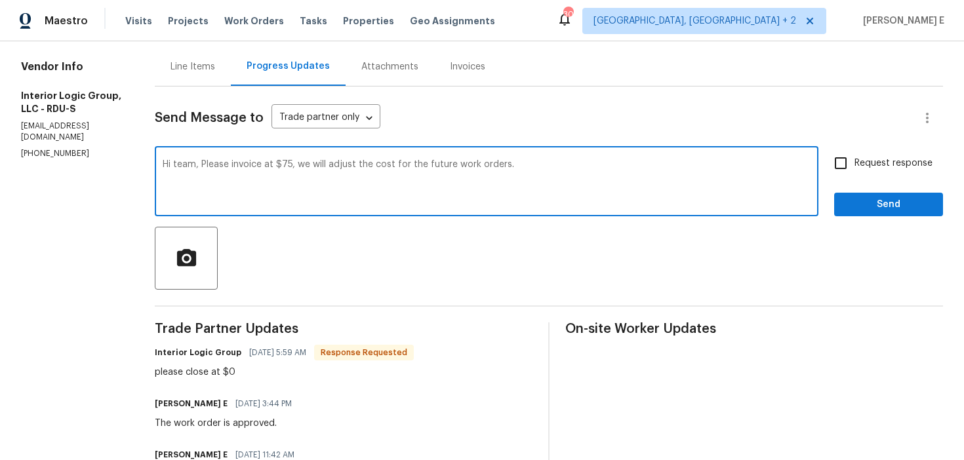
type textarea "Hi team, Please invoice at $75, we will adjust the cost for the future work ord…"
click at [174, 161] on div "All work orders [STREET_ADDRESS][PERSON_NAME] Home details Vendor Info Interior…" at bounding box center [482, 450] width 964 height 1062
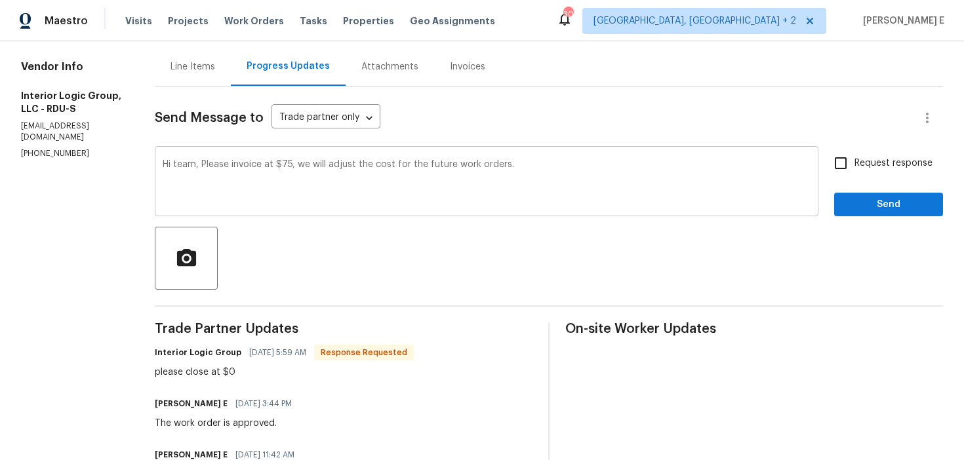
click at [209, 164] on textarea "Hi team, Please invoice at $75, we will adjust the cost for the future work ord…" at bounding box center [487, 183] width 648 height 46
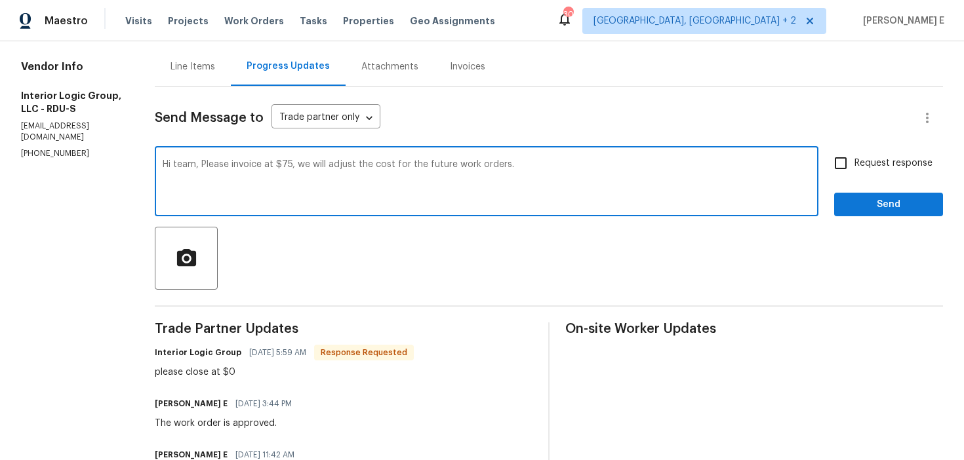
click at [209, 164] on textarea "Hi team, Please invoice at $75, we will adjust the cost for the future work ord…" at bounding box center [487, 183] width 648 height 46
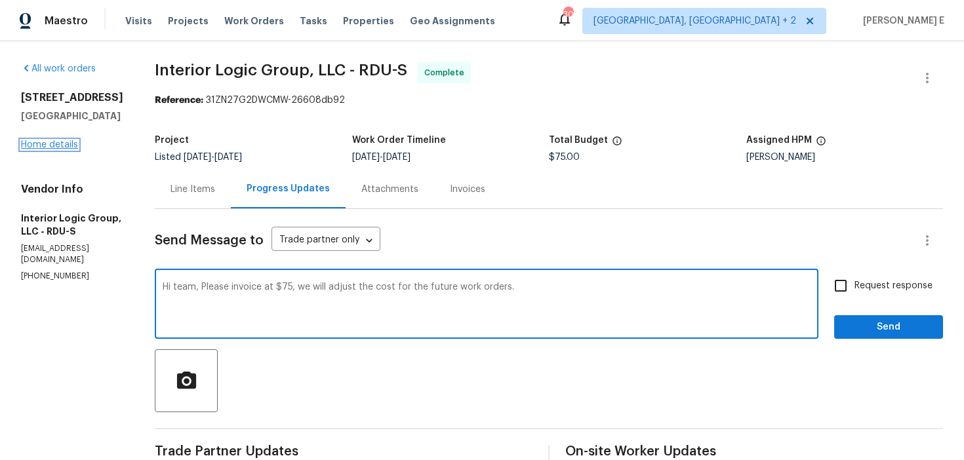
click at [48, 145] on link "Home details" at bounding box center [49, 144] width 57 height 9
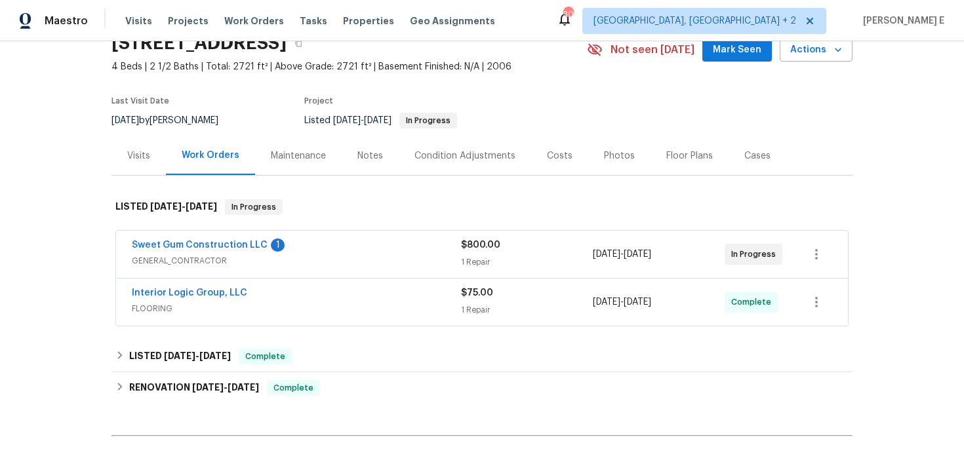
scroll to position [64, 0]
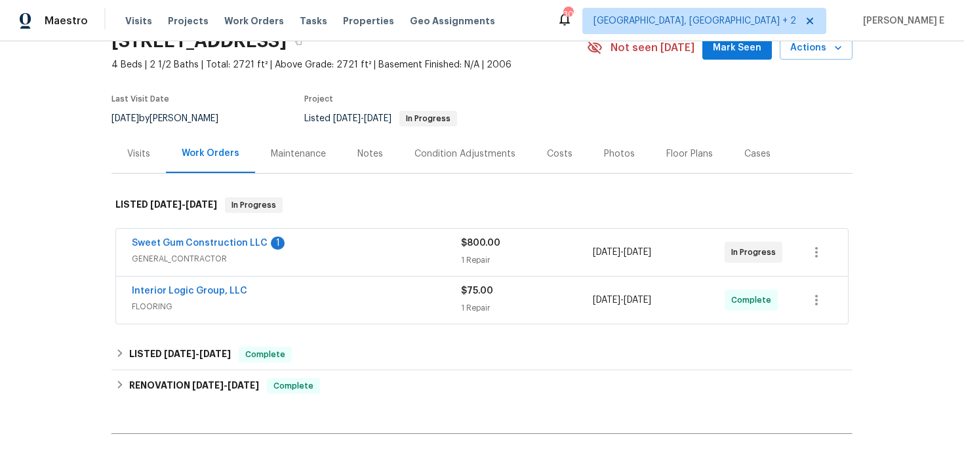
click at [303, 247] on div "Sweet Gum Construction LLC 1" at bounding box center [296, 245] width 329 height 16
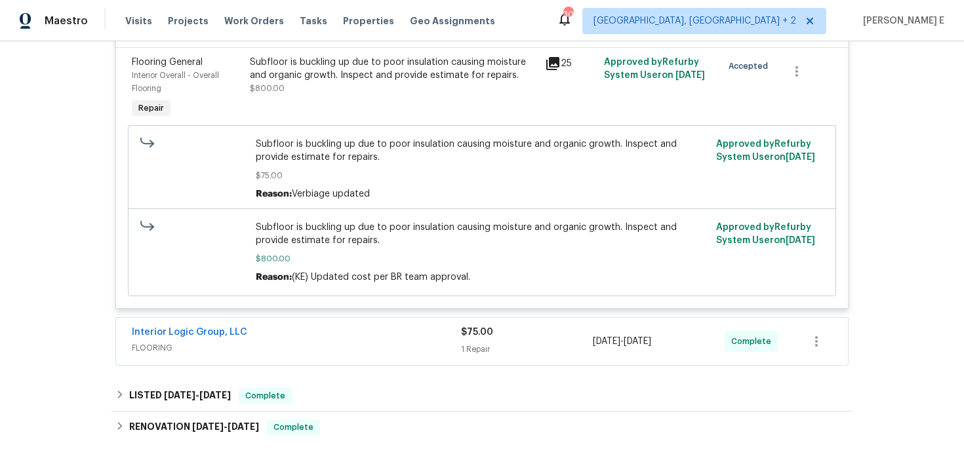
scroll to position [353, 0]
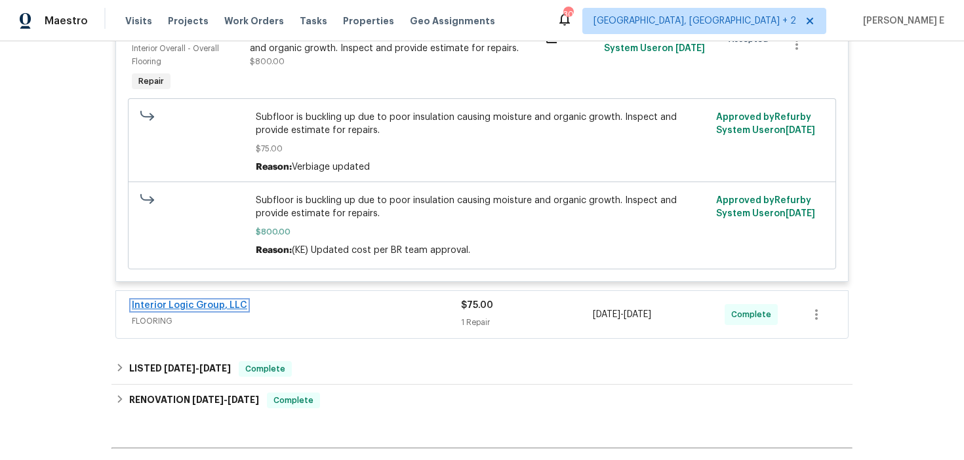
click at [235, 305] on link "Interior Logic Group, LLC" at bounding box center [189, 305] width 115 height 9
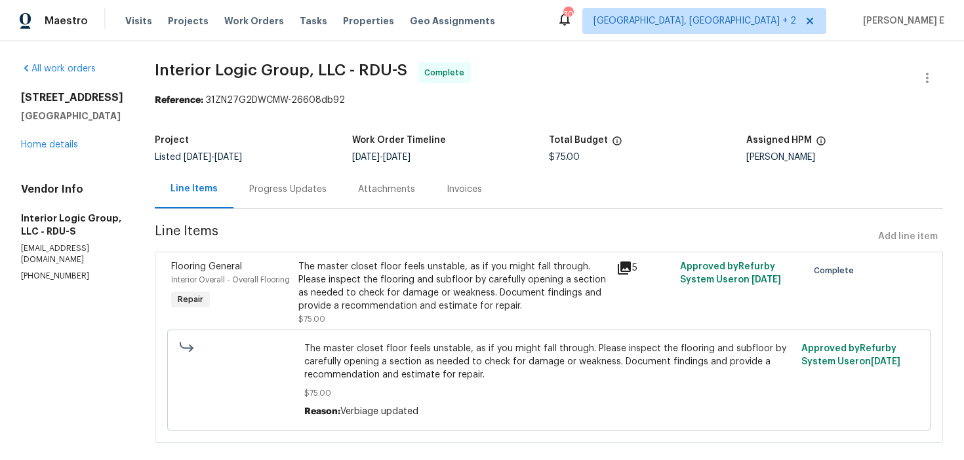
click at [342, 202] on div "Progress Updates" at bounding box center [287, 189] width 109 height 39
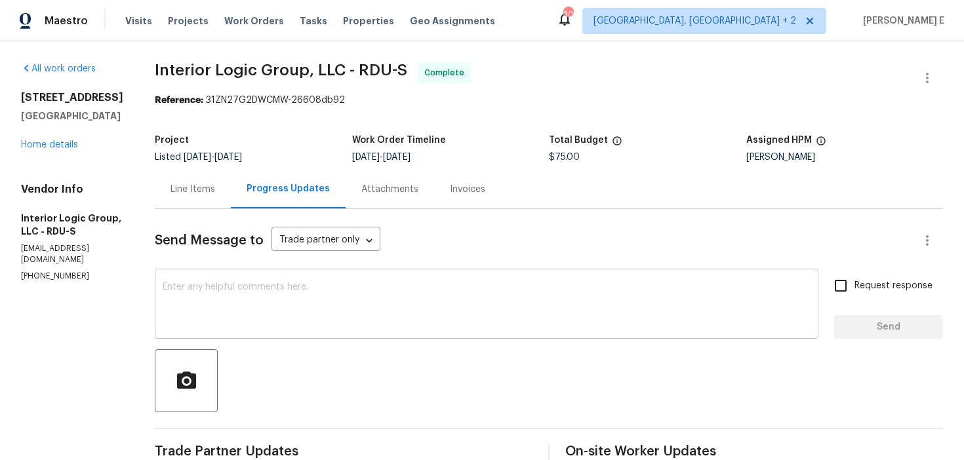
click at [350, 313] on textarea at bounding box center [487, 306] width 648 height 46
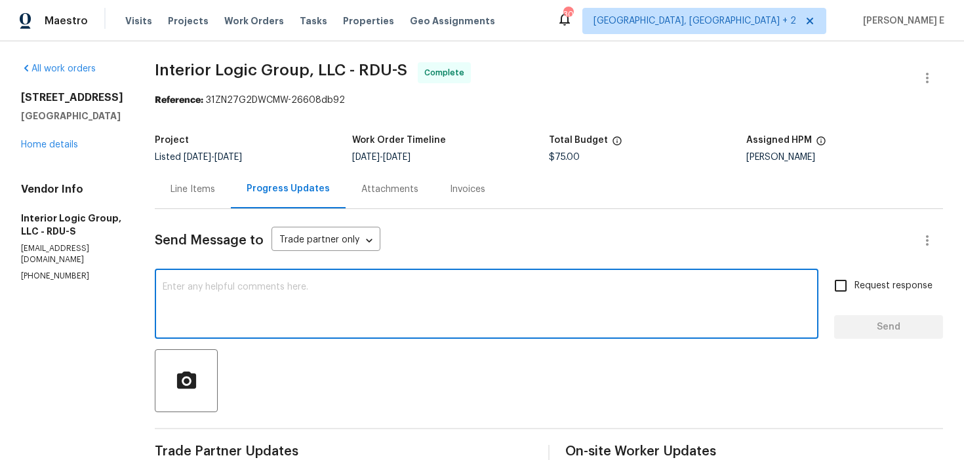
paste textarea "Hi team, Please invoice at $75, we will adjust the cost for the future work ord…"
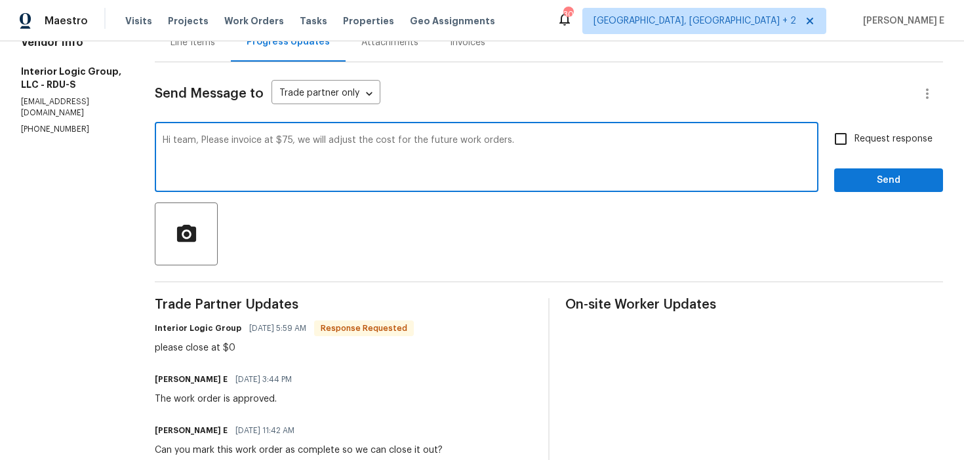
scroll to position [151, 0]
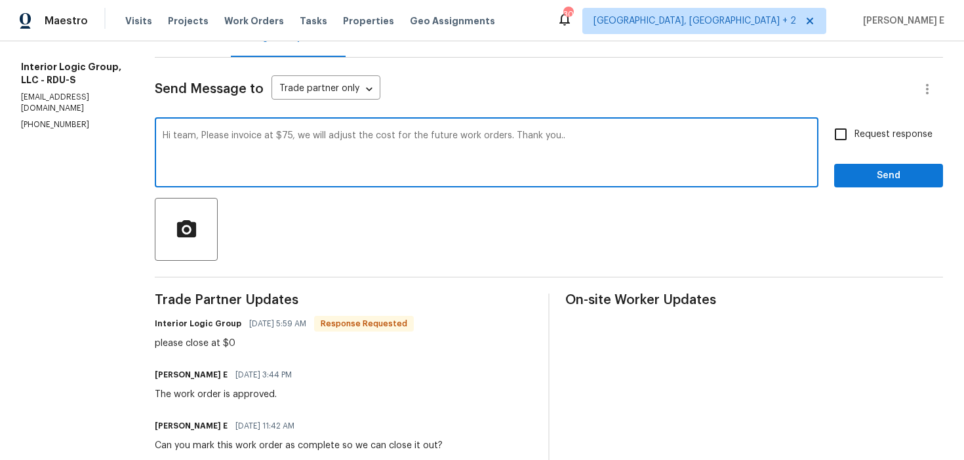
type textarea "Hi team, Please invoice at $75, we will adjust the cost for the future work ord…"
click at [872, 140] on span "Request response" at bounding box center [894, 135] width 78 height 14
click at [855, 140] on input "Request response" at bounding box center [841, 135] width 28 height 28
checkbox input "true"
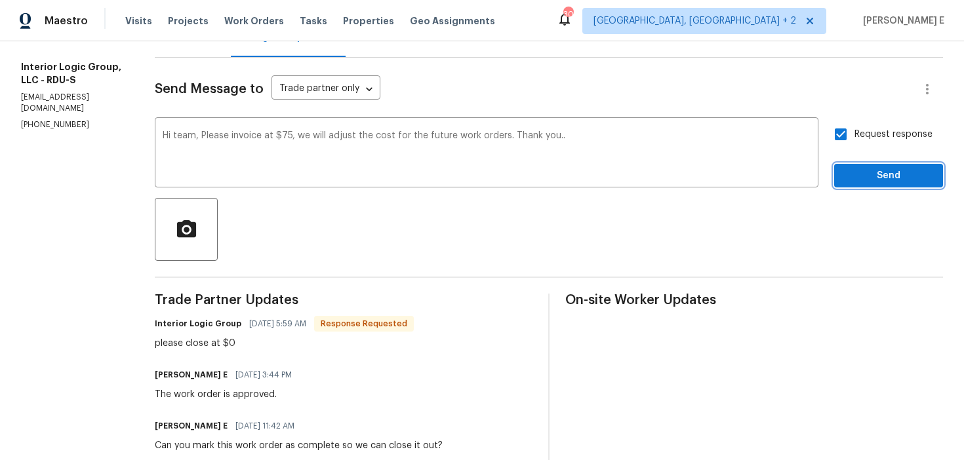
click at [864, 186] on button "Send" at bounding box center [888, 176] width 109 height 24
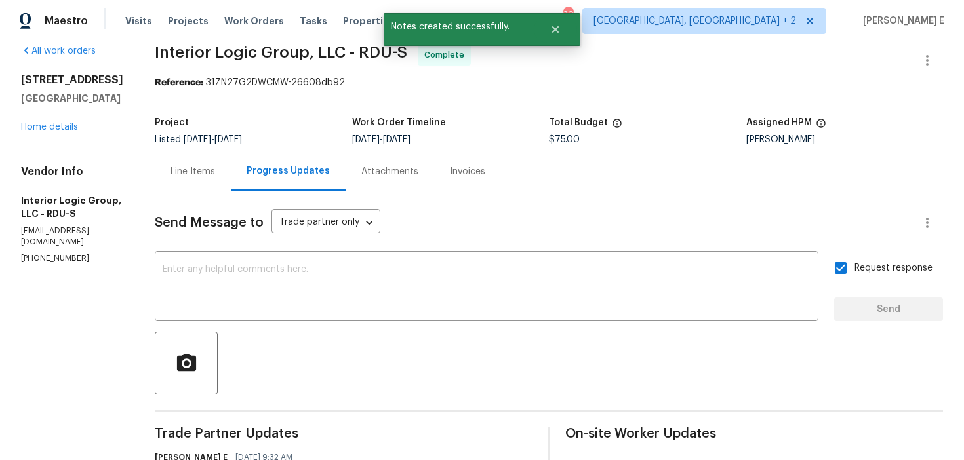
scroll to position [0, 0]
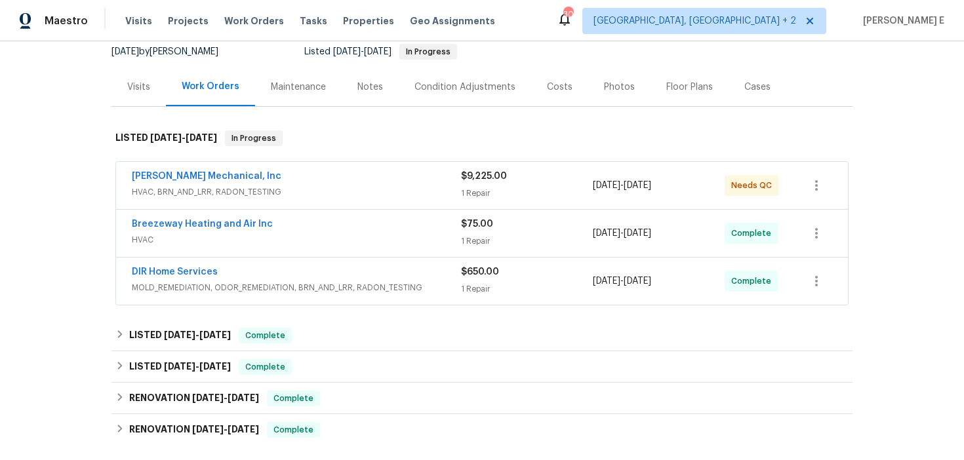
scroll to position [132, 0]
click at [212, 176] on link "JH Martin Mechanical, Inc" at bounding box center [207, 175] width 150 height 9
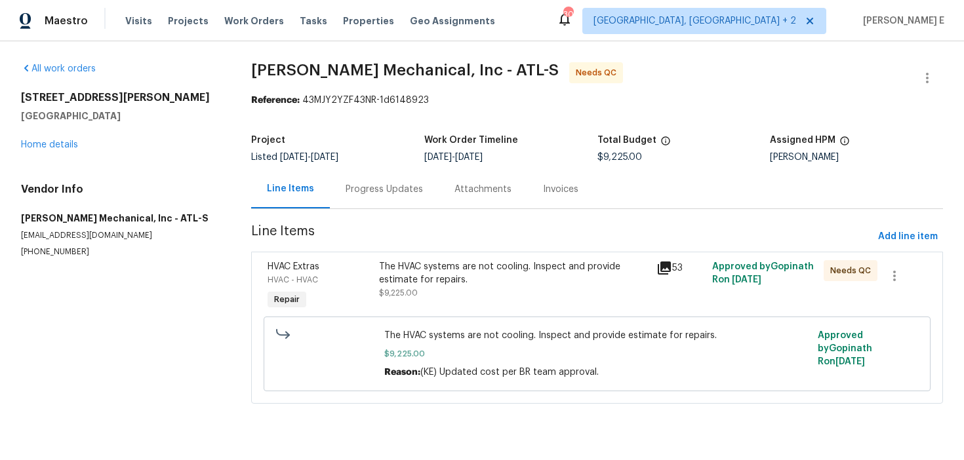
click at [365, 199] on div "Progress Updates" at bounding box center [384, 189] width 109 height 39
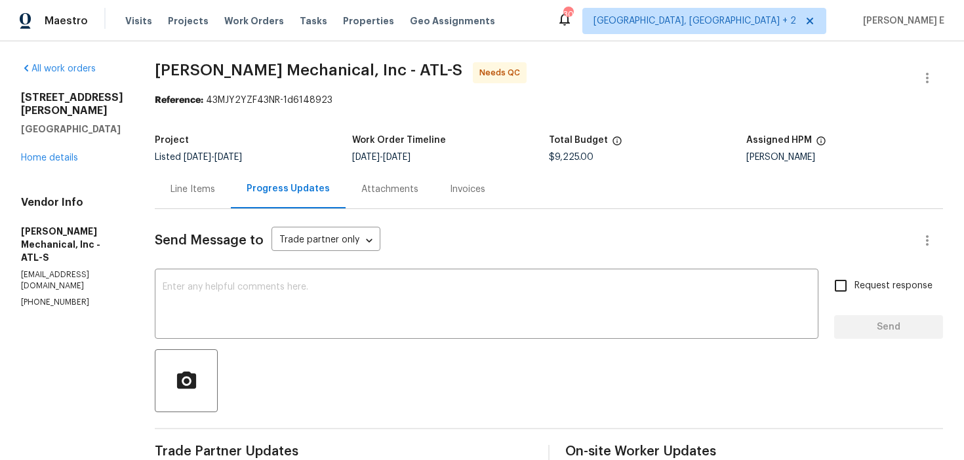
click at [205, 198] on div "Line Items" at bounding box center [193, 189] width 76 height 39
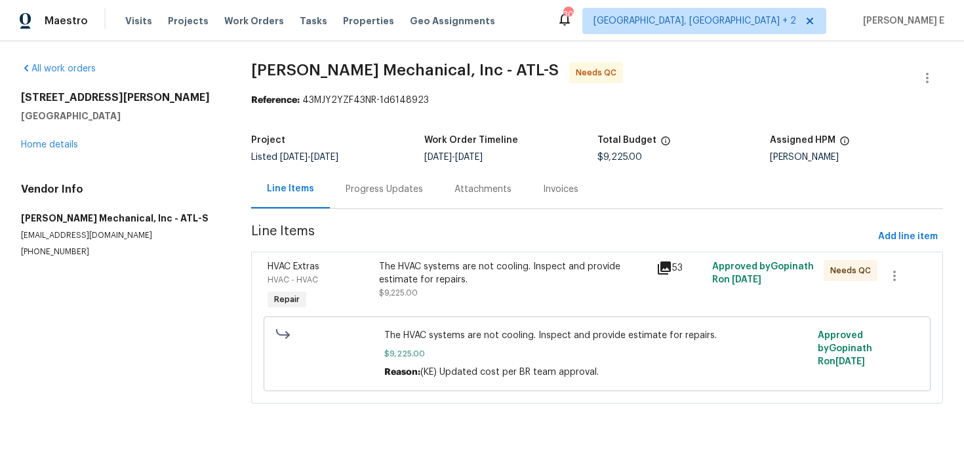
click at [487, 281] on div "The HVAC systems are not cooling. Inspect and provide estimate for repairs." at bounding box center [514, 273] width 270 height 26
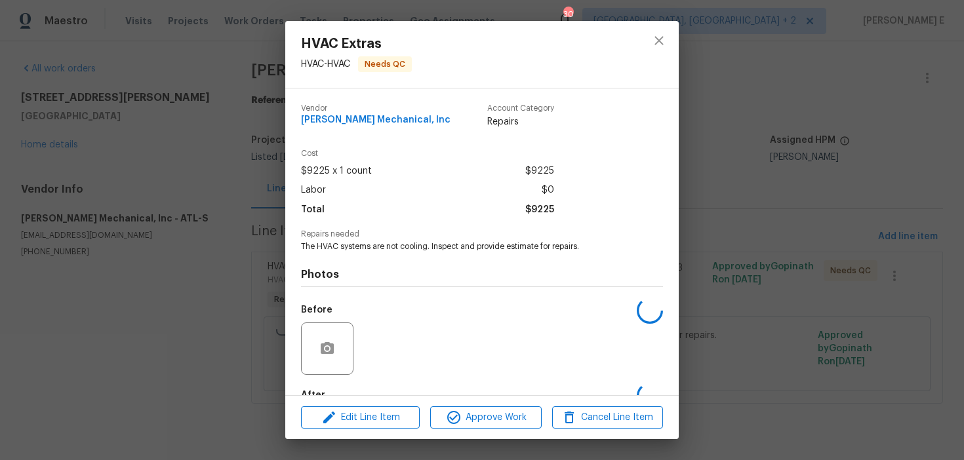
scroll to position [78, 0]
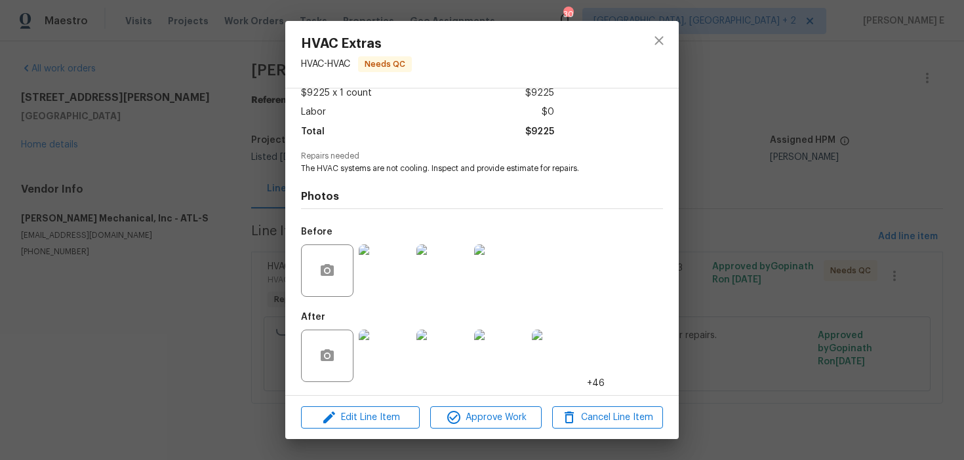
click at [372, 270] on img at bounding box center [385, 271] width 52 height 52
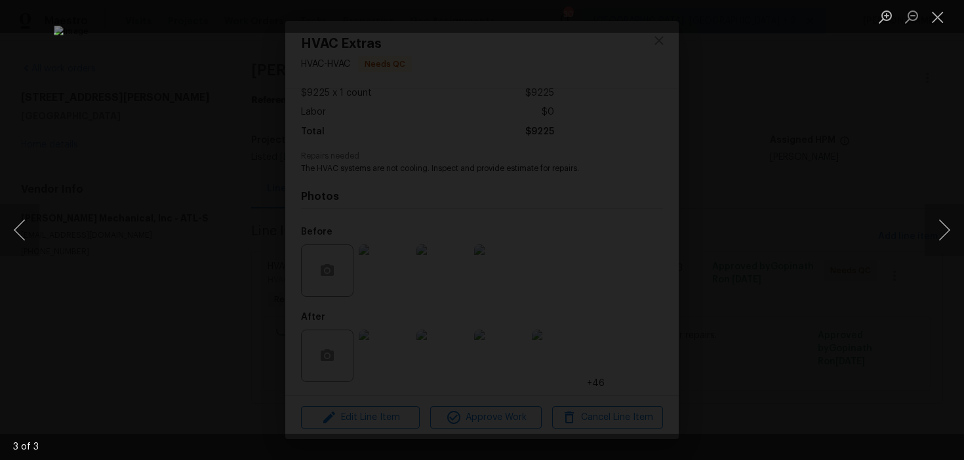
click at [852, 121] on div "Lightbox" at bounding box center [482, 230] width 964 height 460
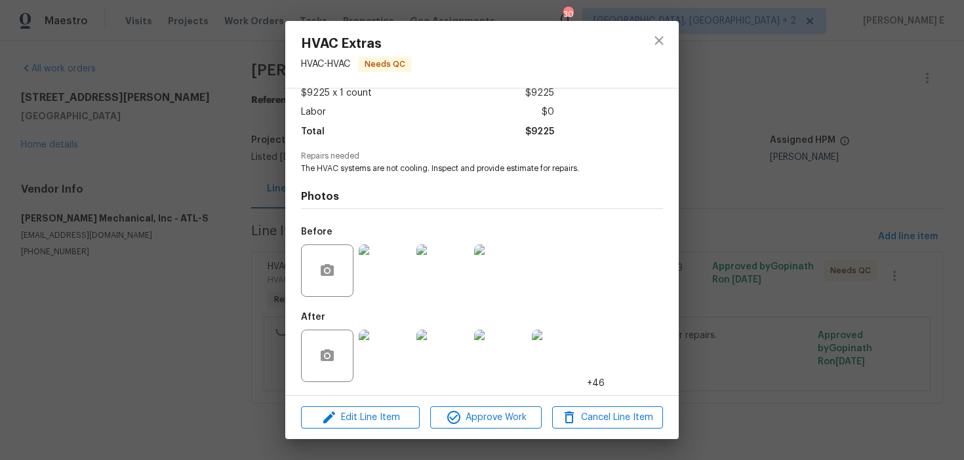
click at [390, 359] on img at bounding box center [385, 356] width 52 height 52
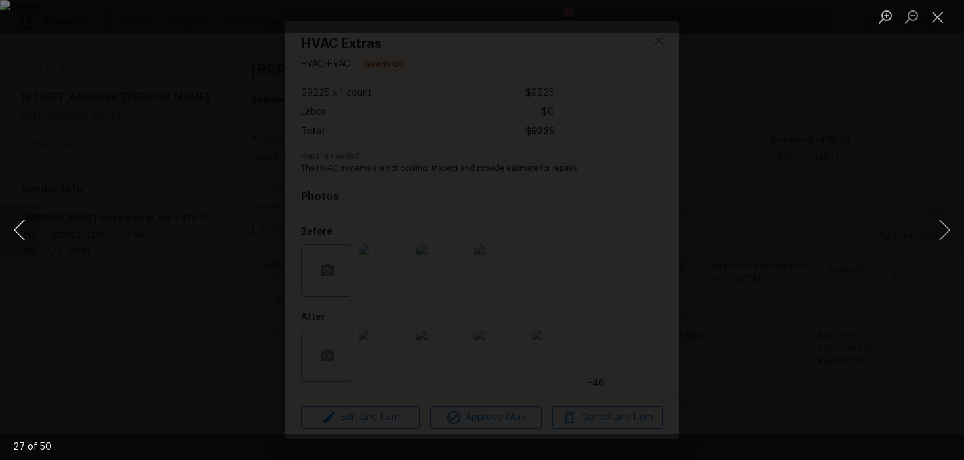
click at [22, 225] on button "Previous image" at bounding box center [19, 230] width 39 height 52
click at [754, 191] on div "Lightbox" at bounding box center [482, 230] width 964 height 460
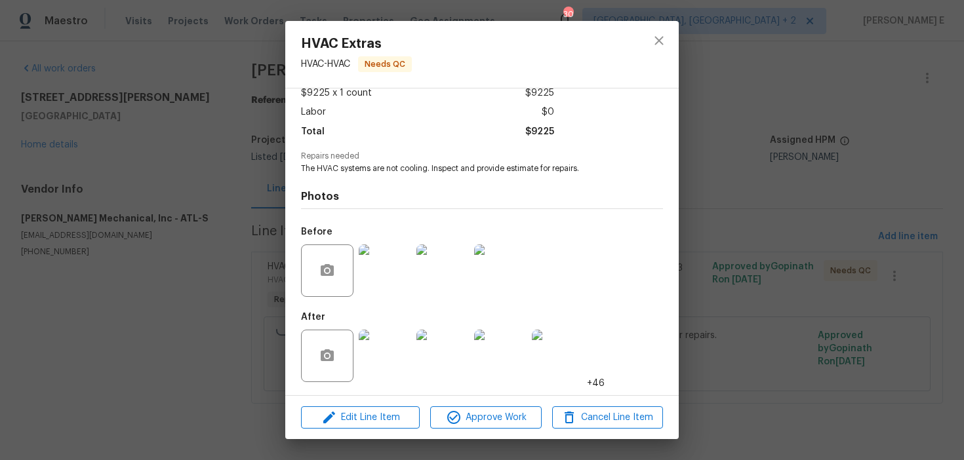
click at [754, 191] on div "HVAC Extras HVAC - HVAC Needs QC Vendor JH Martin Mechanical, Inc Account Categ…" at bounding box center [482, 230] width 964 height 460
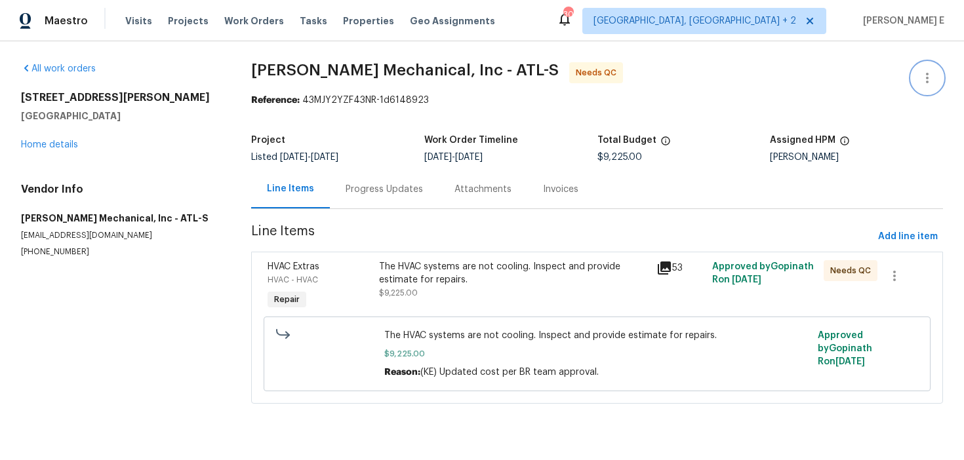
click at [935, 74] on icon "button" at bounding box center [927, 78] width 16 height 16
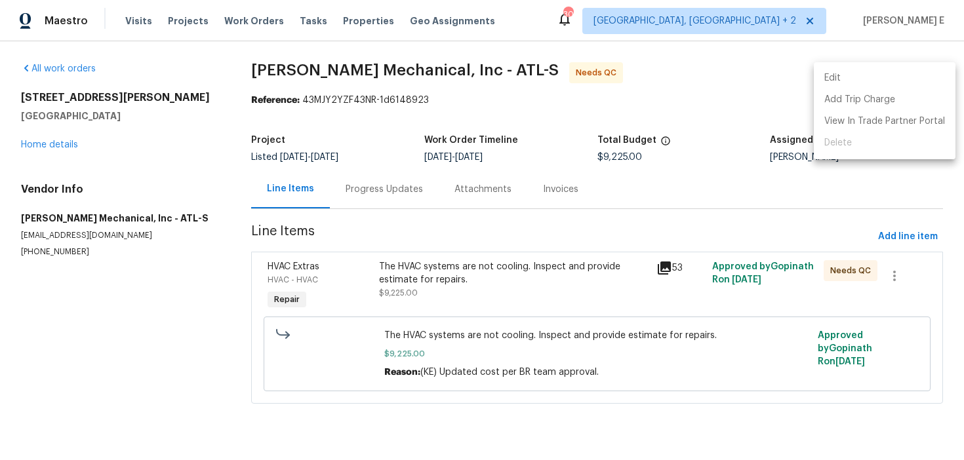
click at [853, 74] on li "Edit" at bounding box center [885, 79] width 142 height 22
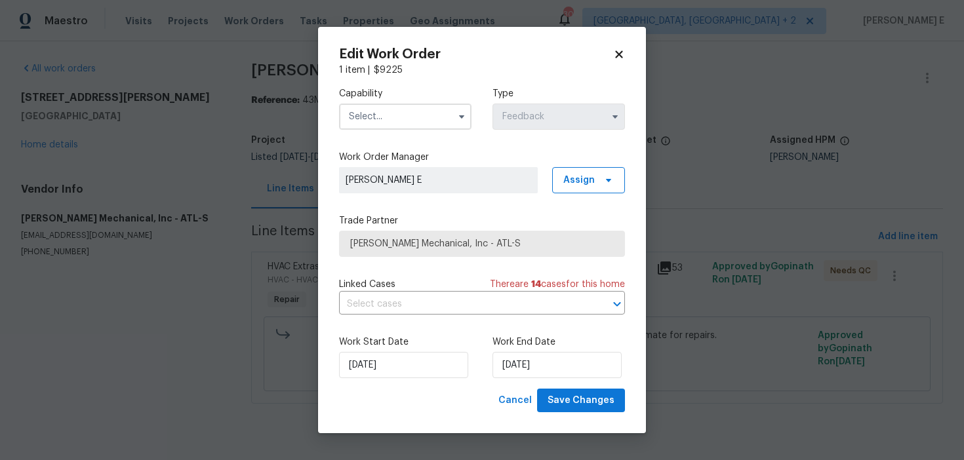
click at [428, 112] on input "text" at bounding box center [405, 117] width 132 height 26
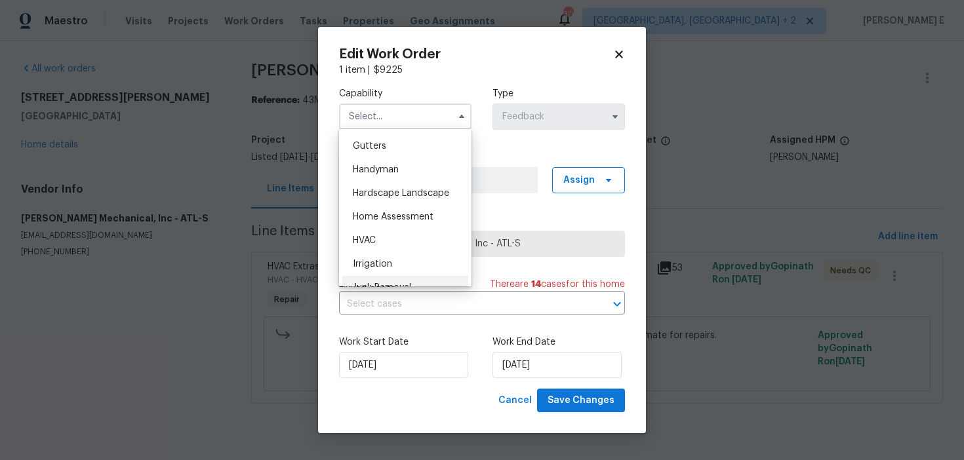
scroll to position [697, 0]
click at [372, 246] on div "HVAC" at bounding box center [405, 240] width 126 height 24
type input "HVAC"
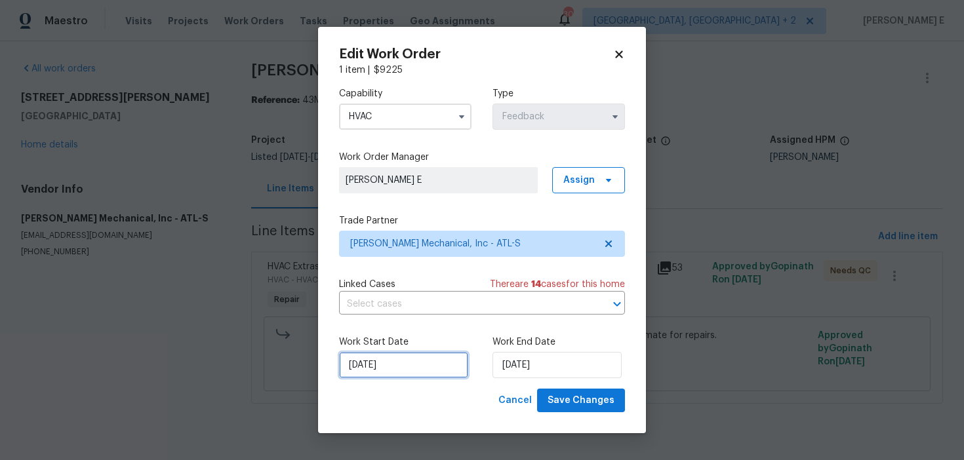
click at [391, 365] on input "26/08/2025" at bounding box center [403, 365] width 129 height 26
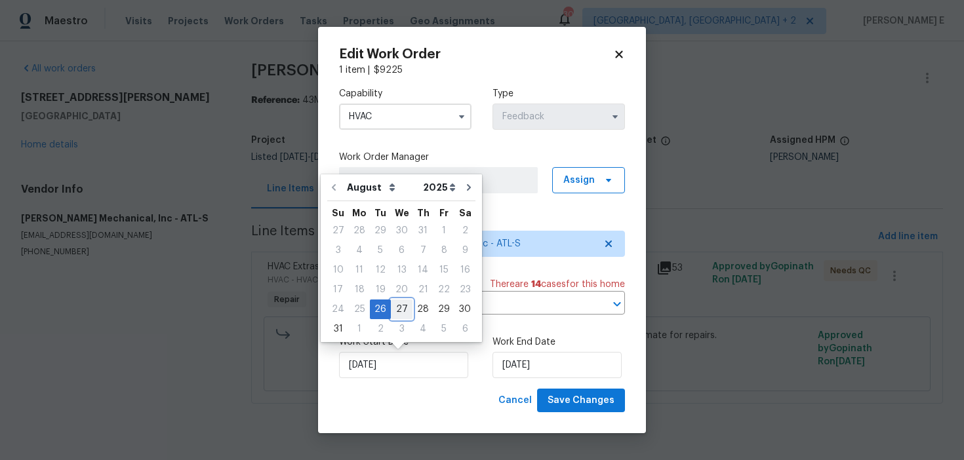
click at [395, 312] on div "27" at bounding box center [402, 309] width 22 height 18
type input "27/08/2025"
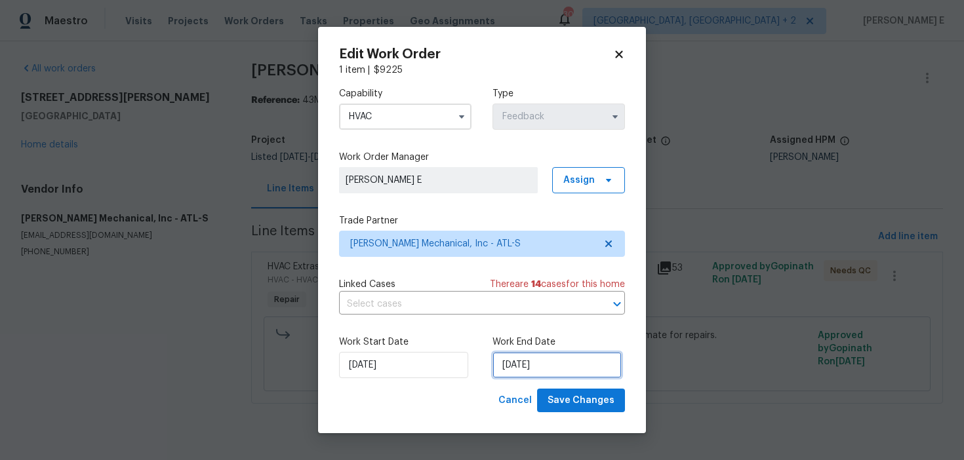
click at [565, 367] on input "28/08/2025" at bounding box center [557, 365] width 129 height 26
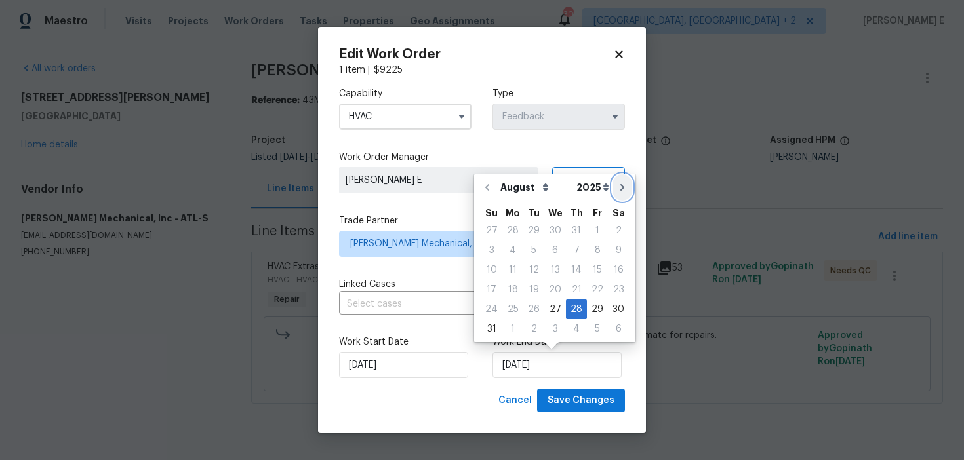
click at [617, 189] on icon "Go to next month" at bounding box center [622, 187] width 10 height 10
type input "28/09/2025"
select select "8"
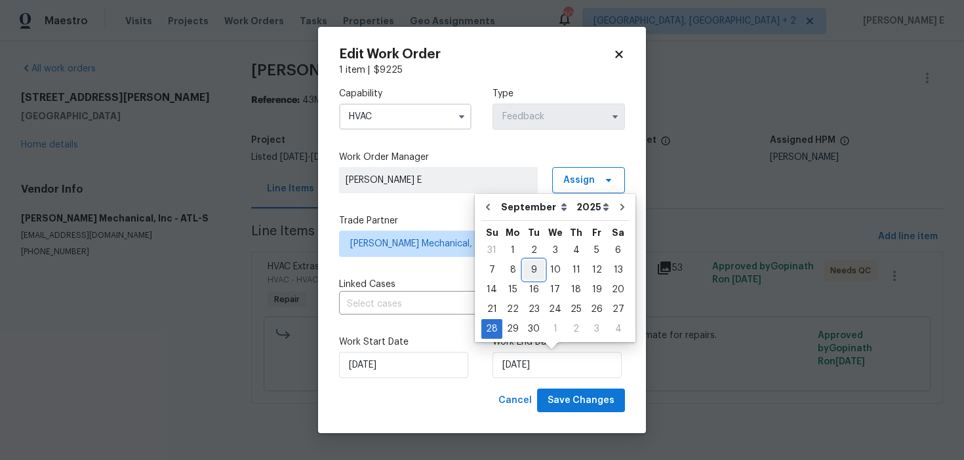
click at [531, 271] on div "9" at bounding box center [533, 270] width 21 height 18
type input "09/09/2025"
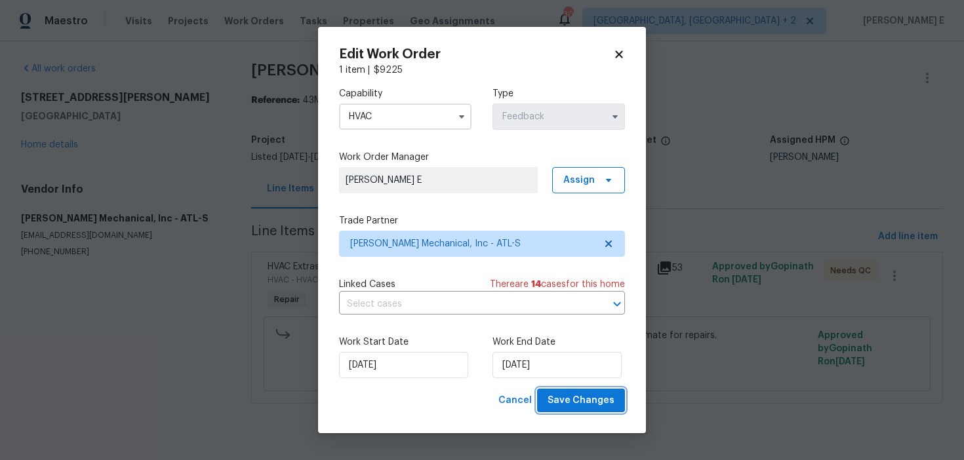
click at [586, 393] on span "Save Changes" at bounding box center [581, 401] width 67 height 16
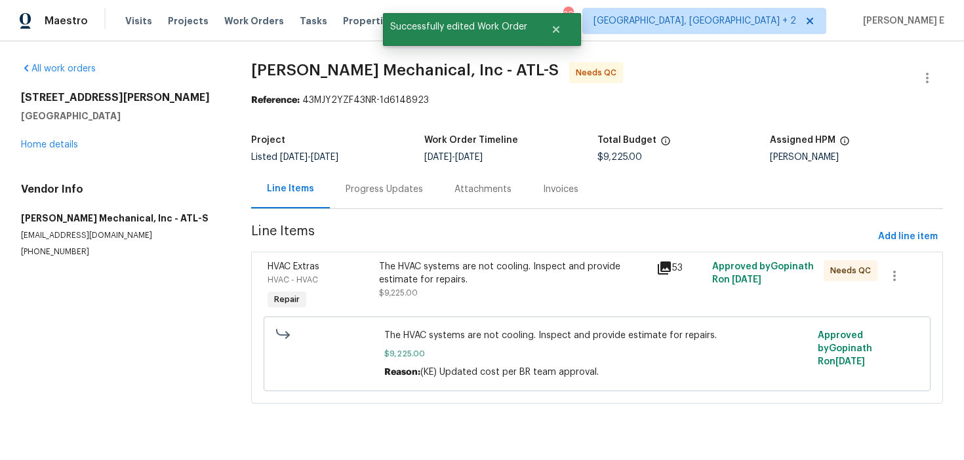
click at [446, 286] on div "The HVAC systems are not cooling. Inspect and provide estimate for repairs." at bounding box center [514, 273] width 270 height 26
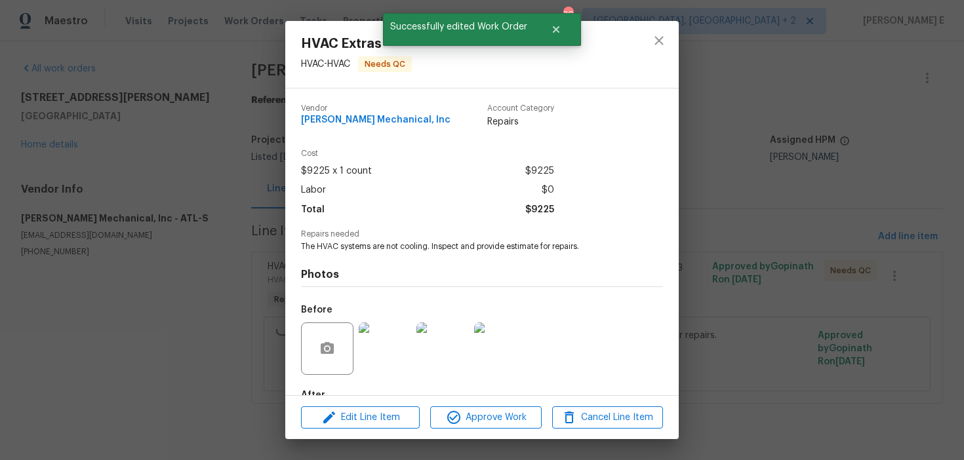
scroll to position [78, 0]
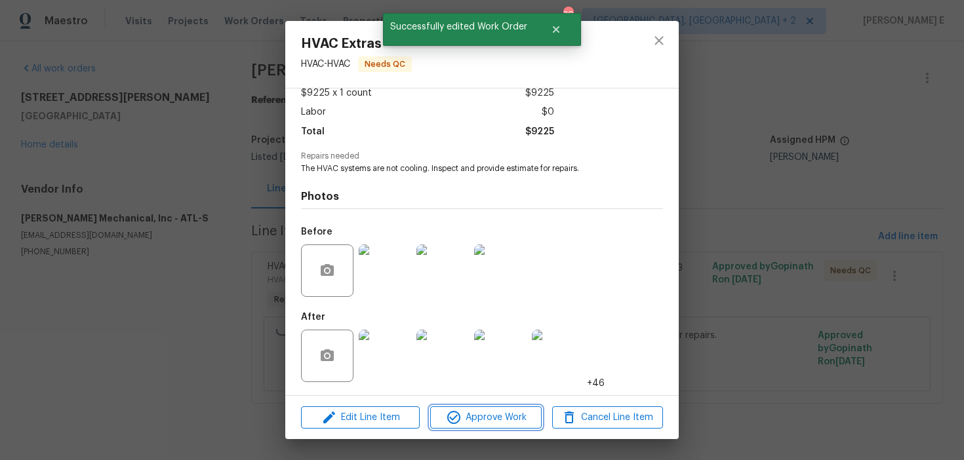
click at [455, 427] on button "Approve Work" at bounding box center [485, 418] width 111 height 23
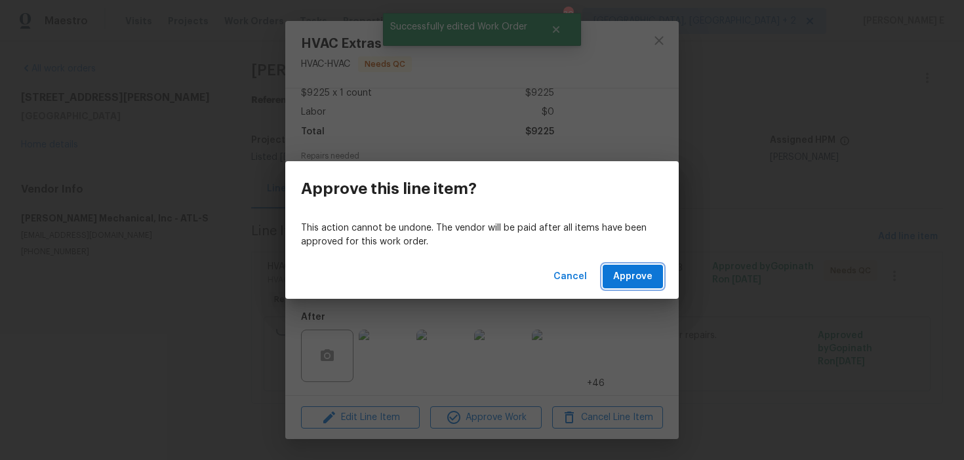
click at [611, 279] on button "Approve" at bounding box center [633, 277] width 60 height 24
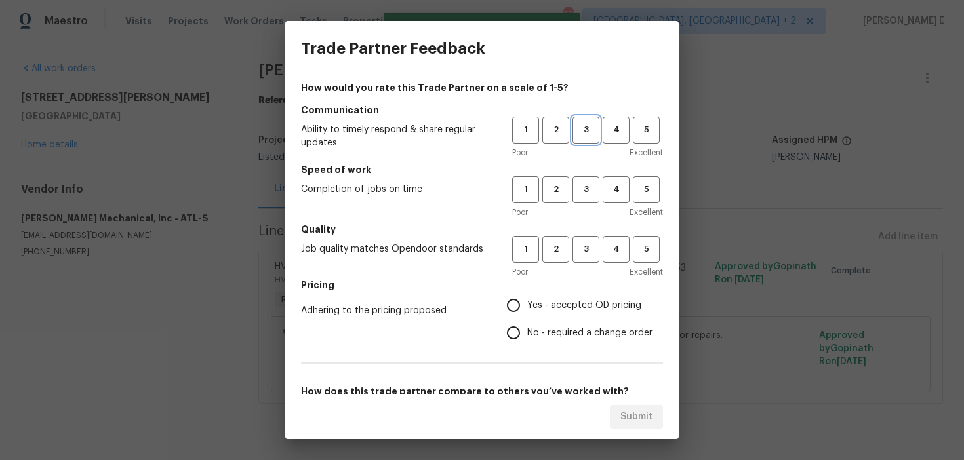
click at [590, 133] on span "3" at bounding box center [586, 130] width 24 height 15
click at [589, 178] on button "3" at bounding box center [586, 189] width 27 height 27
click at [588, 238] on button "3" at bounding box center [586, 249] width 27 height 27
click at [519, 331] on input "No - required a change order" at bounding box center [514, 333] width 28 height 28
radio input "true"
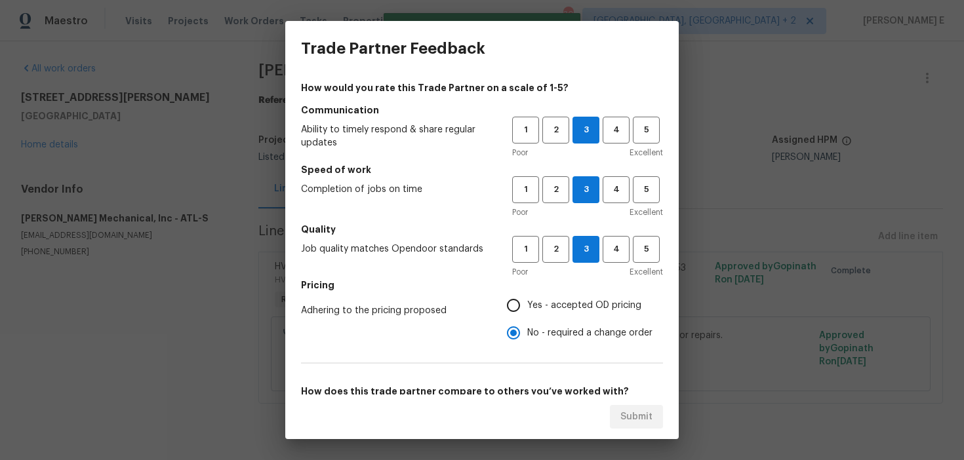
scroll to position [205, 0]
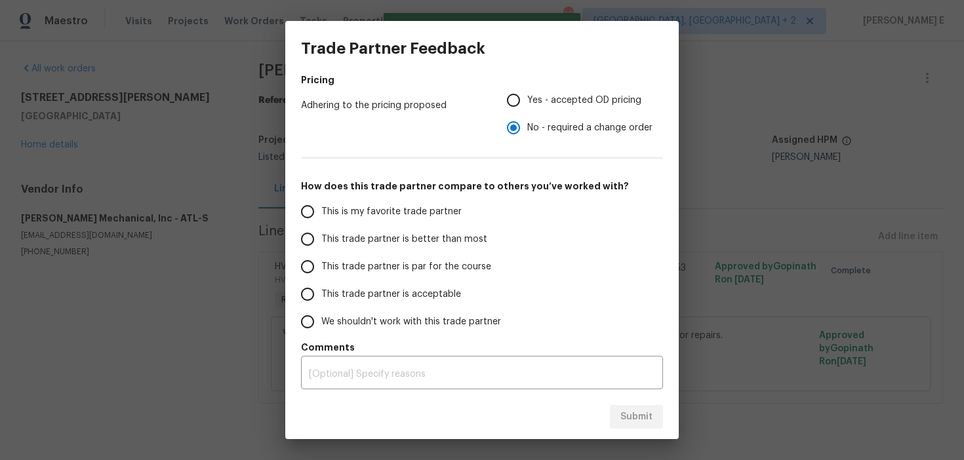
click at [465, 279] on label "This trade partner is par for the course" at bounding box center [397, 267] width 207 height 28
click at [321, 279] on input "This trade partner is par for the course" at bounding box center [308, 267] width 28 height 28
click at [627, 412] on span "Submit" at bounding box center [636, 417] width 32 height 16
radio input "true"
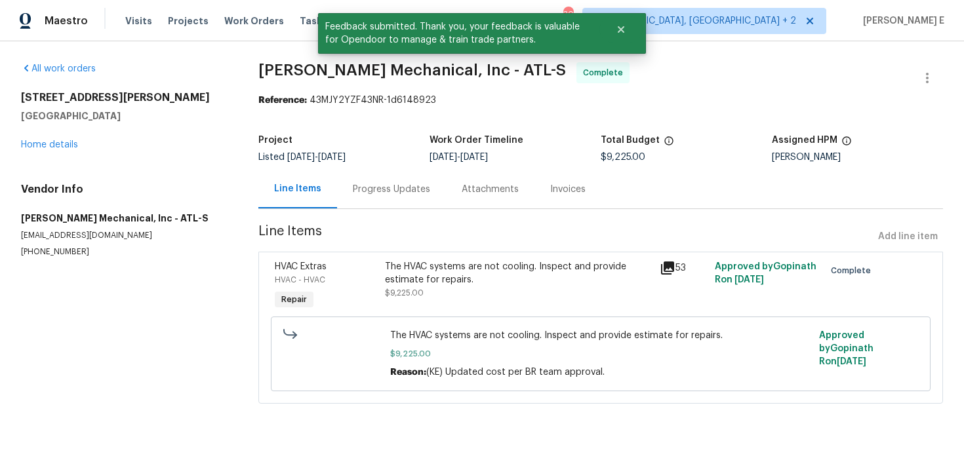
click at [375, 184] on div "Progress Updates" at bounding box center [391, 189] width 77 height 13
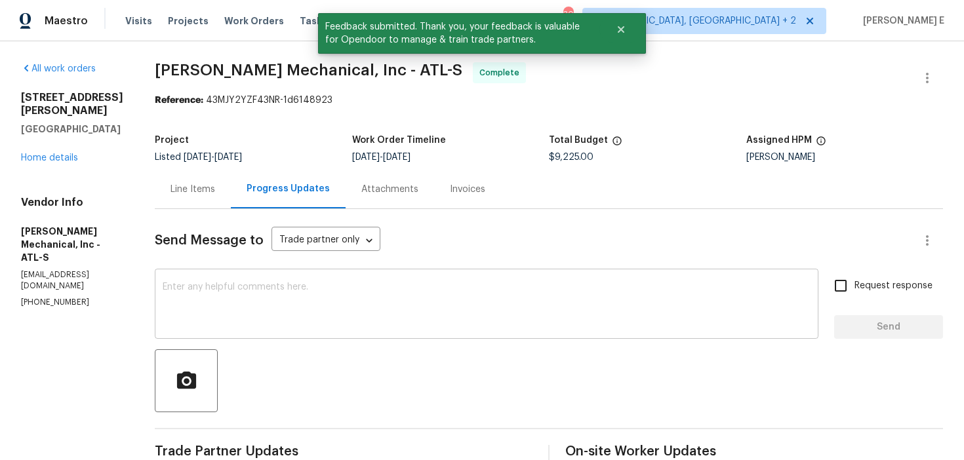
click at [345, 303] on textarea at bounding box center [487, 306] width 648 height 46
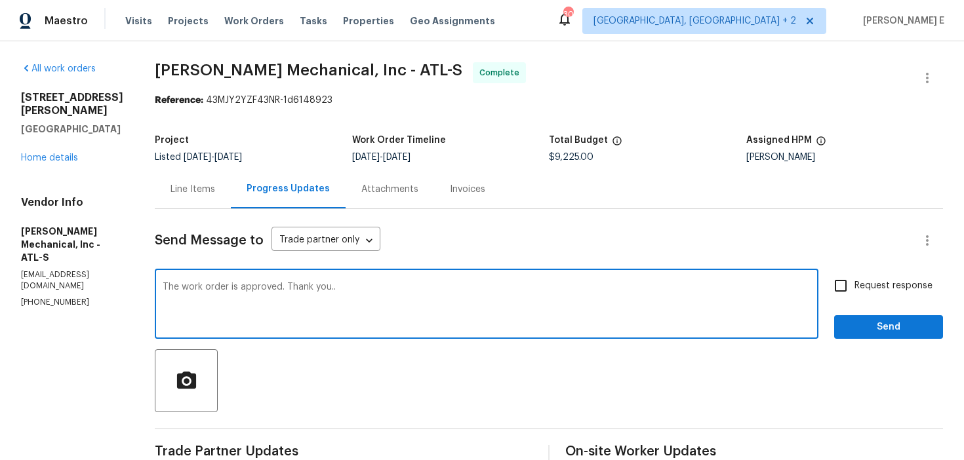
type textarea "The work order is approved. Thank you.."
click at [842, 279] on input "Request response" at bounding box center [841, 286] width 28 height 28
checkbox input "true"
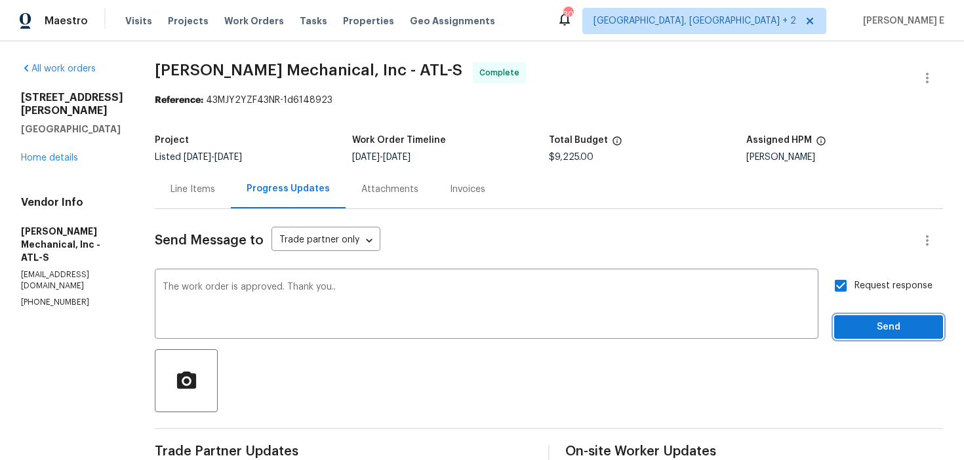
click at [862, 331] on span "Send" at bounding box center [889, 327] width 88 height 16
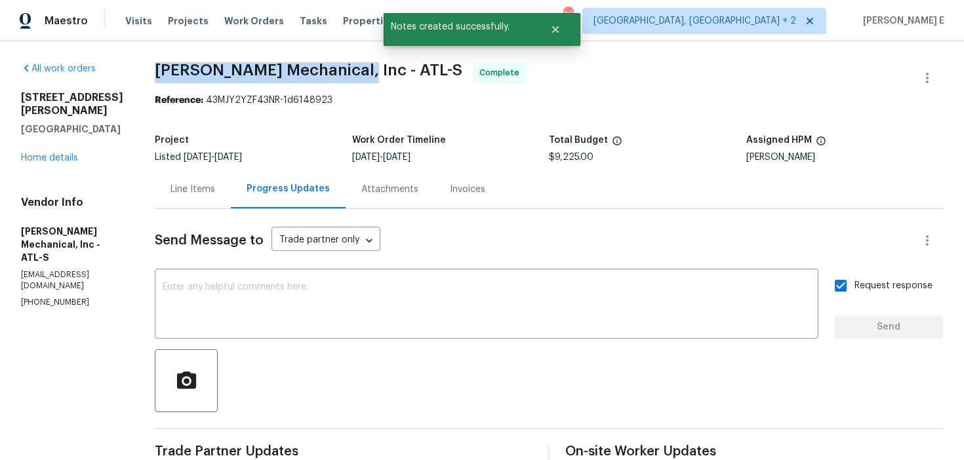
drag, startPoint x: 173, startPoint y: 73, endPoint x: 367, endPoint y: 74, distance: 194.1
copy span "JH Martin Mechanical, Inc"
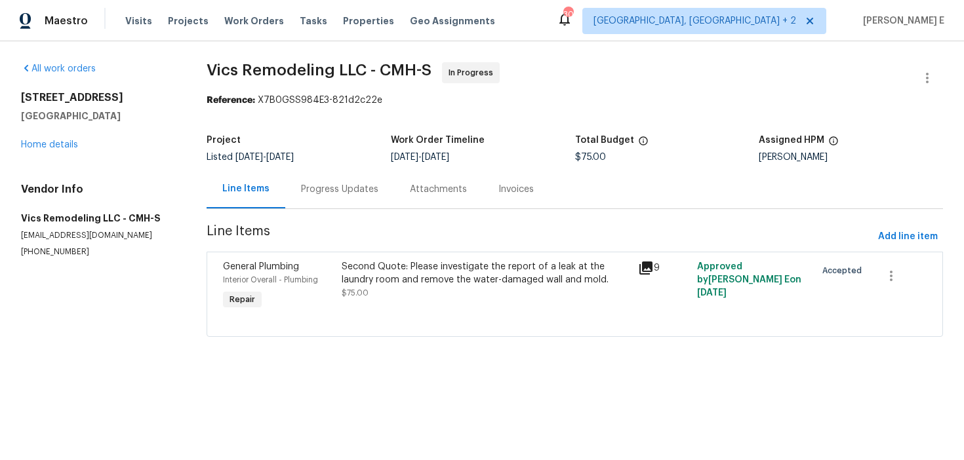
click at [353, 188] on div "Progress Updates" at bounding box center [339, 189] width 77 height 13
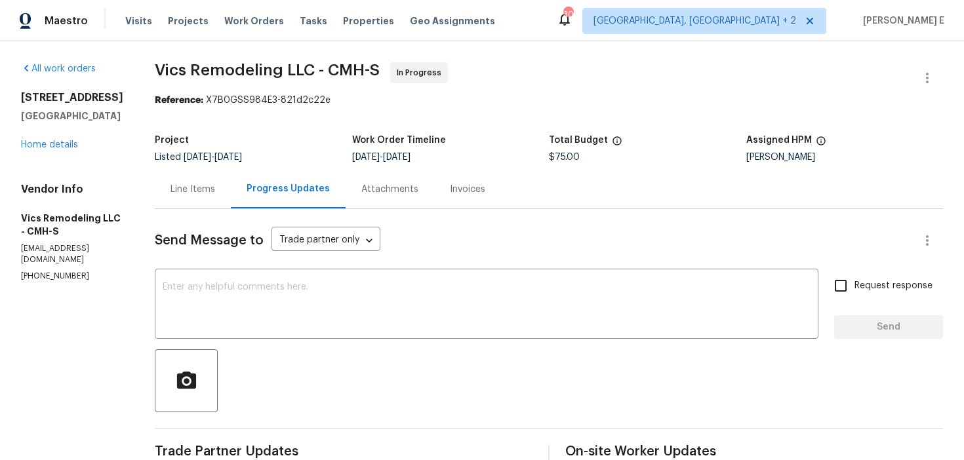
click at [203, 202] on div "Line Items" at bounding box center [193, 189] width 76 height 39
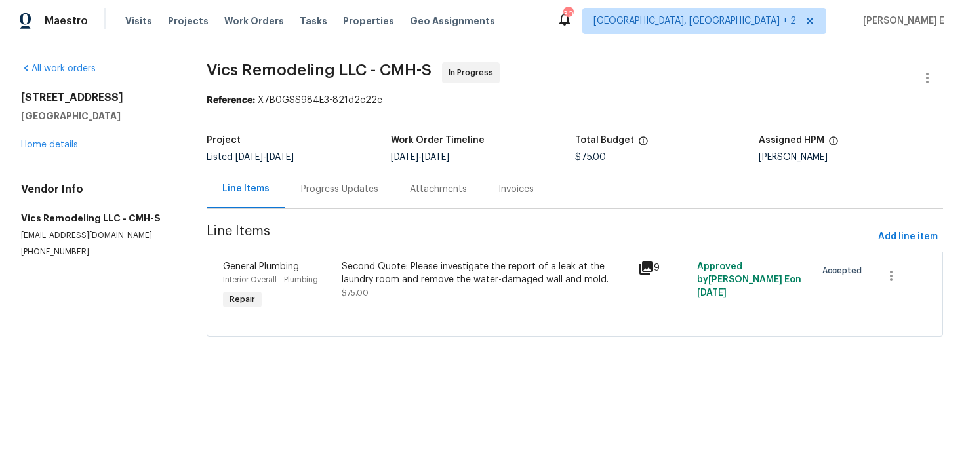
click at [360, 249] on section "Vics Remodeling LLC - CMH-S In Progress Reference: X7B0GSS984E3-821d2c22e Proje…" at bounding box center [575, 207] width 736 height 291
click at [364, 277] on div "Second Quote: Please investigate the report of a leak at the laundry room and r…" at bounding box center [486, 273] width 289 height 26
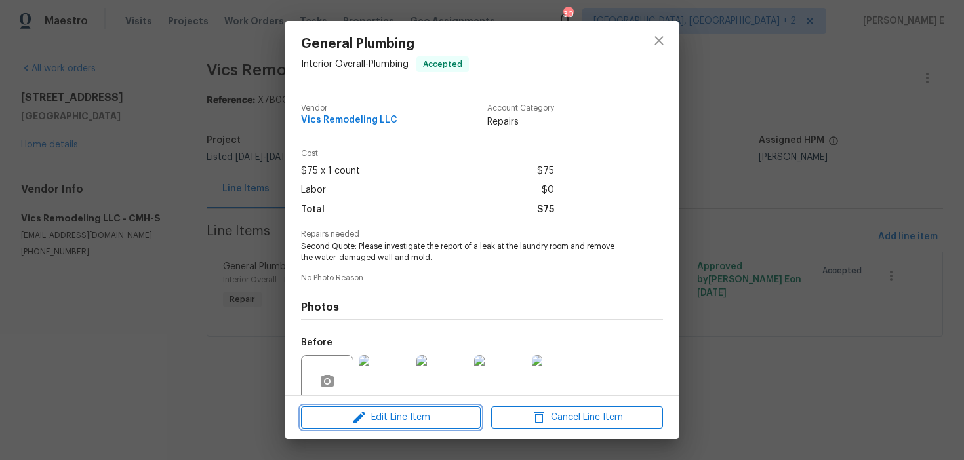
click at [343, 415] on span "Edit Line Item" at bounding box center [391, 418] width 172 height 16
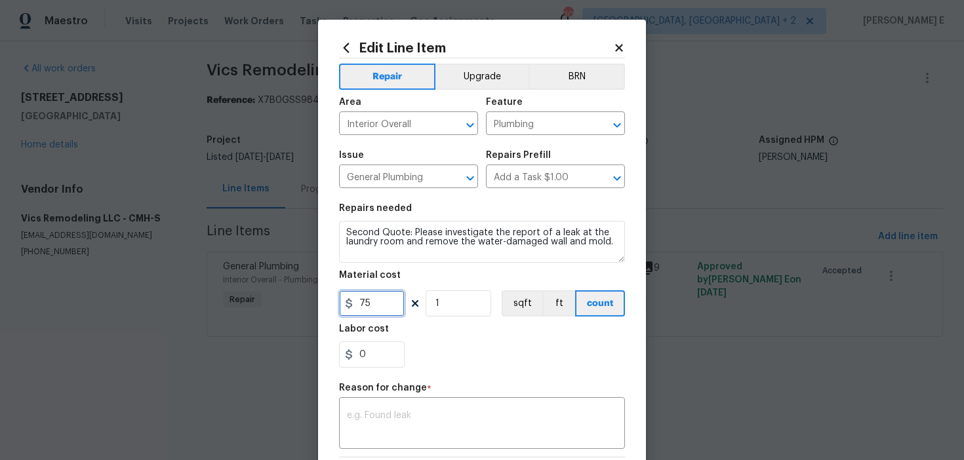
click at [368, 300] on input "75" at bounding box center [372, 304] width 66 height 26
type input "680"
click at [410, 437] on textarea at bounding box center [482, 425] width 270 height 28
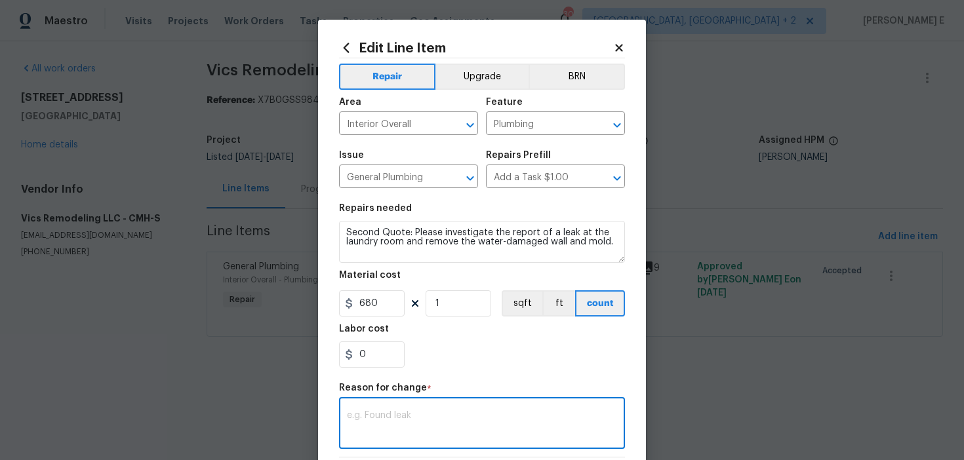
paste textarea "(KE) Updated cost per BR team approval."
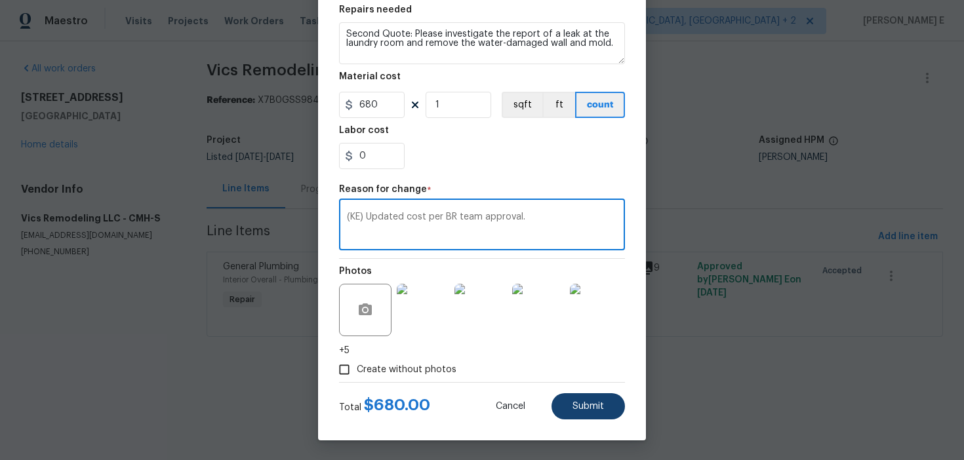
type textarea "(KE) Updated cost per BR team approval."
click at [601, 399] on button "Submit" at bounding box center [588, 406] width 73 height 26
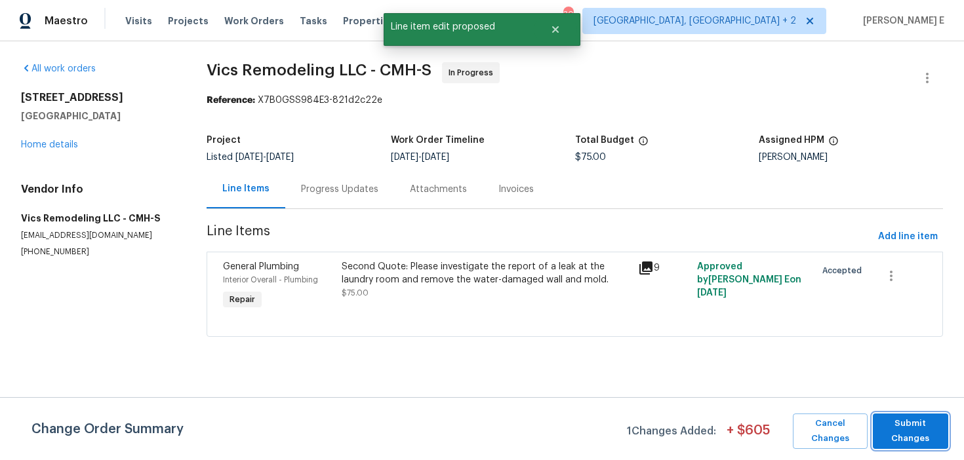
click at [921, 434] on span "Submit Changes" at bounding box center [910, 431] width 62 height 30
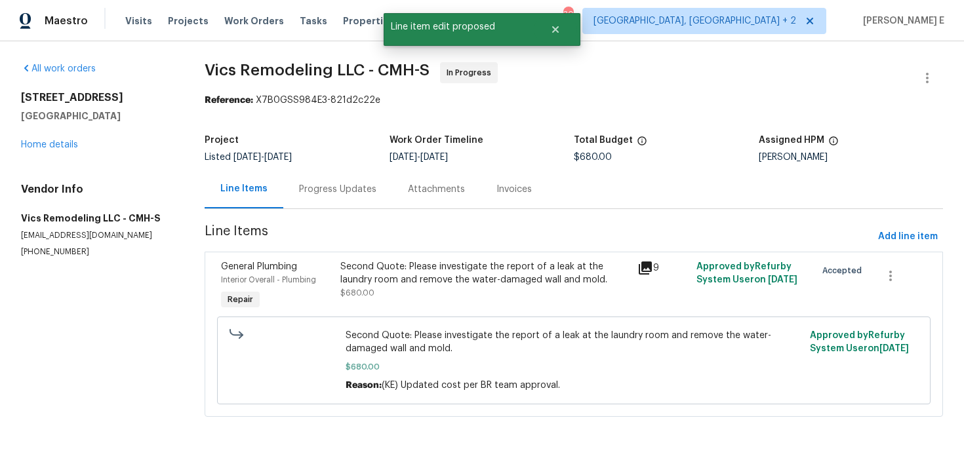
click at [348, 192] on div "Progress Updates" at bounding box center [337, 189] width 77 height 13
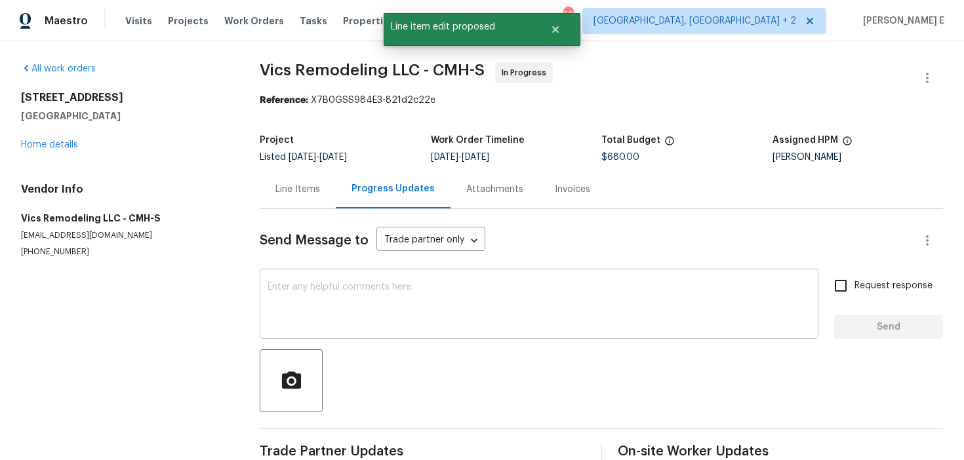
click at [345, 314] on textarea at bounding box center [539, 306] width 543 height 46
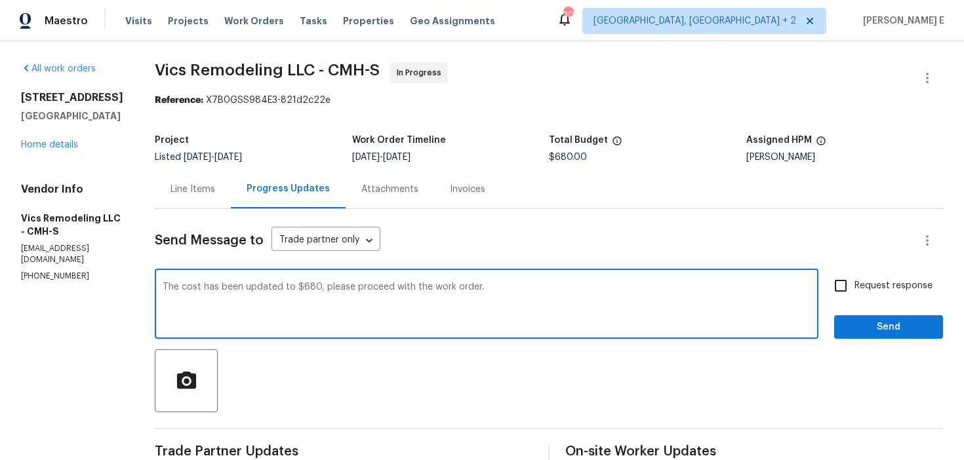
type textarea "The cost has been updated to $680, please proceed with the work order."
click at [849, 301] on div "Request response Send" at bounding box center [888, 305] width 109 height 67
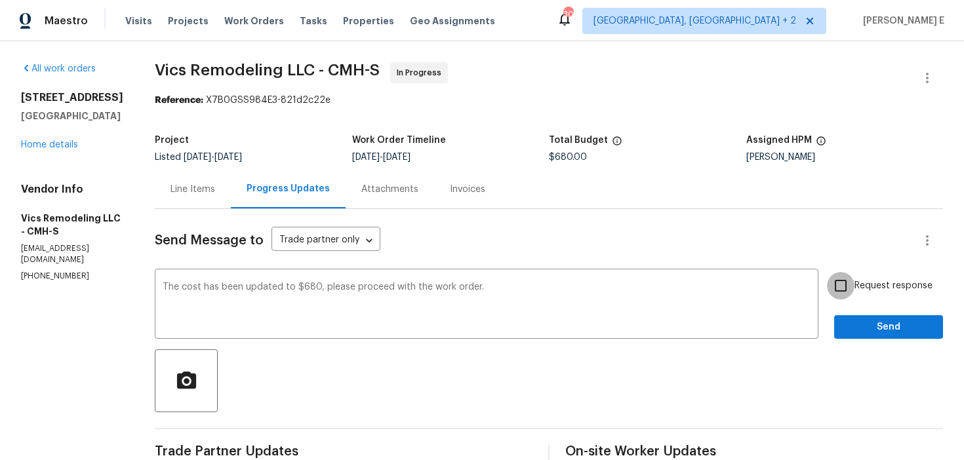
click at [853, 291] on input "Request response" at bounding box center [841, 286] width 28 height 28
checkbox input "true"
click at [854, 336] on button "Send" at bounding box center [888, 327] width 109 height 24
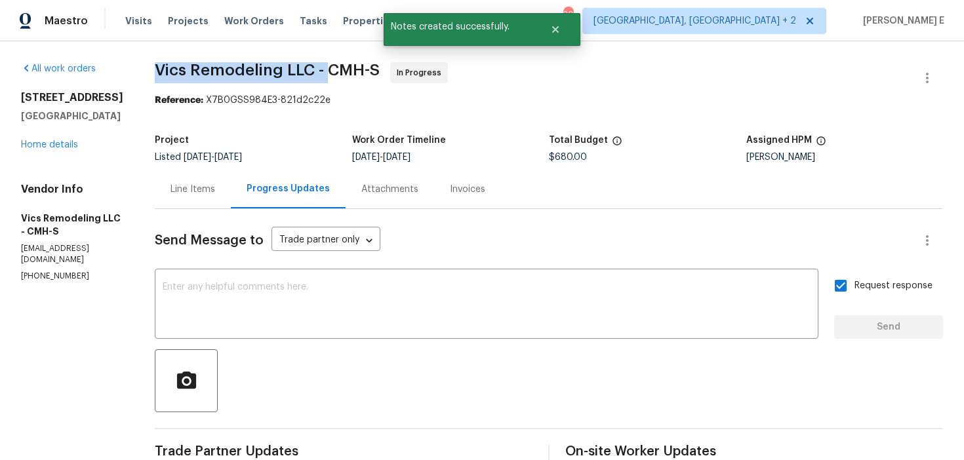
drag, startPoint x: 141, startPoint y: 70, endPoint x: 318, endPoint y: 73, distance: 177.1
copy span "Vics Remodeling LLC -"
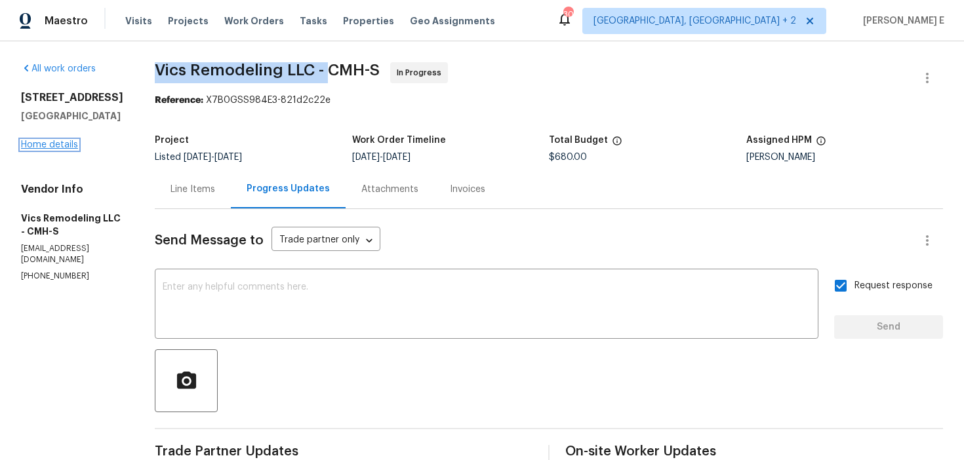
click at [61, 150] on link "Home details" at bounding box center [49, 144] width 57 height 9
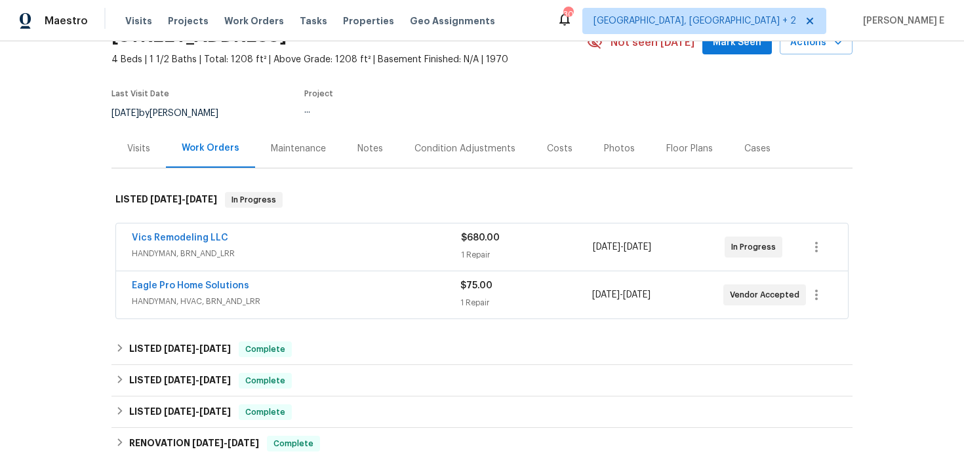
scroll to position [88, 0]
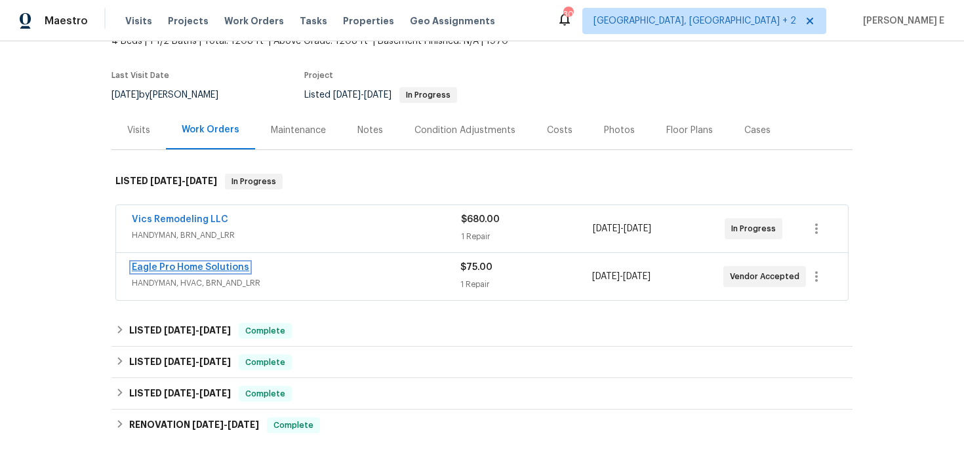
click at [211, 267] on link "Eagle Pro Home Solutions" at bounding box center [190, 267] width 117 height 9
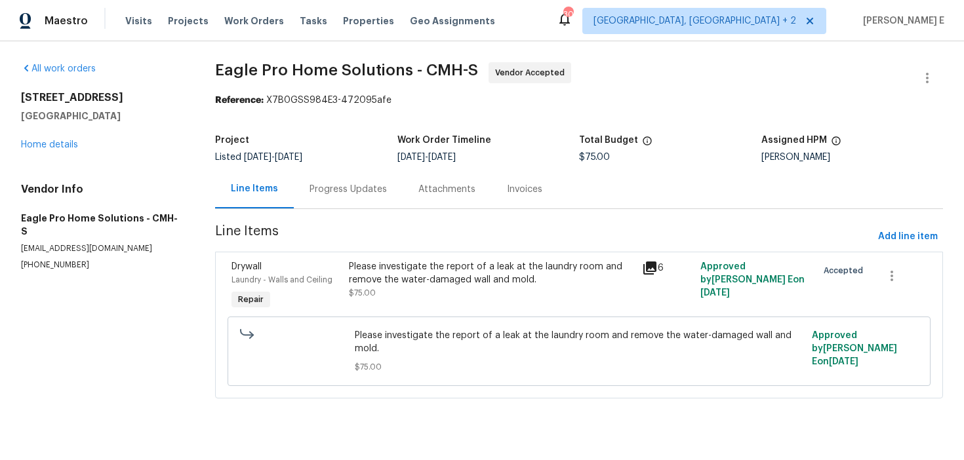
click at [352, 203] on div "Progress Updates" at bounding box center [348, 189] width 109 height 39
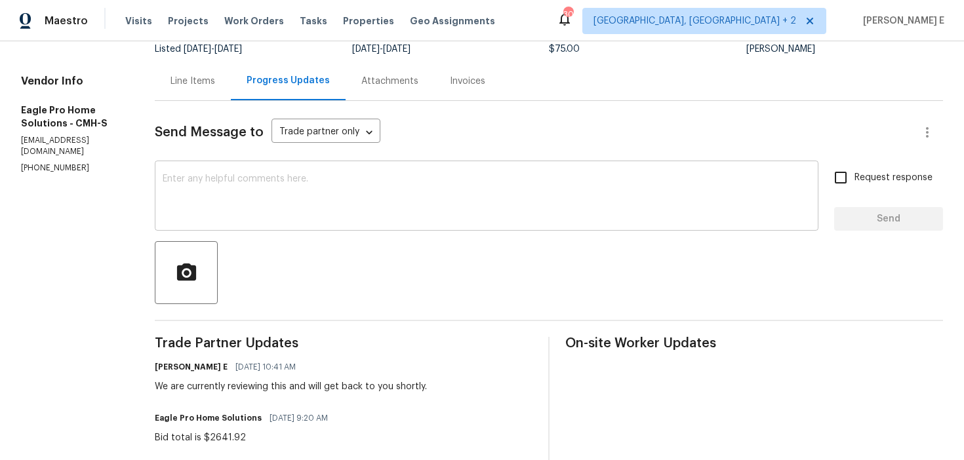
scroll to position [100, 0]
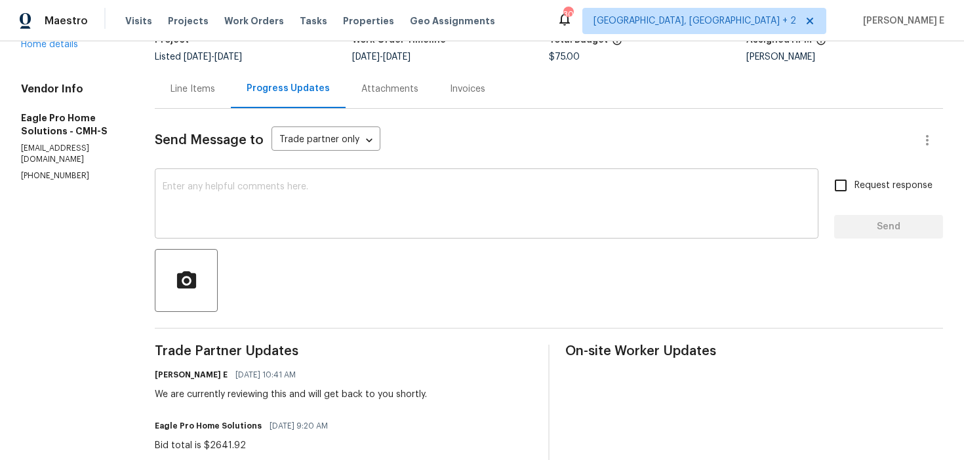
click at [449, 220] on textarea at bounding box center [487, 205] width 648 height 46
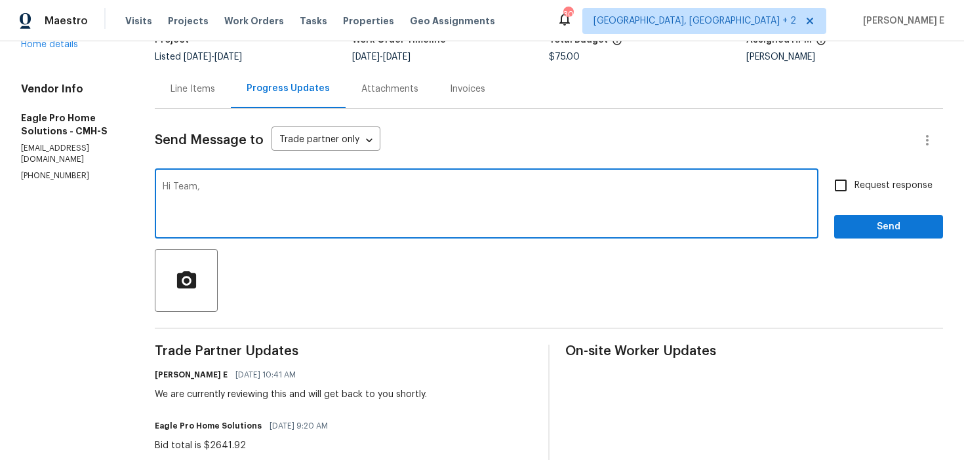
paste textarea "Our Budget Review team has decided not to move forward with this issue at this …"
paste textarea "Can you send the trip charge so we can close it out?"
drag, startPoint x: 601, startPoint y: 185, endPoint x: 601, endPoint y: 364, distance: 179.0
click at [601, 191] on textarea "Hi Team, Our Budget Review team has decided not to move forward with this issue…" at bounding box center [487, 205] width 648 height 46
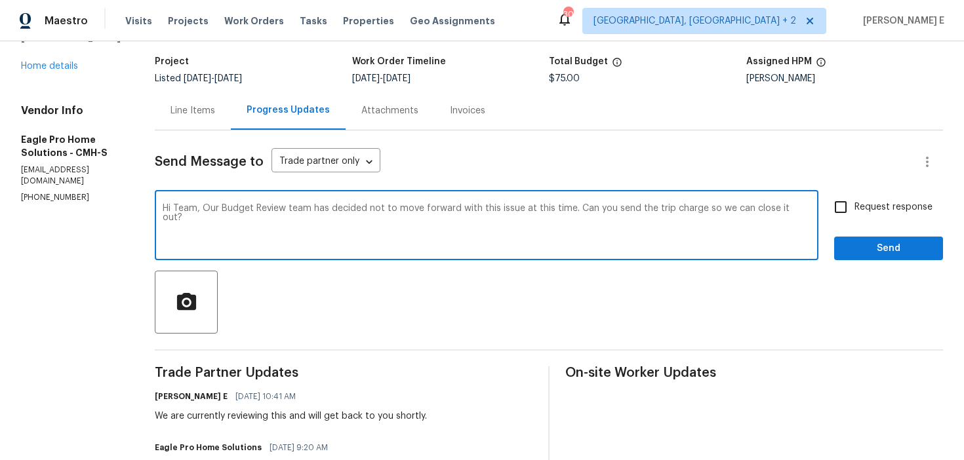
scroll to position [35, 0]
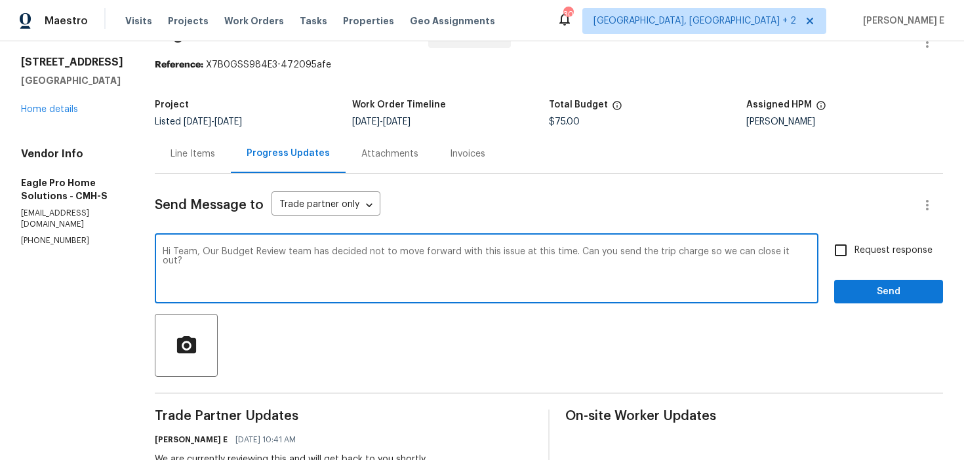
type textarea "Hi Team, Our Budget Review team has decided not to move forward with this issue…"
click at [870, 242] on label "Request response" at bounding box center [880, 251] width 106 height 28
click at [855, 242] on input "Request response" at bounding box center [841, 251] width 28 height 28
checkbox input "true"
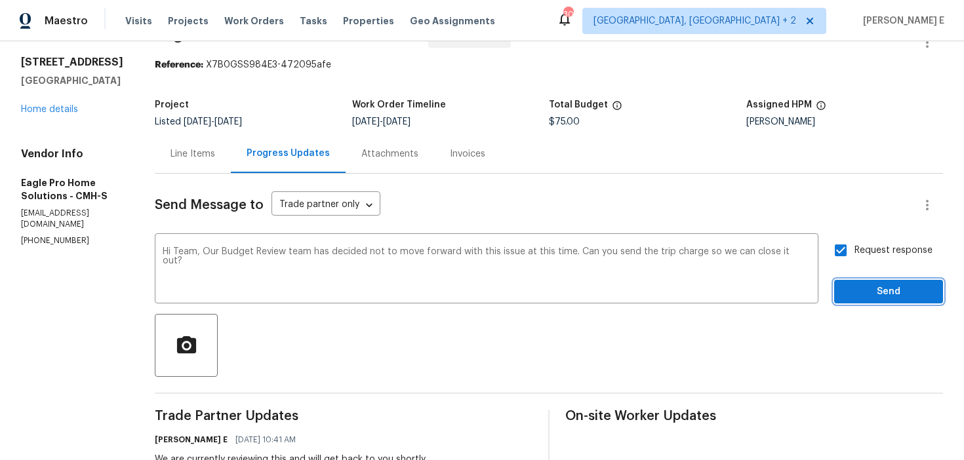
click at [857, 291] on span "Send" at bounding box center [889, 292] width 88 height 16
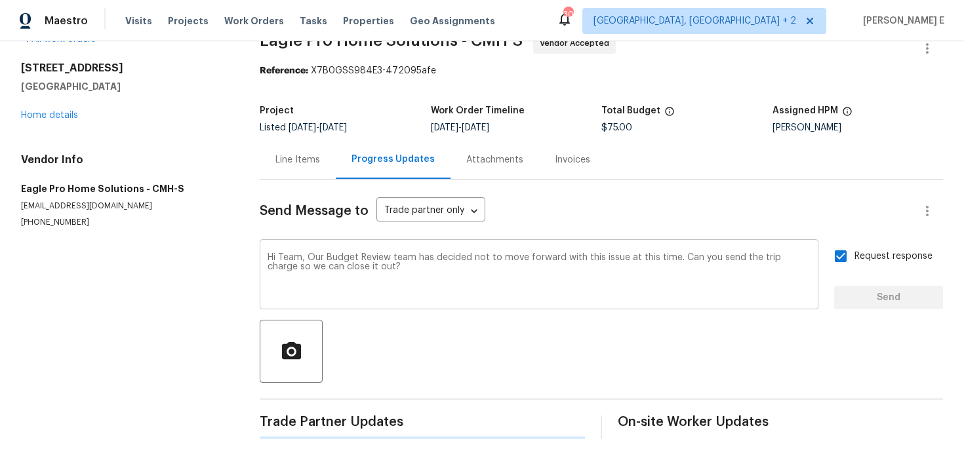
scroll to position [0, 0]
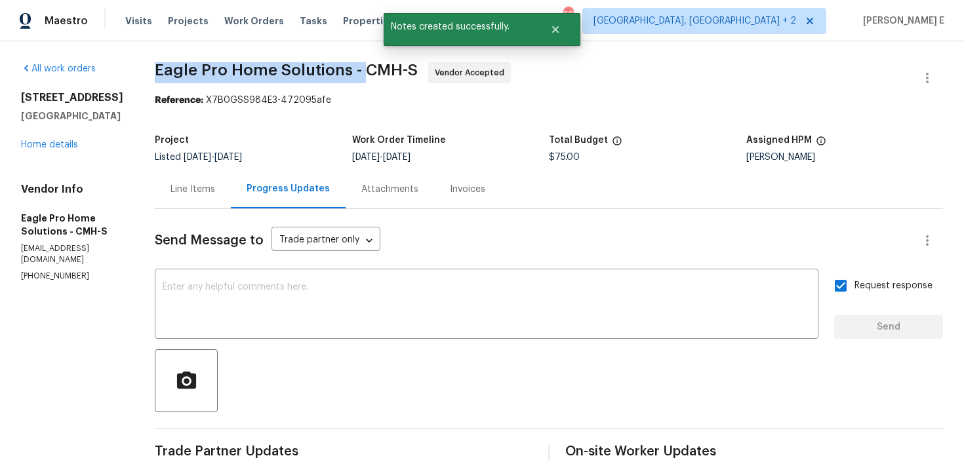
drag, startPoint x: 180, startPoint y: 73, endPoint x: 396, endPoint y: 73, distance: 216.4
copy span "Eagle Pro Home Solutions -"
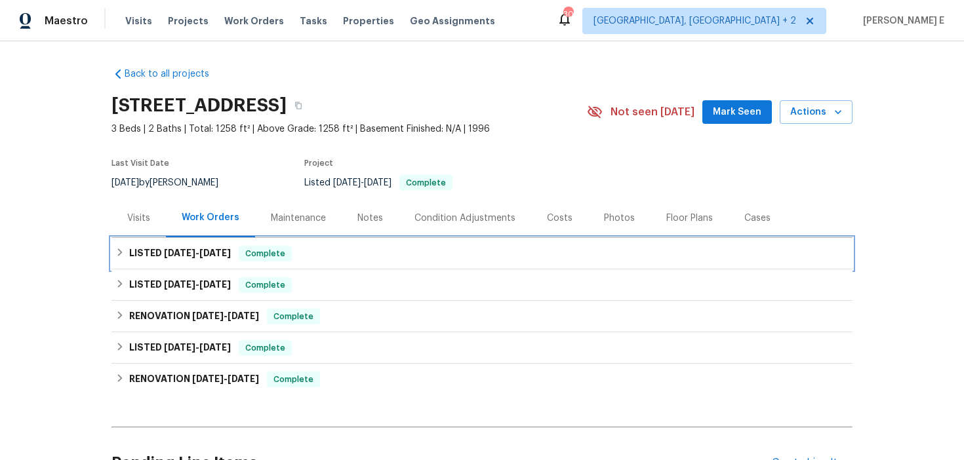
click at [176, 255] on div "LISTED [DATE] - [DATE] Complete" at bounding box center [481, 253] width 741 height 31
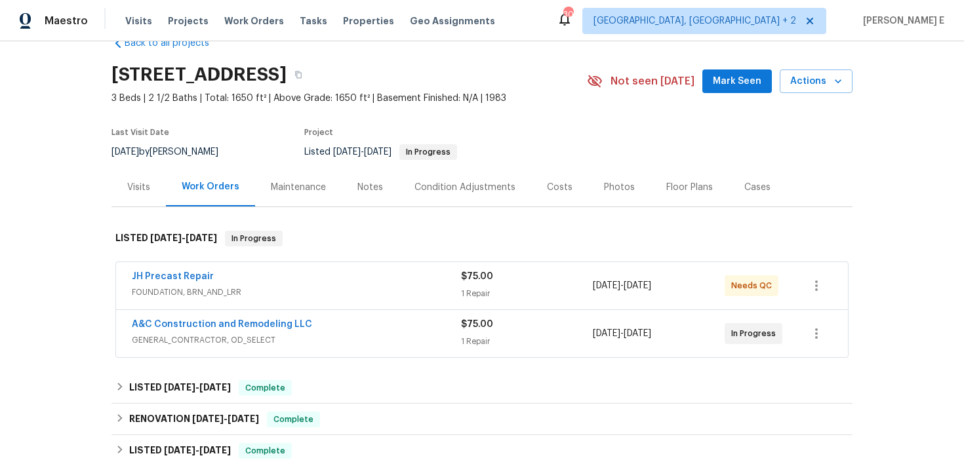
scroll to position [51, 0]
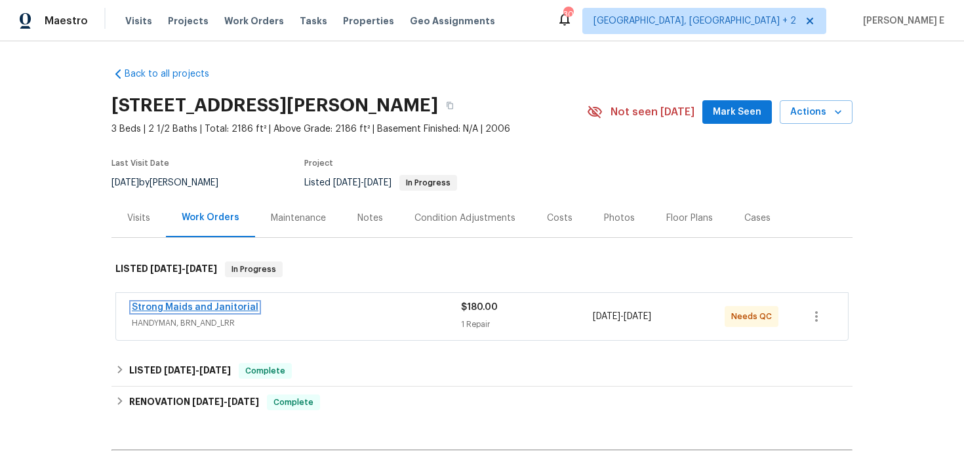
click at [217, 306] on link "Strong Maids and Janitorial" at bounding box center [195, 307] width 127 height 9
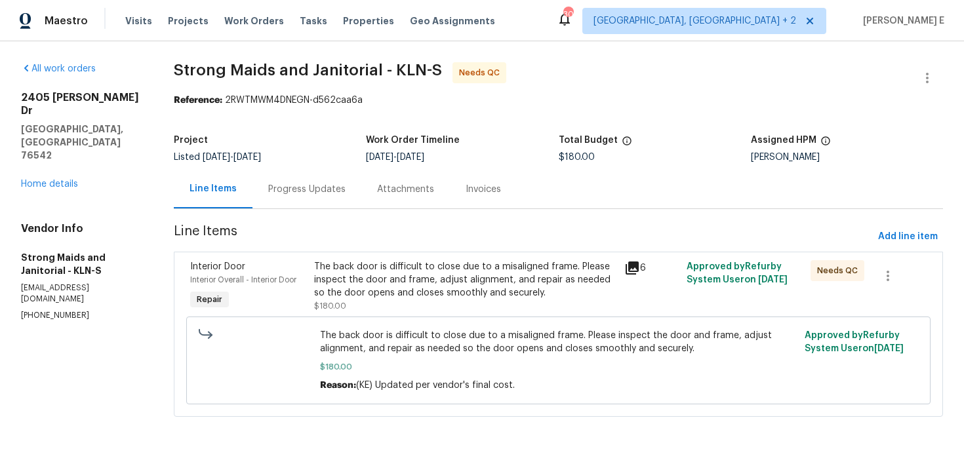
click at [317, 195] on div "Progress Updates" at bounding box center [306, 189] width 77 height 13
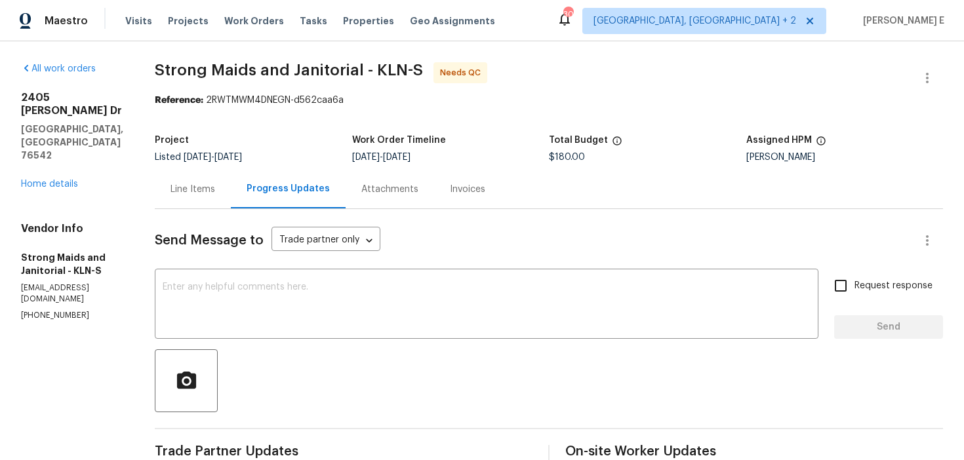
click at [204, 191] on div "Line Items" at bounding box center [193, 189] width 45 height 13
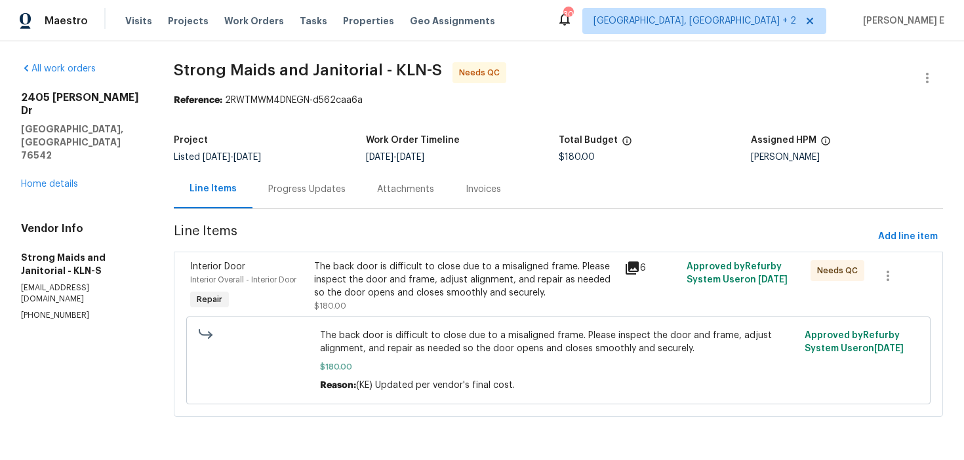
click at [365, 294] on div "The back door is difficult to close due to a misaligned frame. Please inspect t…" at bounding box center [465, 279] width 302 height 39
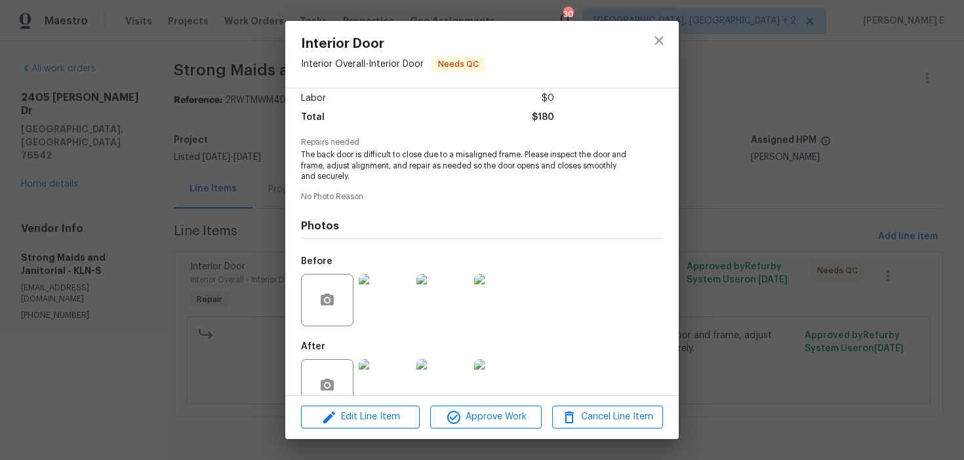
scroll to position [121, 0]
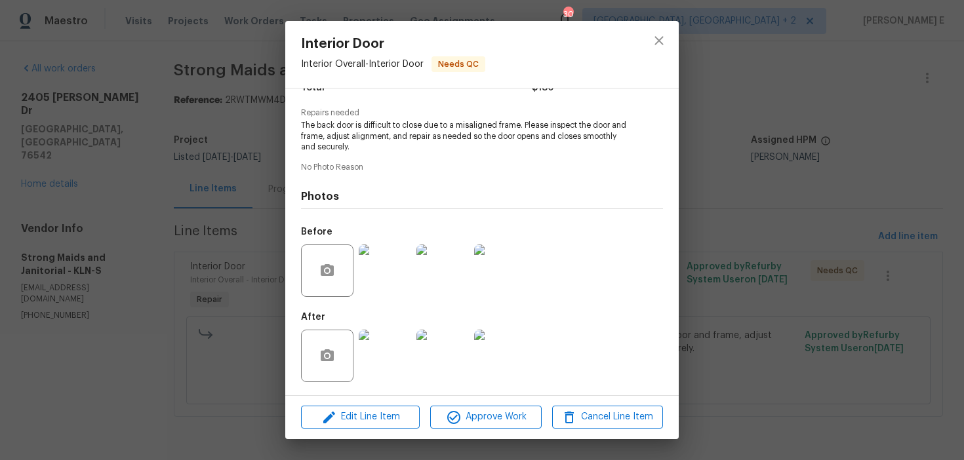
click at [182, 371] on div "Interior Door Interior Overall - Interior Door Needs QC Vendor Strong Maids and…" at bounding box center [482, 230] width 964 height 460
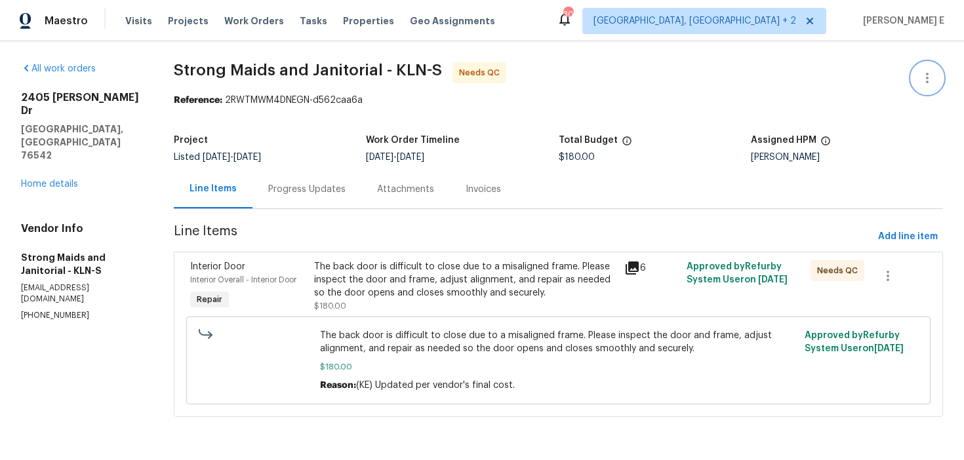
click at [928, 64] on button "button" at bounding box center [927, 77] width 31 height 31
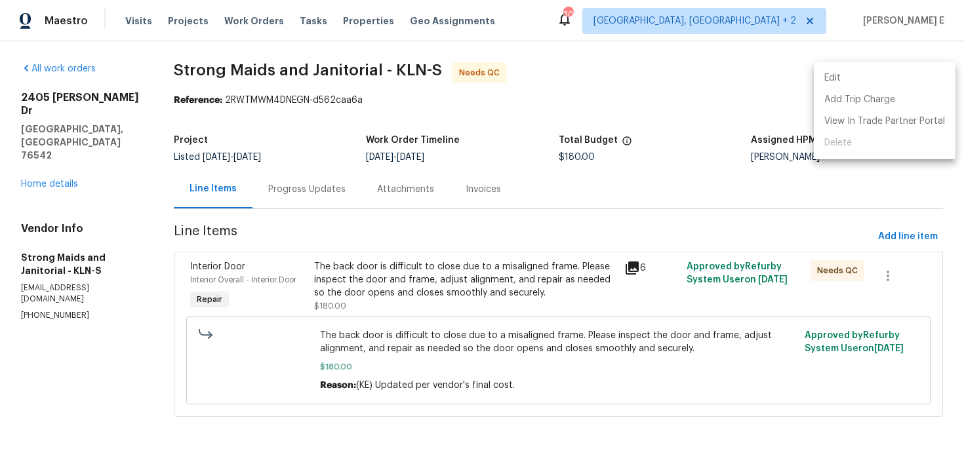
click at [855, 81] on li "Edit" at bounding box center [885, 79] width 142 height 22
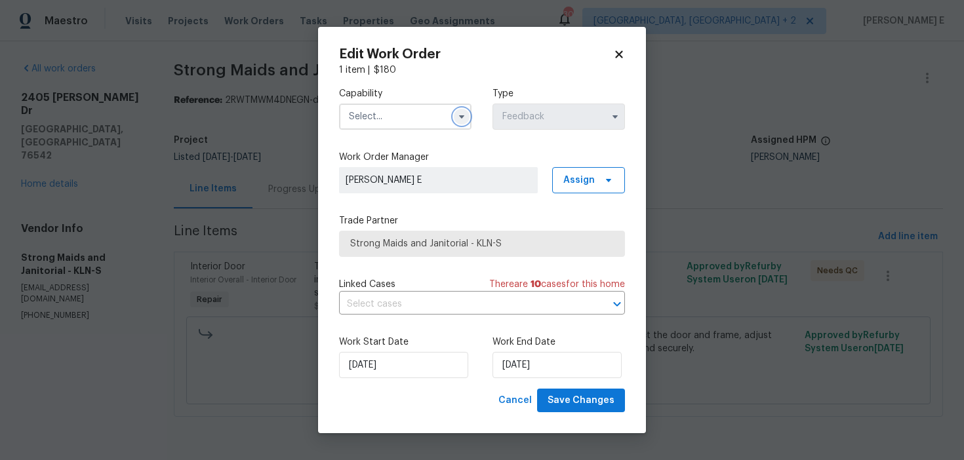
click at [458, 123] on button "button" at bounding box center [462, 117] width 16 height 16
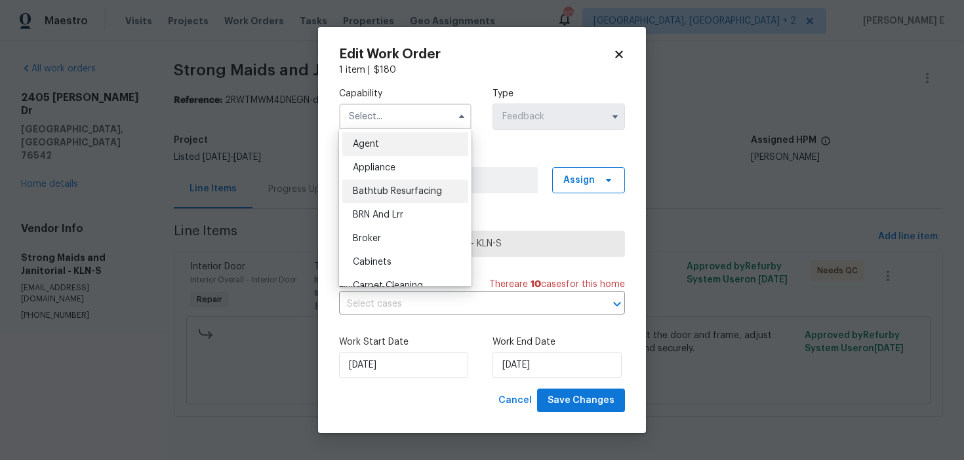
click at [430, 199] on div "Bathtub Resurfacing" at bounding box center [405, 192] width 126 height 24
type input "Bathtub Resurfacing"
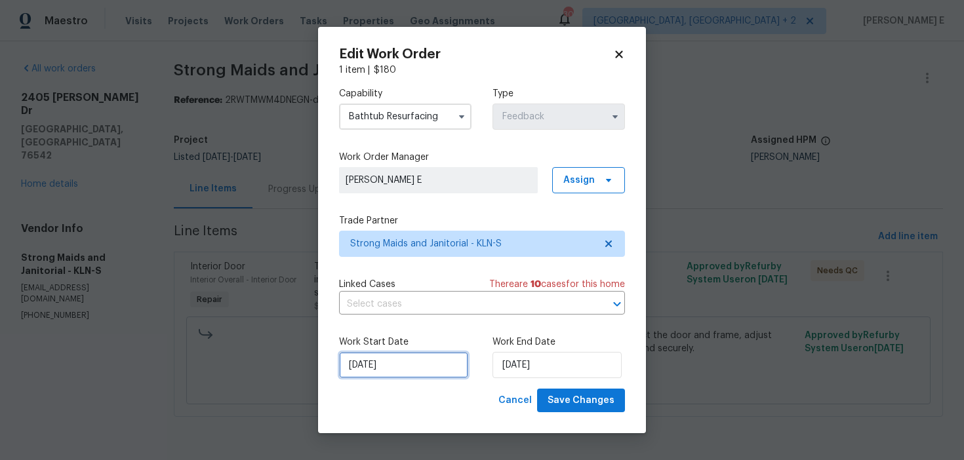
click at [390, 363] on input "03/09/2025" at bounding box center [403, 365] width 129 height 26
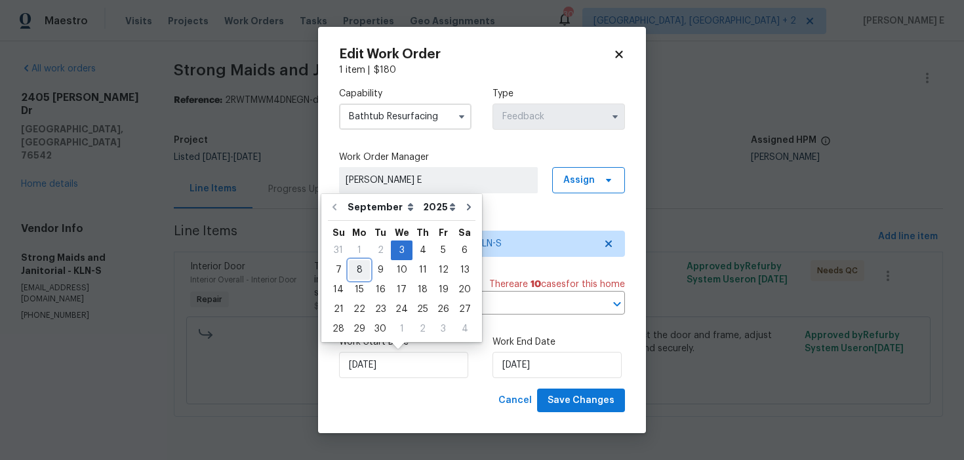
click at [355, 270] on div "8" at bounding box center [359, 270] width 21 height 18
type input "08/09/2025"
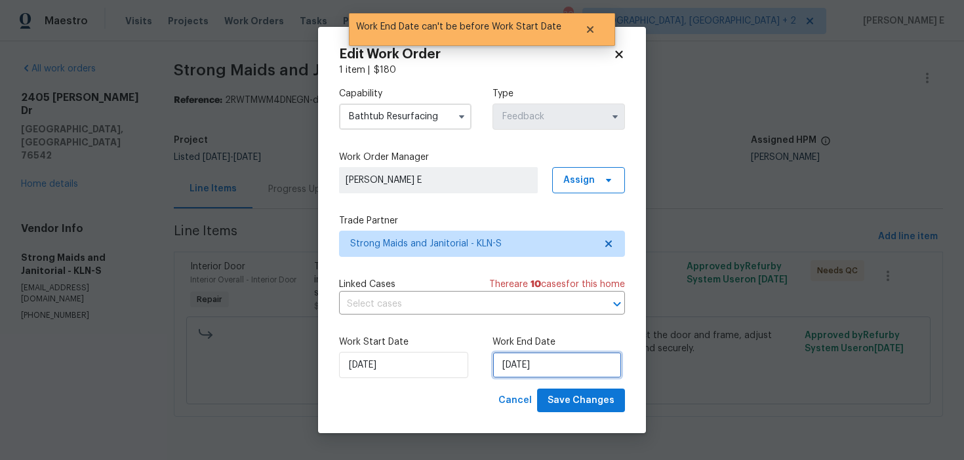
click at [523, 367] on input "08/09/2025" at bounding box center [557, 365] width 129 height 26
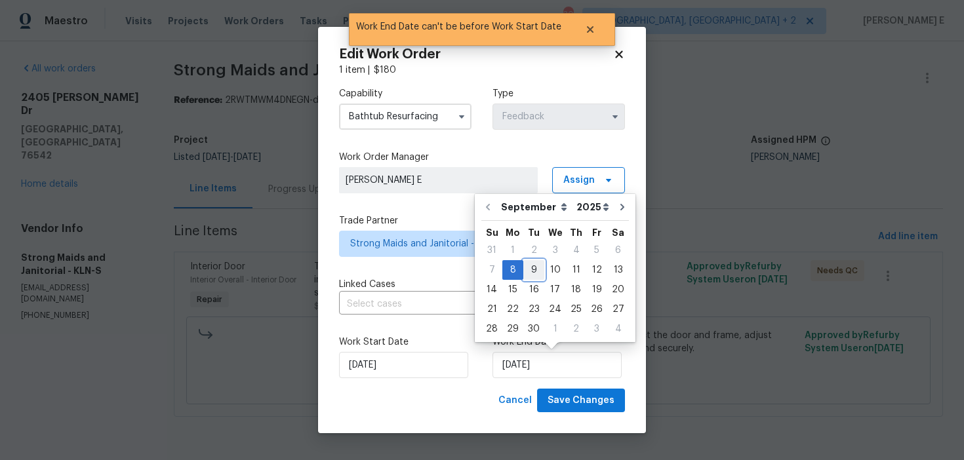
click at [531, 265] on div "9" at bounding box center [533, 270] width 21 height 18
type input "09/09/2025"
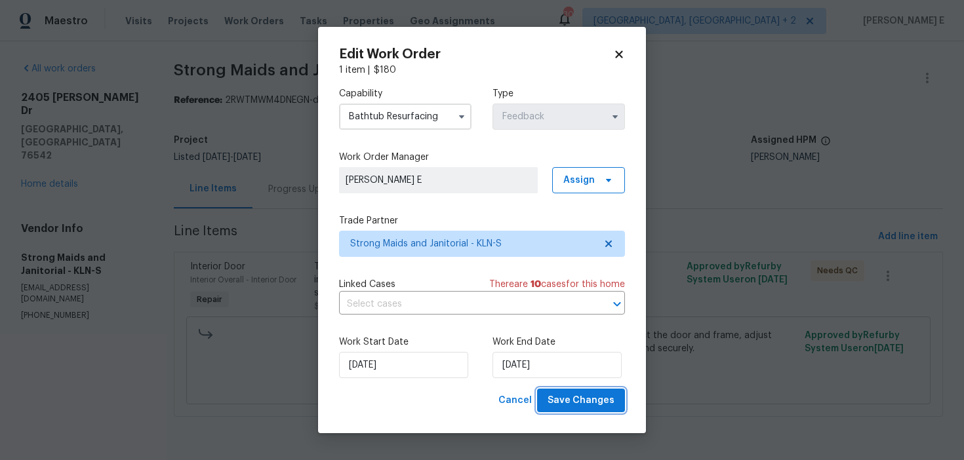
click at [582, 402] on span "Save Changes" at bounding box center [581, 401] width 67 height 16
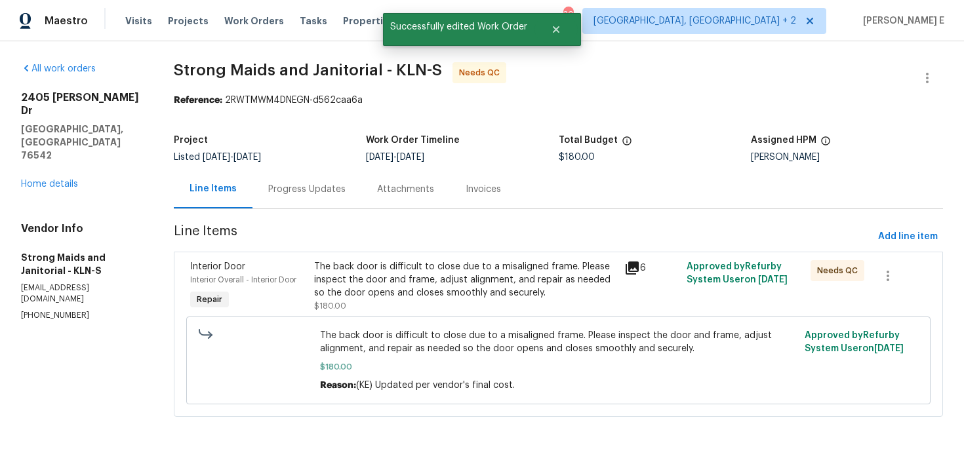
click at [328, 286] on div "The back door is difficult to close due to a misaligned frame. Please inspect t…" at bounding box center [465, 279] width 302 height 39
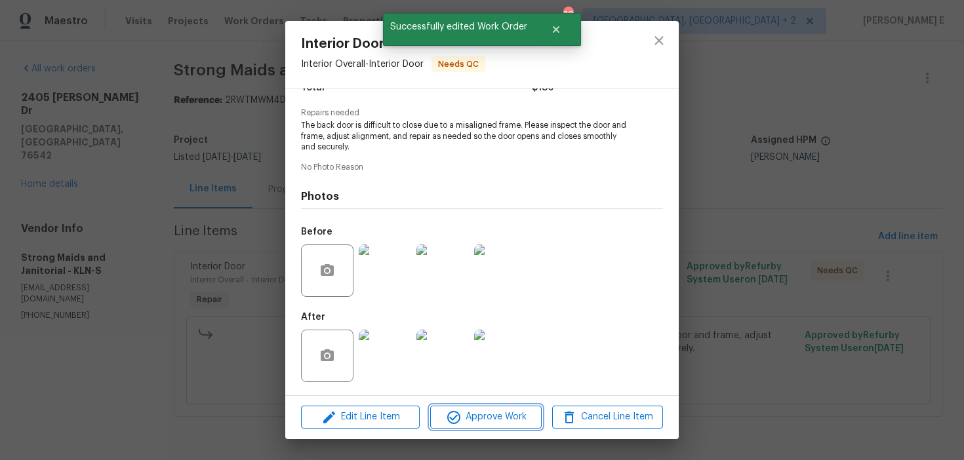
click at [456, 428] on button "Approve Work" at bounding box center [485, 417] width 111 height 23
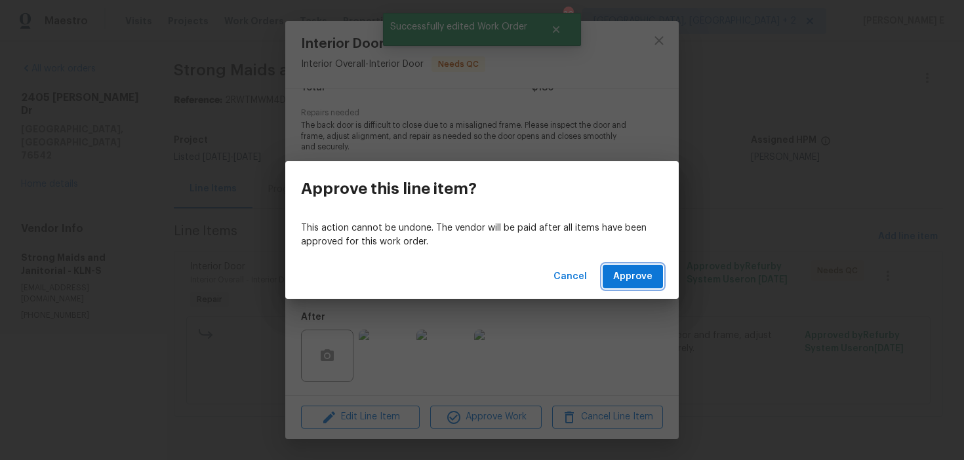
click at [635, 282] on span "Approve" at bounding box center [632, 277] width 39 height 16
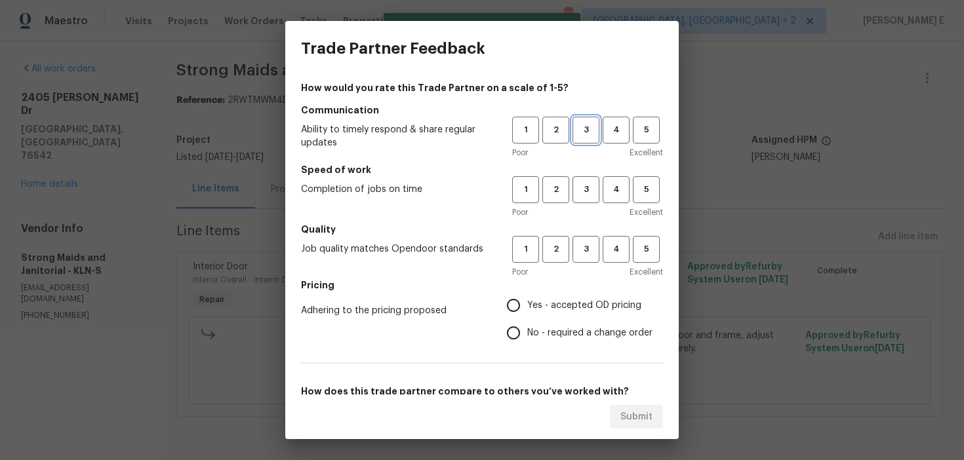
click at [586, 140] on button "3" at bounding box center [586, 130] width 27 height 27
click at [581, 193] on span "3" at bounding box center [586, 189] width 24 height 15
click at [582, 243] on span "3" at bounding box center [586, 249] width 24 height 15
click at [515, 325] on input "No - required a change order" at bounding box center [514, 333] width 28 height 28
radio input "true"
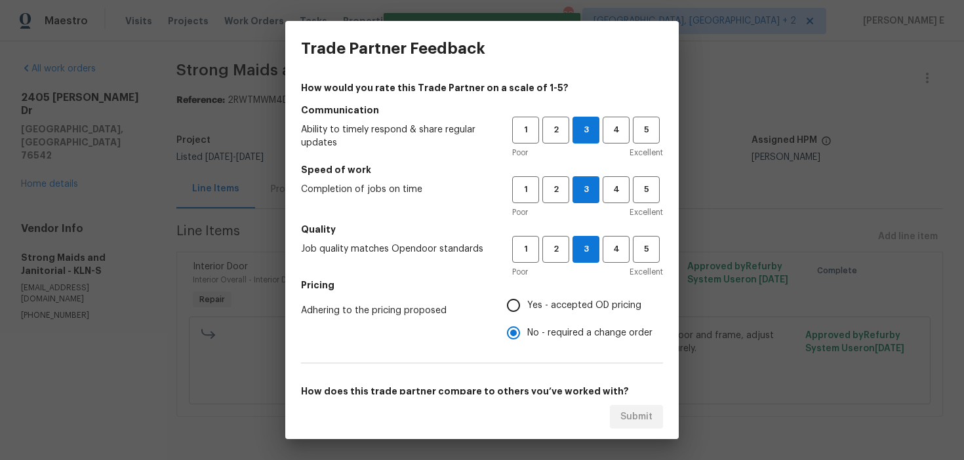
scroll to position [205, 0]
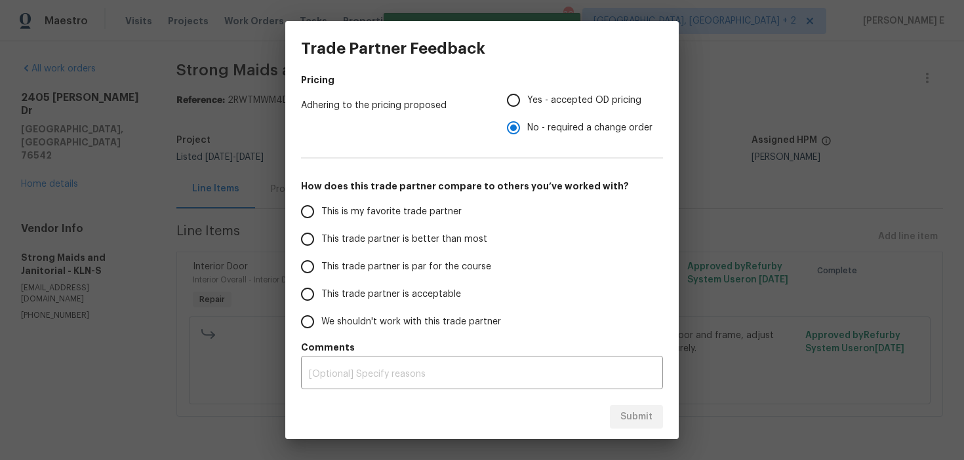
click at [428, 260] on span "This trade partner is par for the course" at bounding box center [406, 267] width 170 height 14
click at [321, 260] on input "This trade partner is par for the course" at bounding box center [308, 267] width 28 height 28
click at [621, 418] on span "Submit" at bounding box center [636, 417] width 32 height 16
radio input "true"
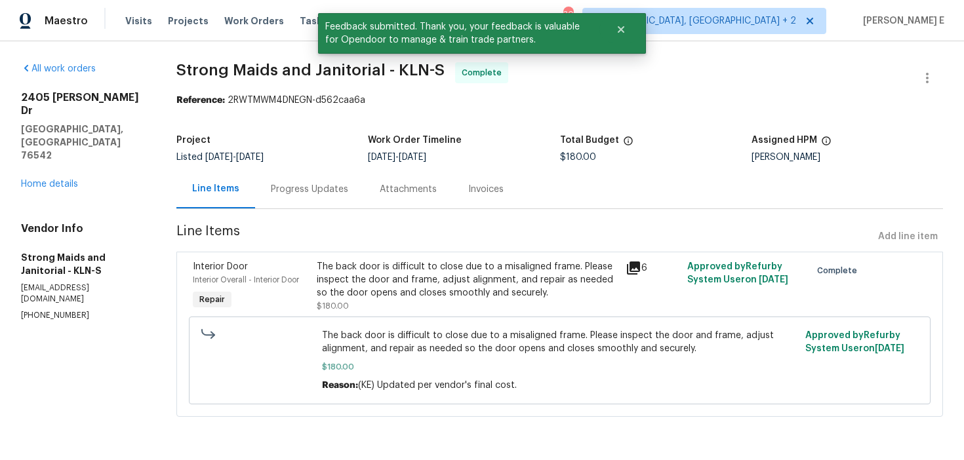
click at [313, 193] on div "Progress Updates" at bounding box center [309, 189] width 77 height 13
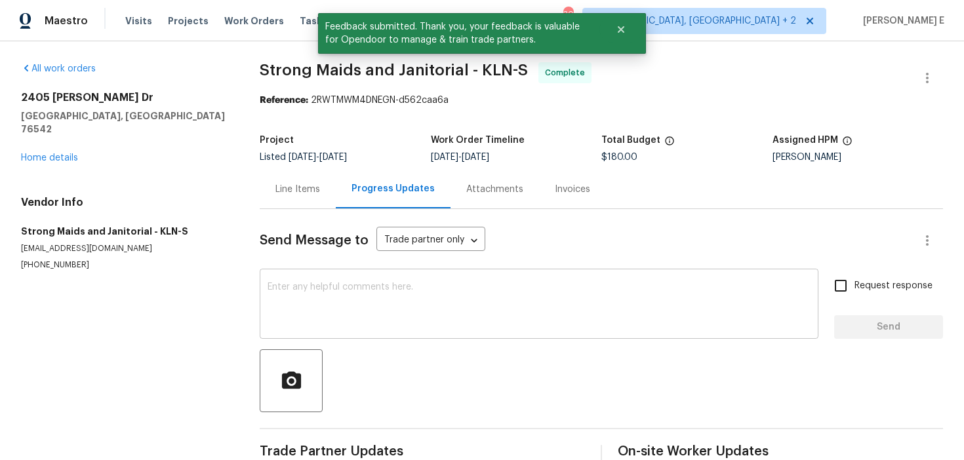
click at [313, 300] on textarea at bounding box center [539, 306] width 543 height 46
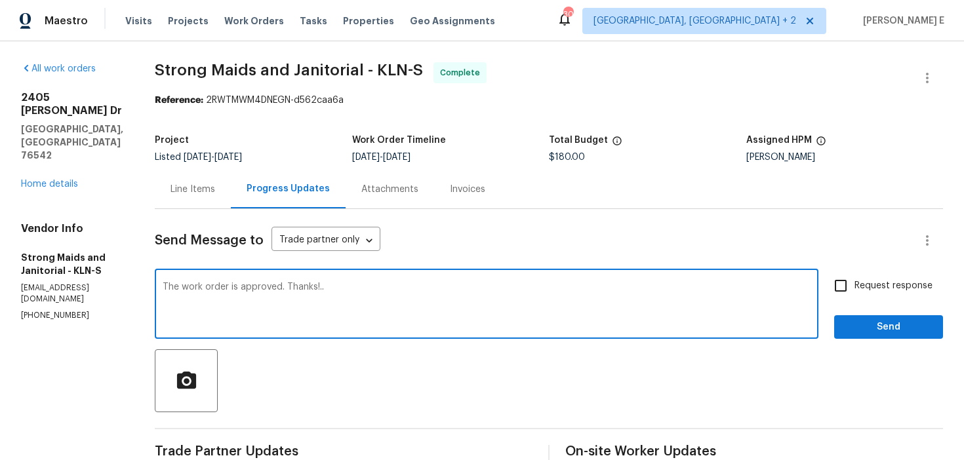
type textarea "The work order is approved. Thanks!.."
click at [860, 285] on span "Request response" at bounding box center [894, 286] width 78 height 14
click at [855, 285] on input "Request response" at bounding box center [841, 286] width 28 height 28
checkbox input "true"
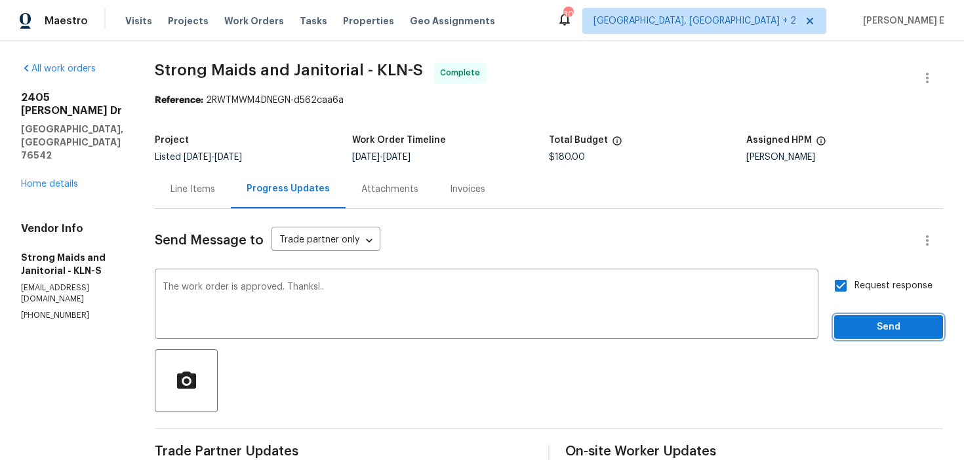
click at [864, 327] on span "Send" at bounding box center [889, 327] width 88 height 16
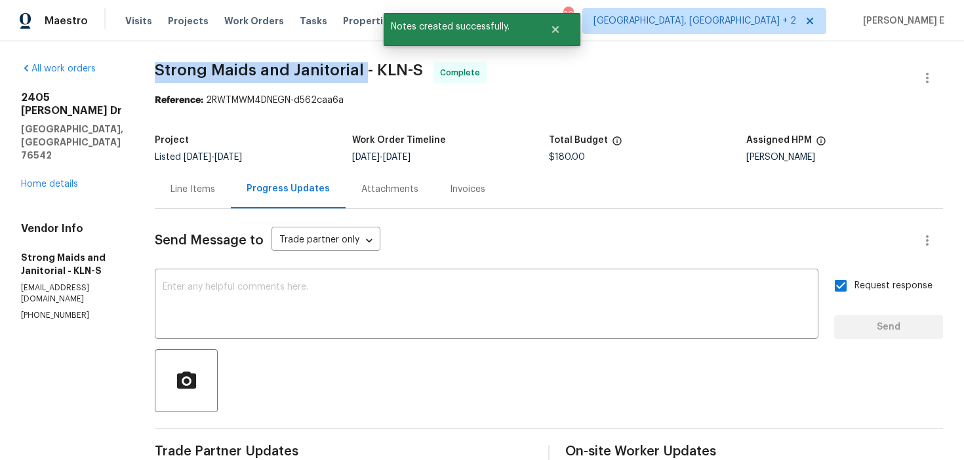
drag, startPoint x: 153, startPoint y: 66, endPoint x: 359, endPoint y: 67, distance: 205.9
click at [359, 67] on span "Strong Maids and Janitorial - KLN-S" at bounding box center [289, 70] width 268 height 16
copy span "Strong Maids and Janitorial"
